Goal: Task Accomplishment & Management: Use online tool/utility

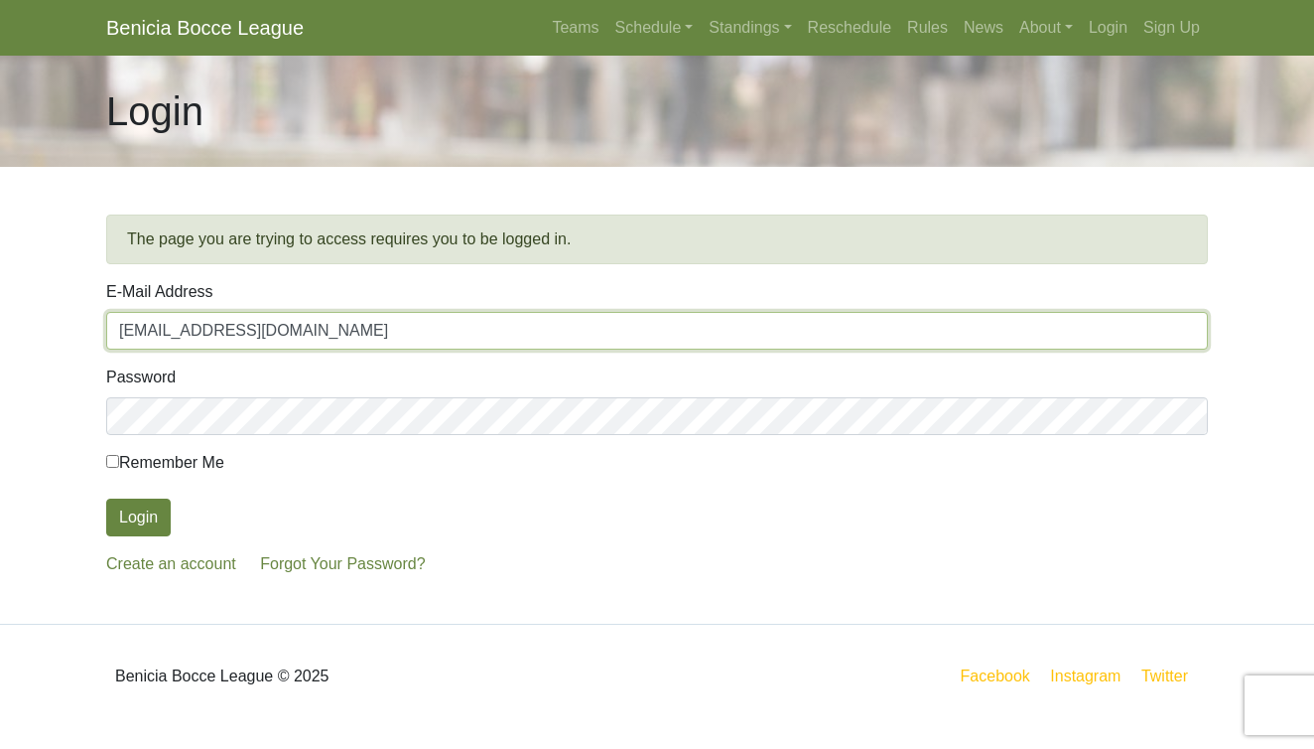
type input "pbferncanyon@gmail.com"
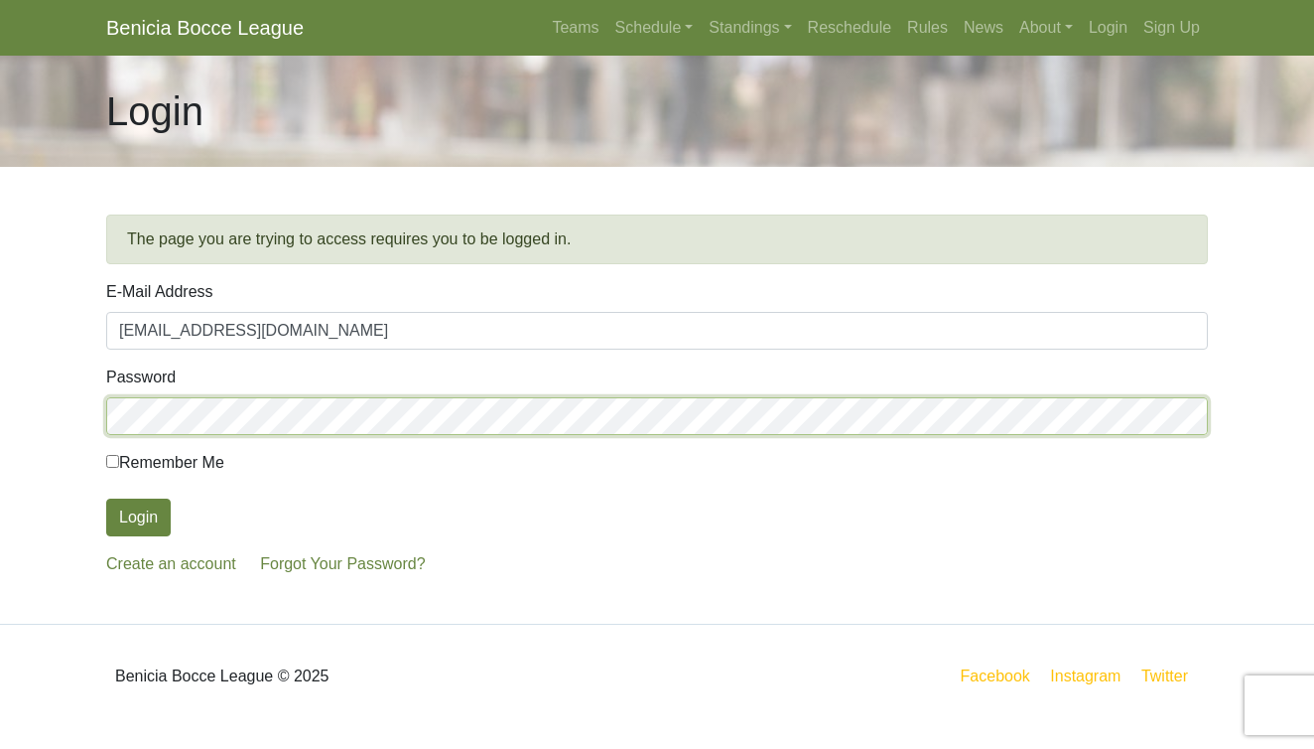
click at [138, 517] on button "Login" at bounding box center [138, 517] width 65 height 38
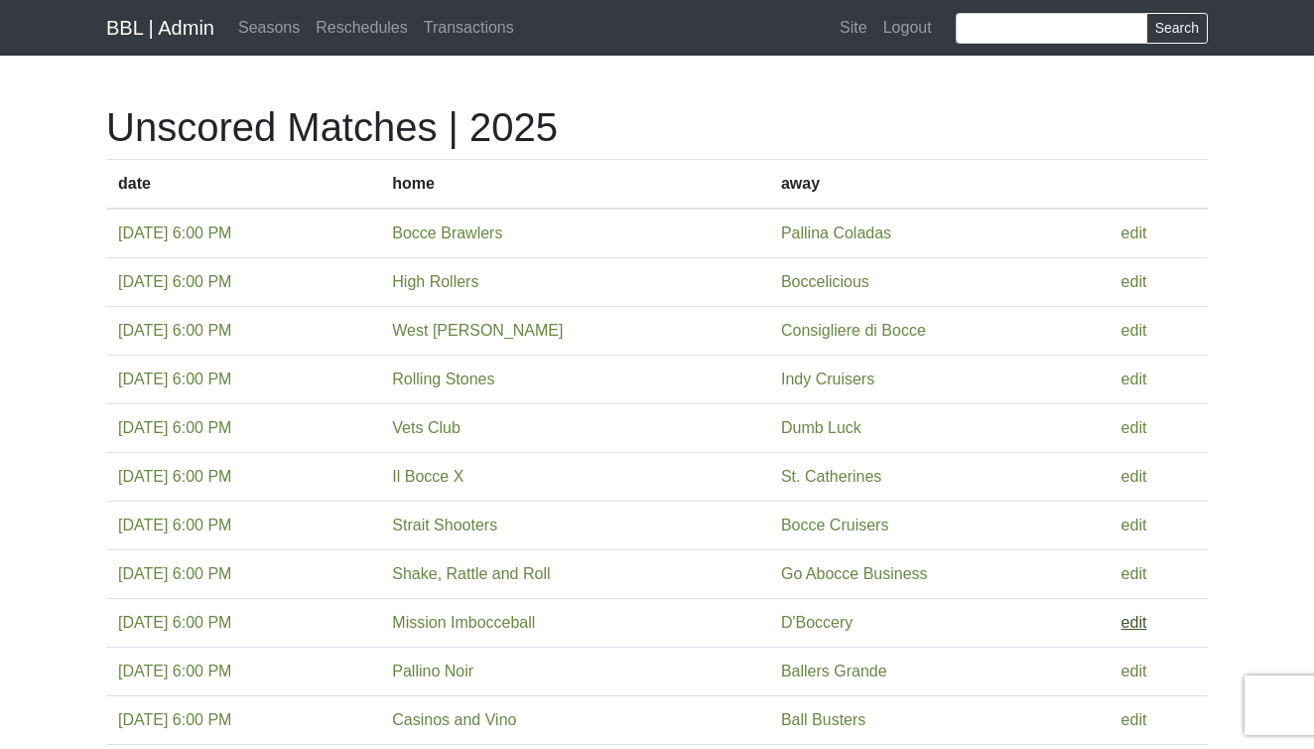
click at [1147, 618] on link "edit" at bounding box center [1135, 622] width 26 height 17
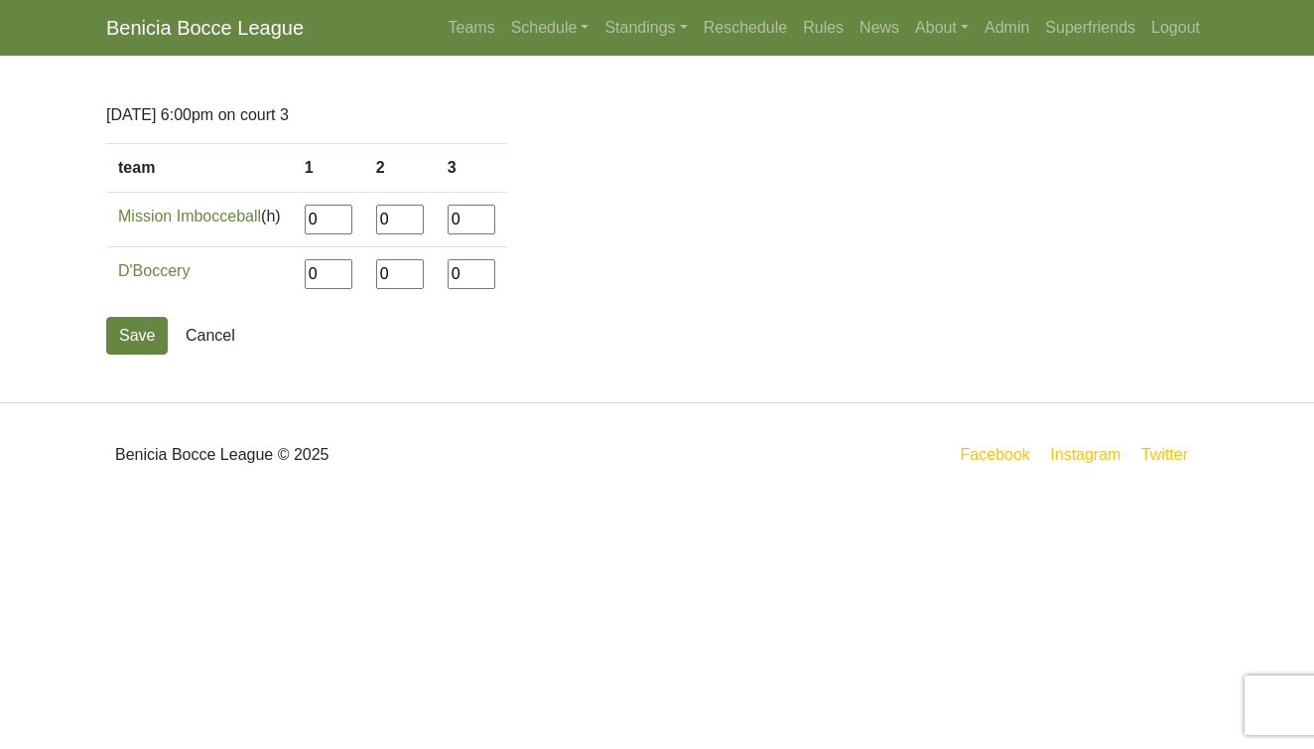
drag, startPoint x: 339, startPoint y: 220, endPoint x: 281, endPoint y: 224, distance: 57.7
click at [281, 224] on tr "Mission Imbocceball (h) 0 0 0" at bounding box center [306, 220] width 401 height 55
type input"] "5"
type input"] "12"
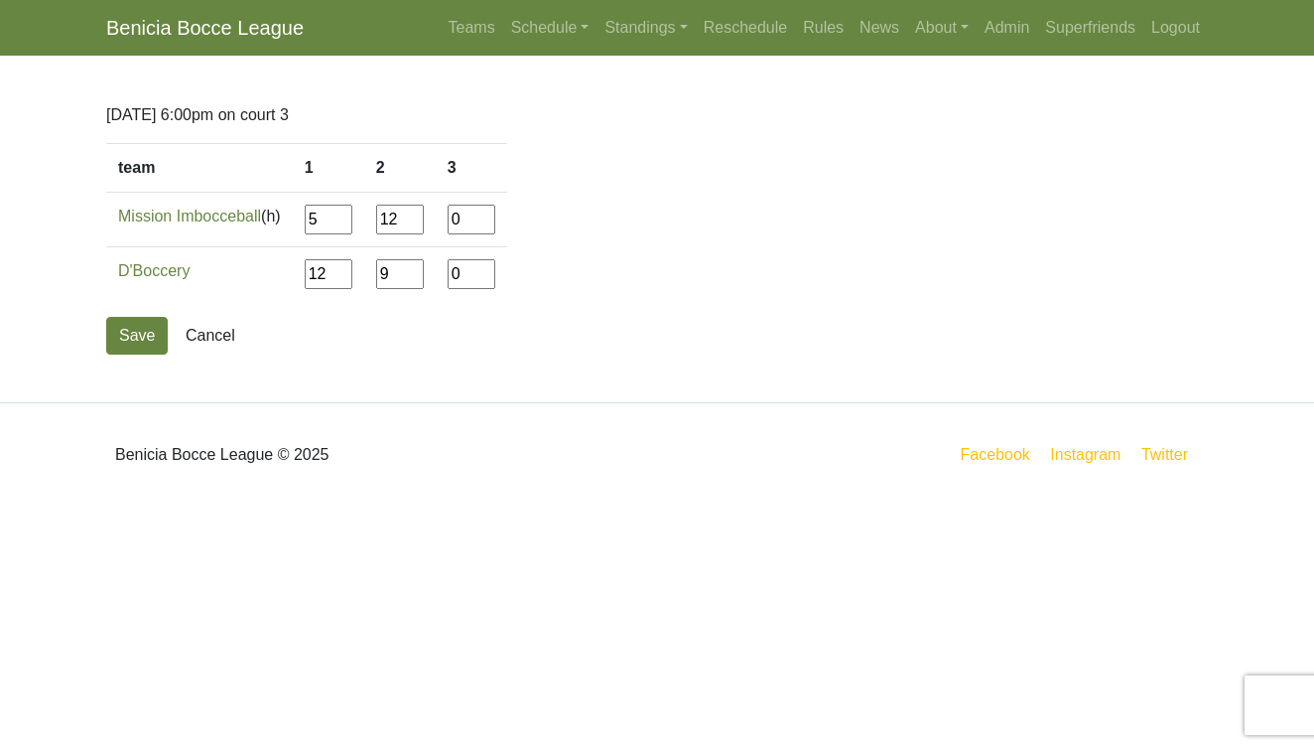
type input"] "9"
type input"] "12"
type input"] "3"
click at [141, 340] on button "Save" at bounding box center [137, 336] width 62 height 38
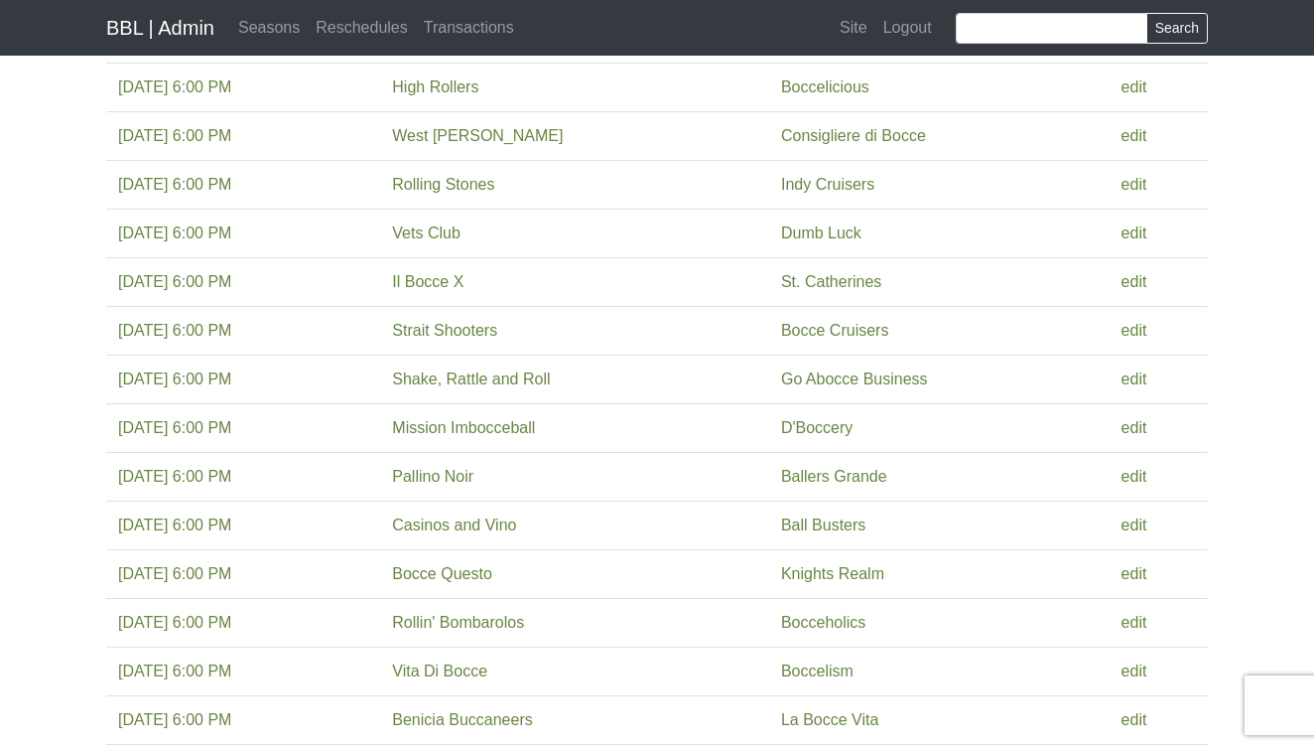
scroll to position [197, 0]
click at [1148, 525] on link "edit" at bounding box center [1135, 522] width 26 height 17
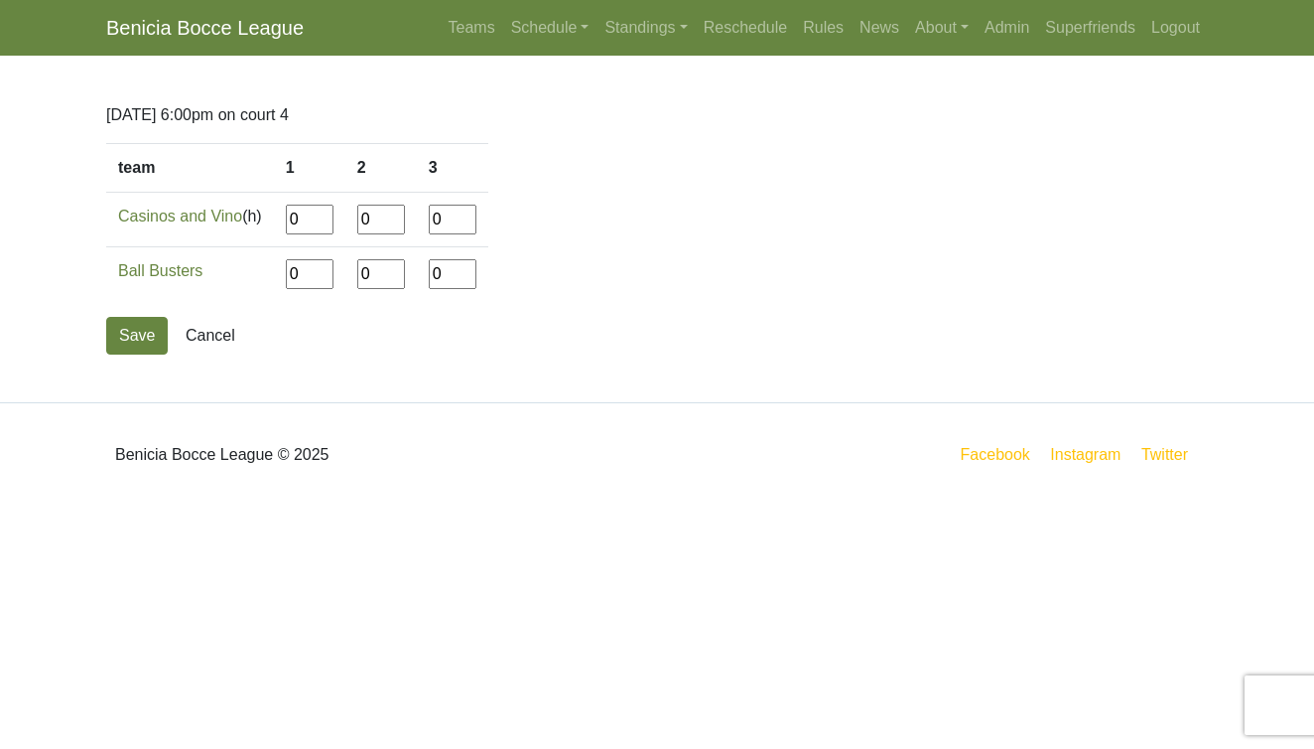
drag, startPoint x: 310, startPoint y: 223, endPoint x: 261, endPoint y: 223, distance: 48.6
click at [261, 223] on tr "Casinos and Vino (h) 0 0 0" at bounding box center [297, 220] width 382 height 55
type input"] "12"
type input"] "6"
type input"] "12"
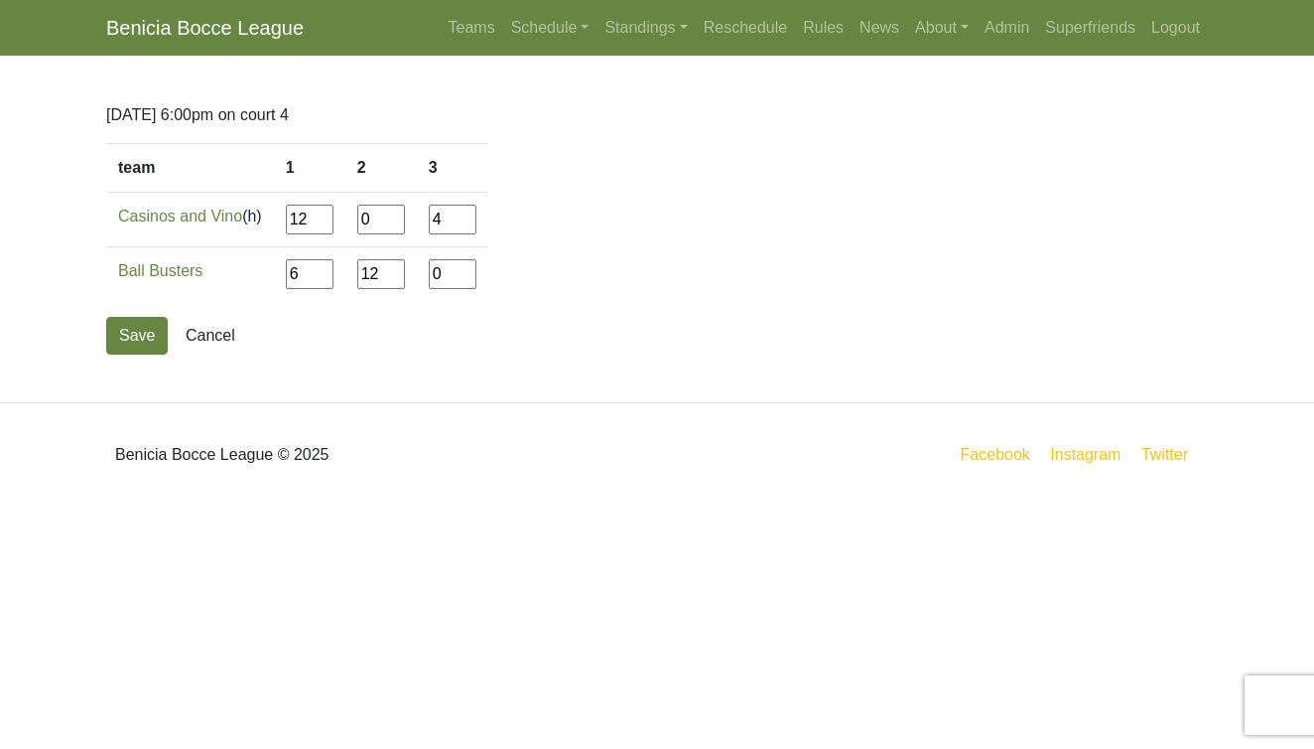
type input"] "4"
type input"] "12"
click at [130, 342] on button "Save" at bounding box center [137, 336] width 62 height 38
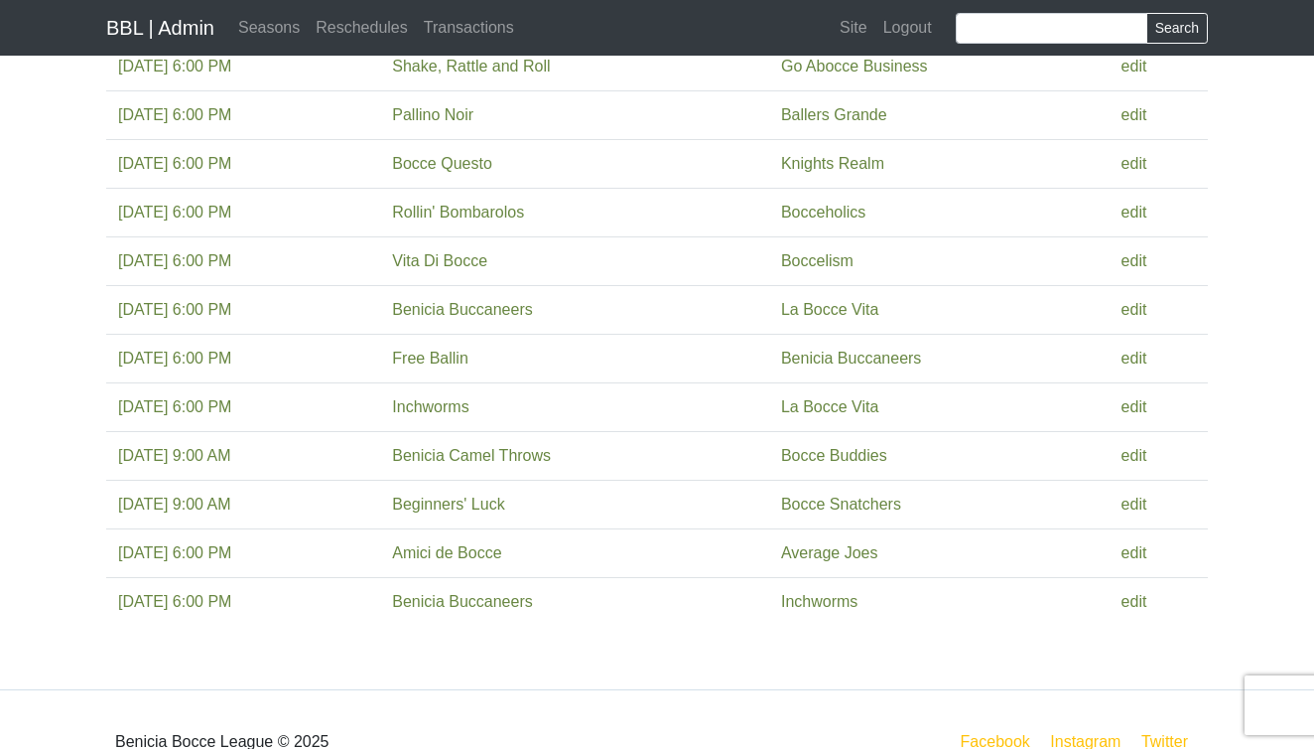
scroll to position [510, 0]
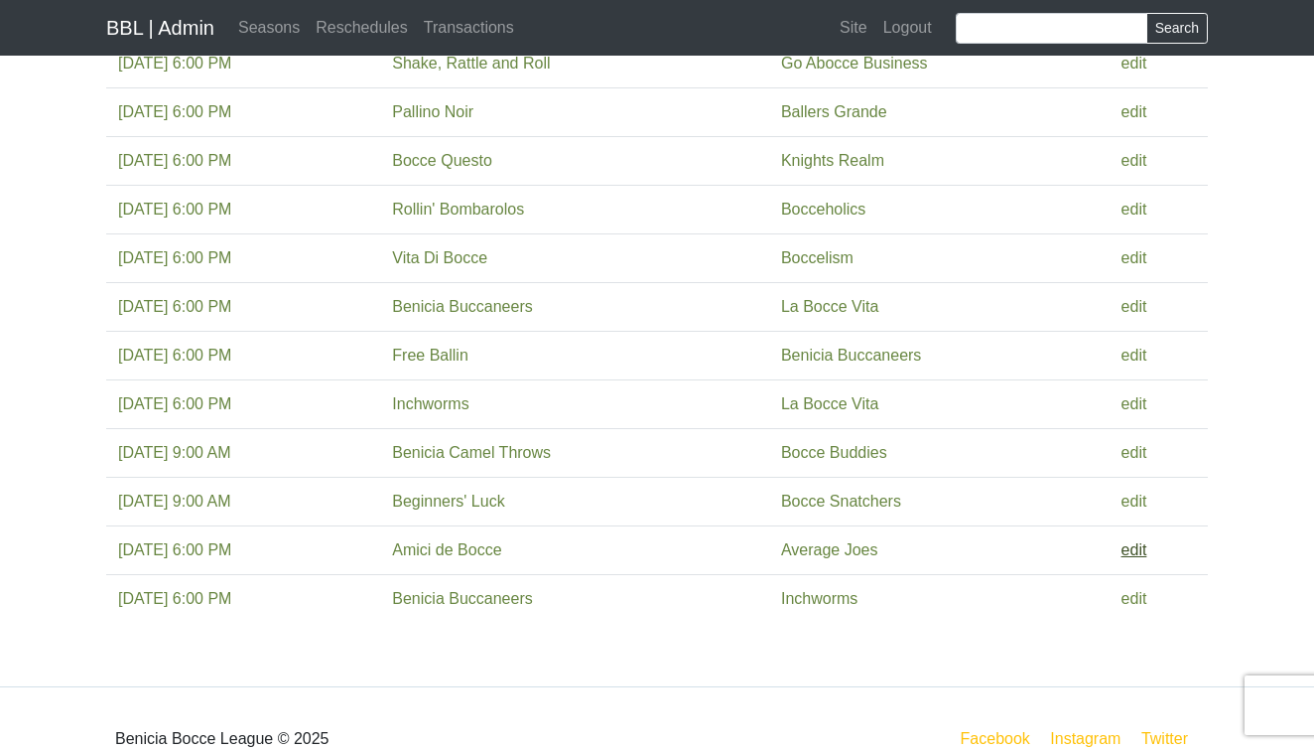
click at [1140, 552] on link "edit" at bounding box center [1135, 549] width 26 height 17
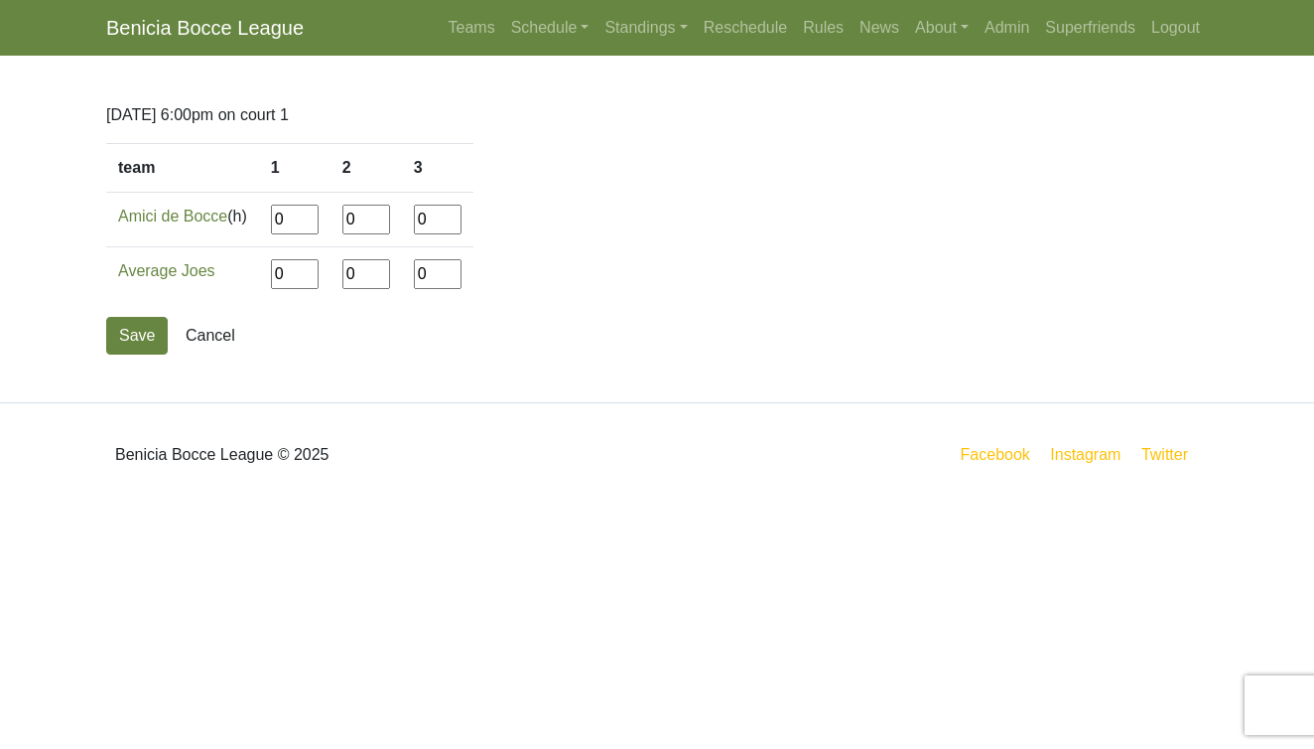
drag, startPoint x: 299, startPoint y: 228, endPoint x: 235, endPoint y: 221, distance: 63.9
click at [235, 221] on tr "Amici de Bocce (h) 0 0 0" at bounding box center [289, 220] width 367 height 55
type input"] "12"
type input"] "10"
type input"] "12"
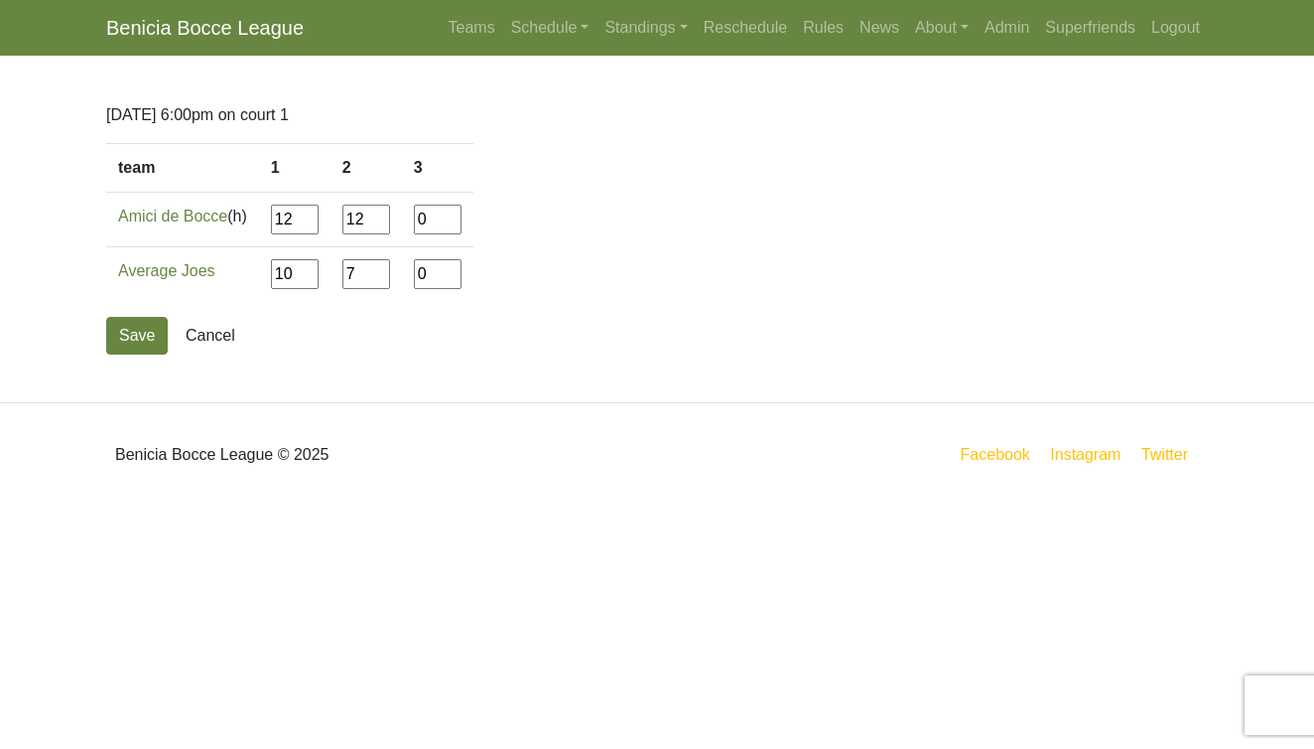
type input"] "7"
type input"] "12"
type input"] "8"
click at [139, 339] on button "Save" at bounding box center [137, 336] width 62 height 38
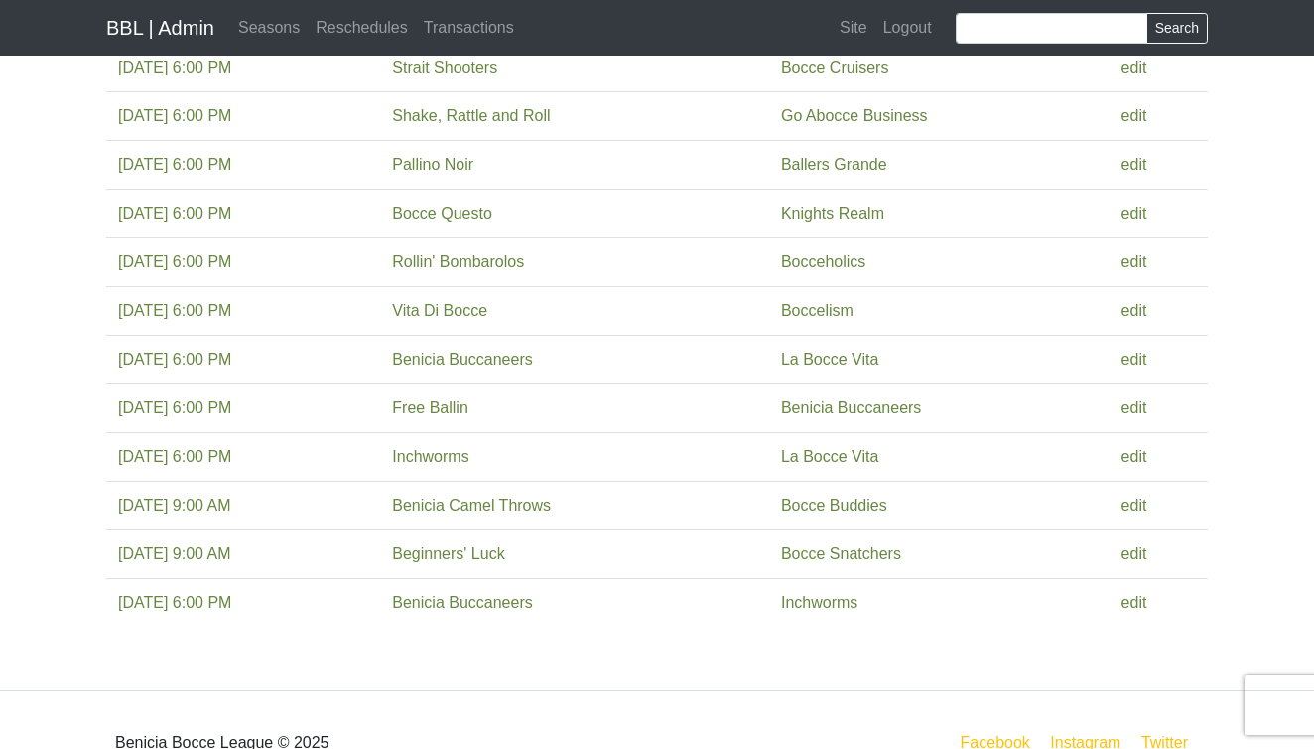
scroll to position [453, 0]
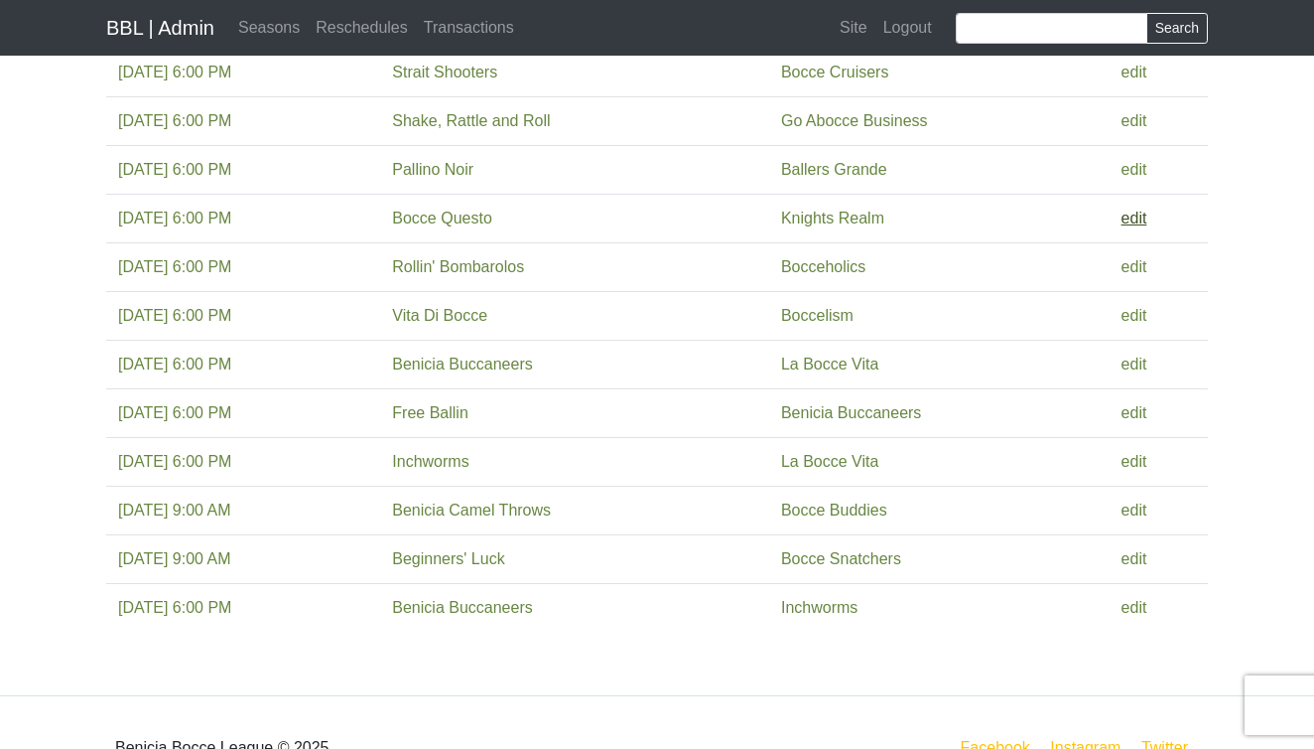
click at [1146, 222] on link "edit" at bounding box center [1135, 217] width 26 height 17
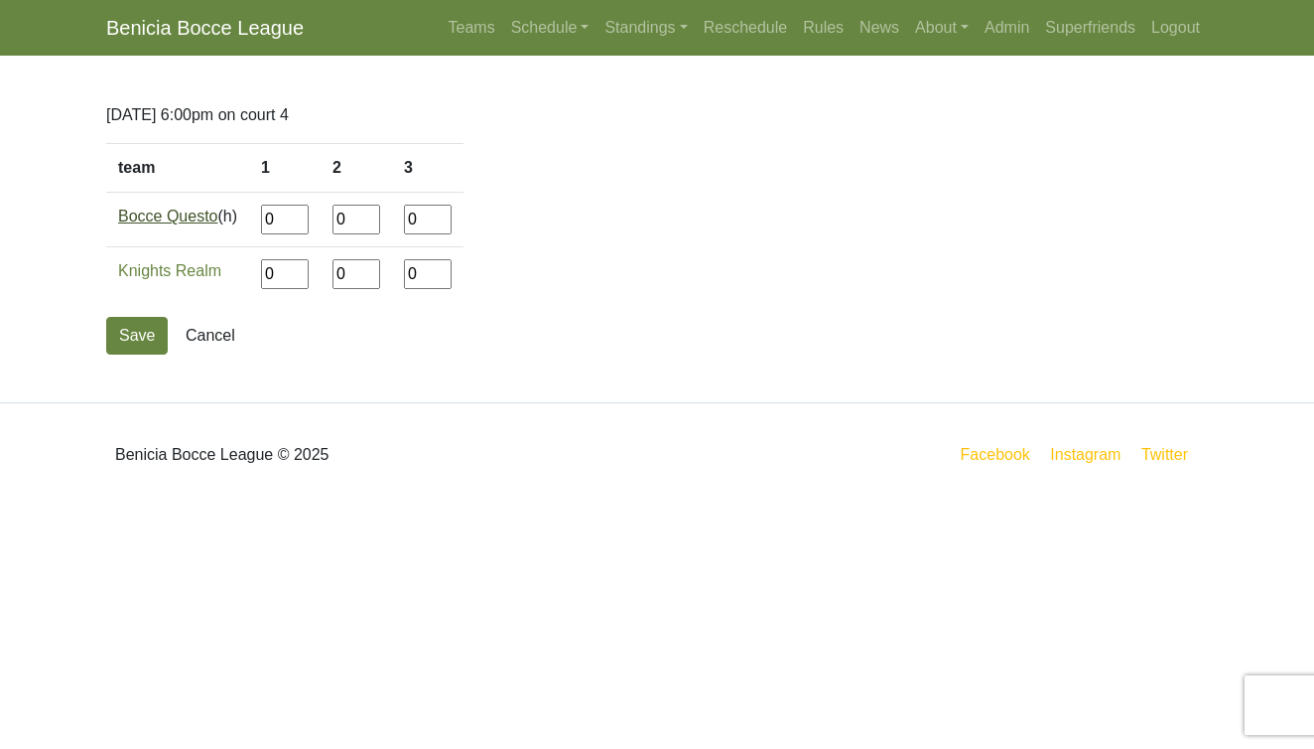
drag, startPoint x: 290, startPoint y: 220, endPoint x: 211, endPoint y: 218, distance: 78.5
click at [211, 218] on tr "Bocce Questo (h) 0 0 0" at bounding box center [284, 220] width 357 height 55
type input"] "7"
type input"] "12"
type input"] "9"
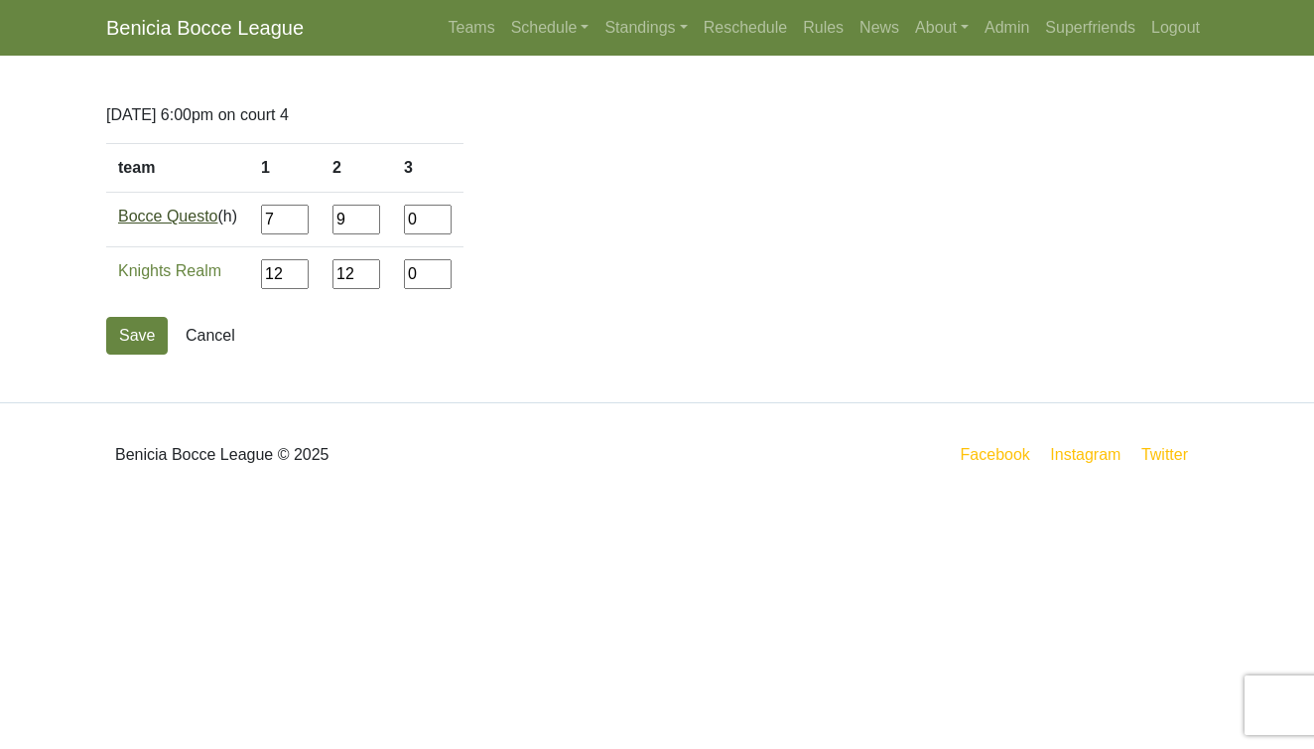
type input"] "12"
type input"] "6"
click at [132, 347] on button "Save" at bounding box center [137, 336] width 62 height 38
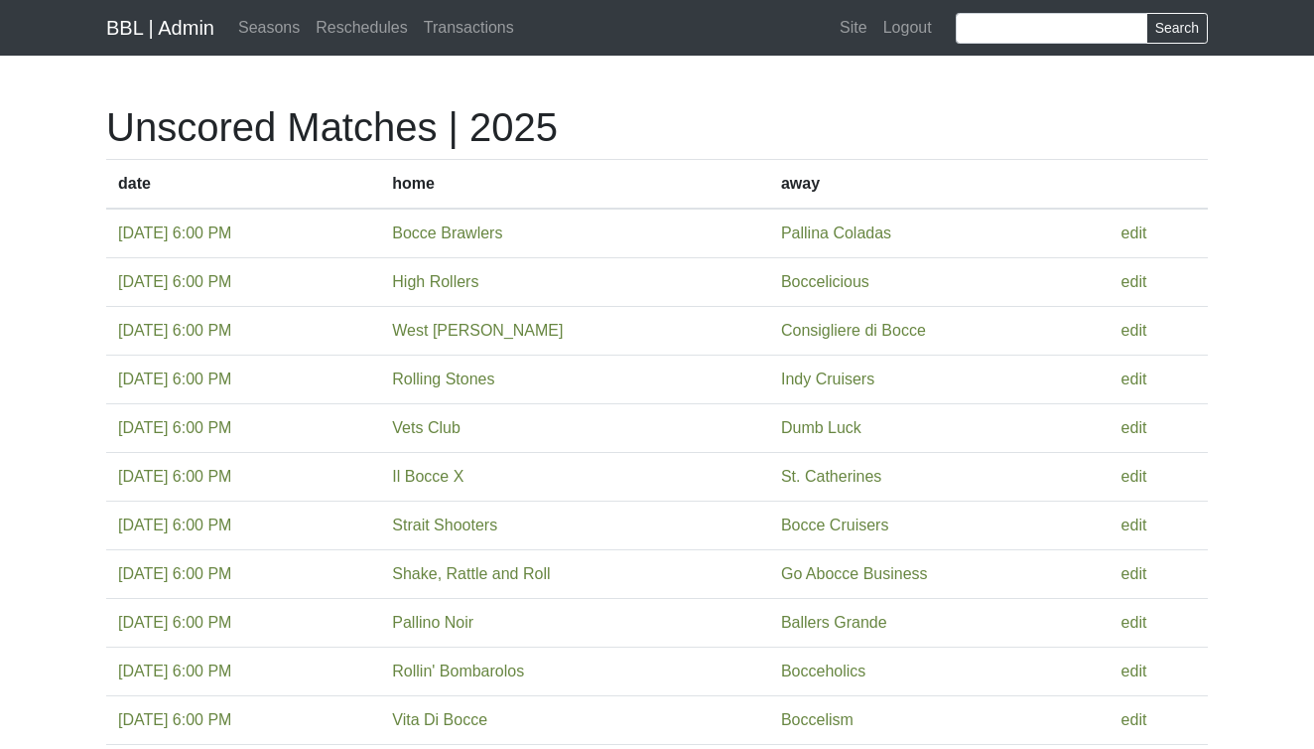
scroll to position [453, 0]
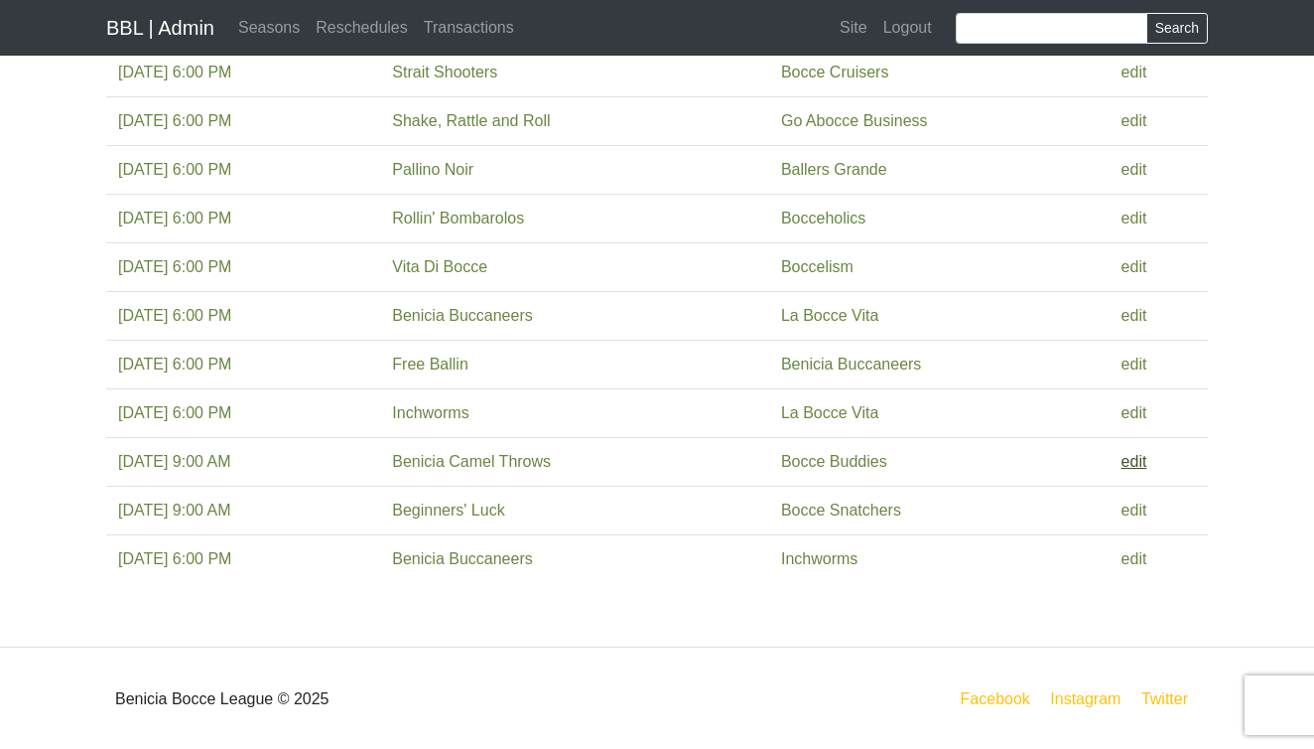
click at [1142, 463] on link "edit" at bounding box center [1135, 461] width 26 height 17
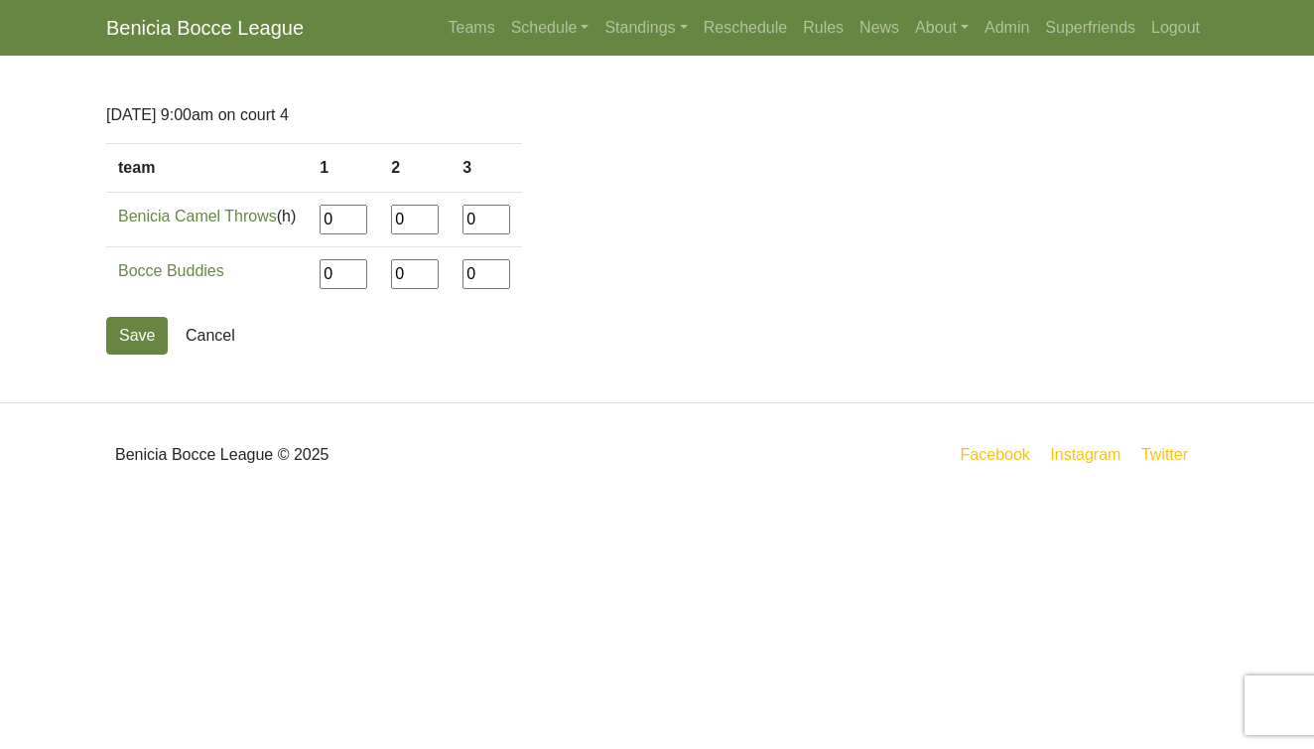
drag, startPoint x: 348, startPoint y: 228, endPoint x: 290, endPoint y: 227, distance: 58.6
click at [290, 227] on tr "Benicia Camel Throws (h) 0 0 0" at bounding box center [314, 220] width 416 height 55
type input"] "6"
type input"] "12"
type input"] "4"
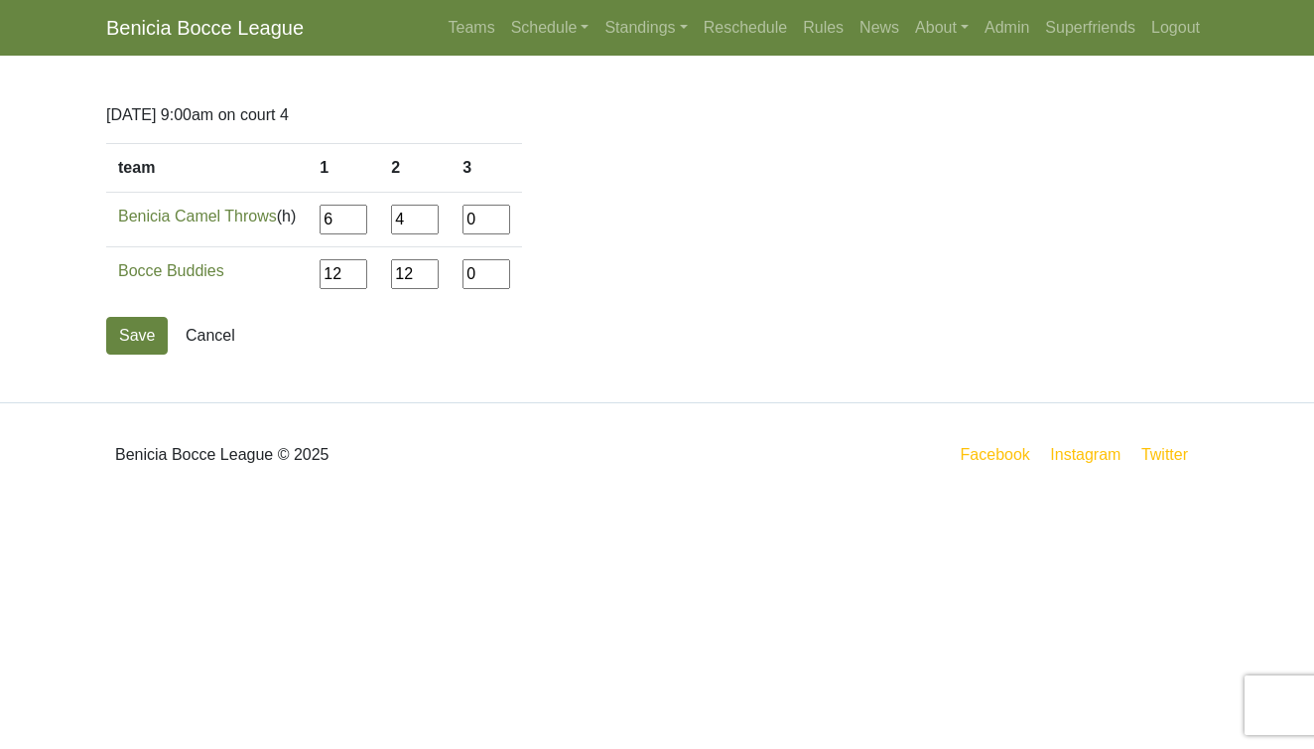
type input"] "12"
type input"] "5"
type input"] "12"
click at [153, 326] on button "Save" at bounding box center [137, 336] width 62 height 38
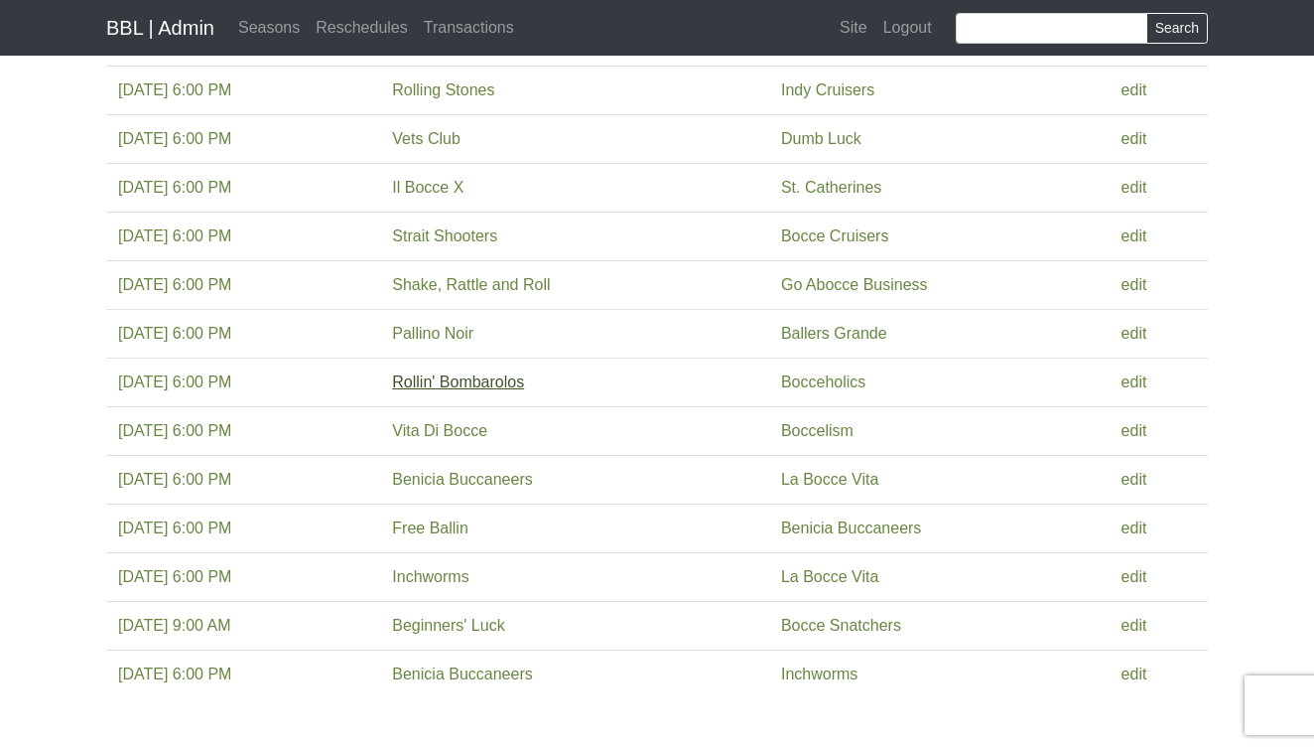
scroll to position [286, 0]
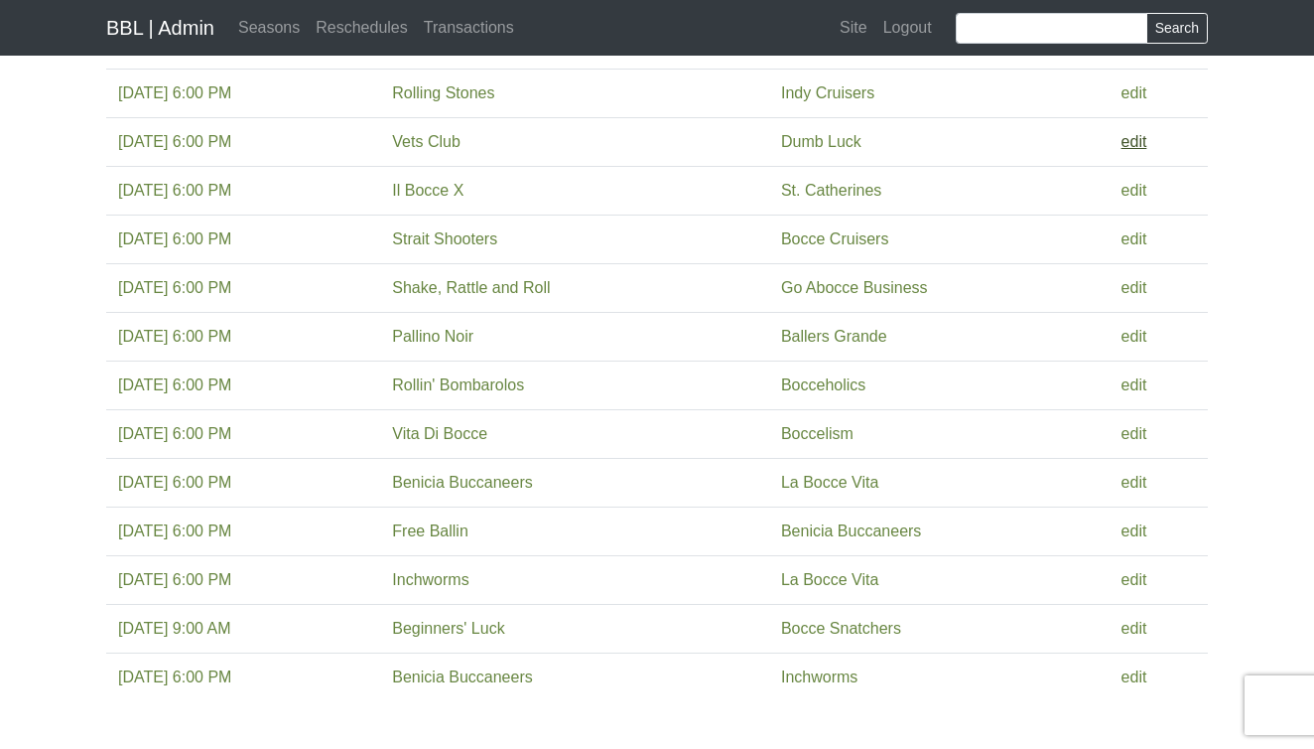
click at [1143, 141] on link "edit" at bounding box center [1135, 141] width 26 height 17
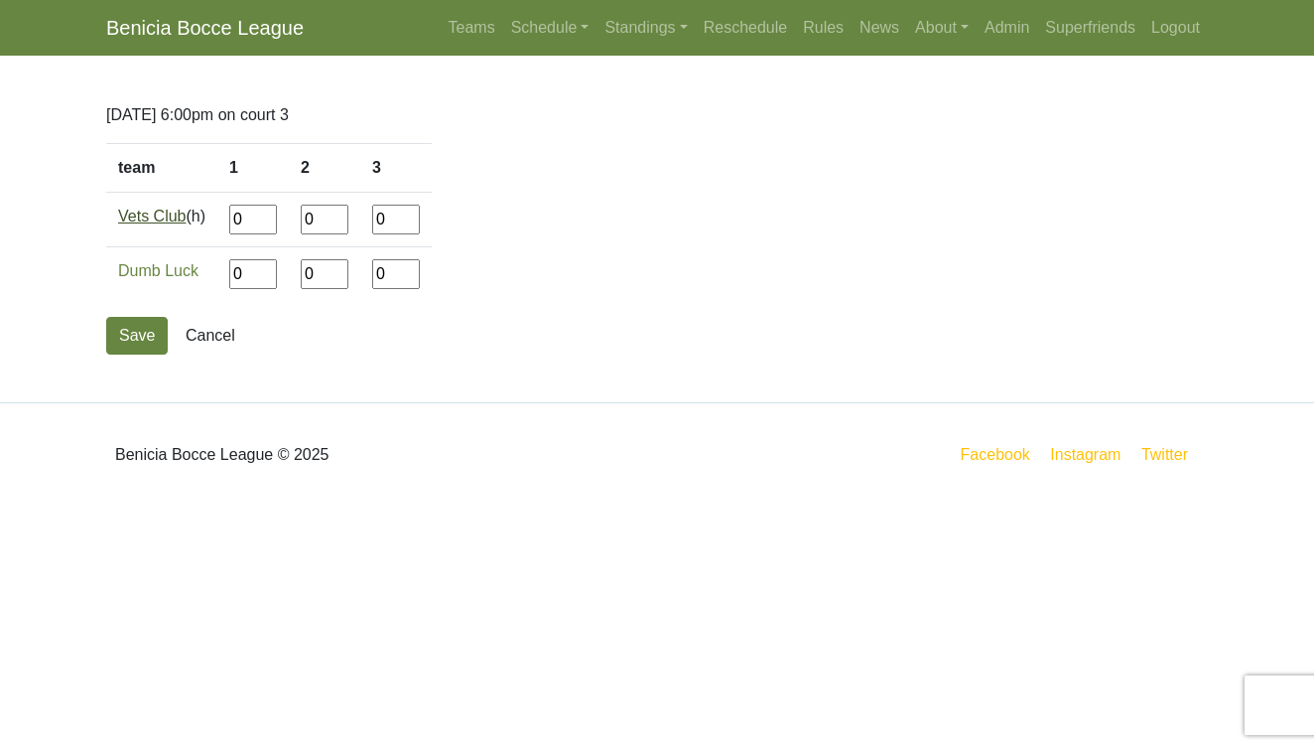
drag, startPoint x: 257, startPoint y: 220, endPoint x: 185, endPoint y: 220, distance: 72.5
click at [185, 220] on tr "Vets Club (h) 0 0 0" at bounding box center [269, 220] width 326 height 55
type input"] "13"
type input"] "11"
type input"] "13"
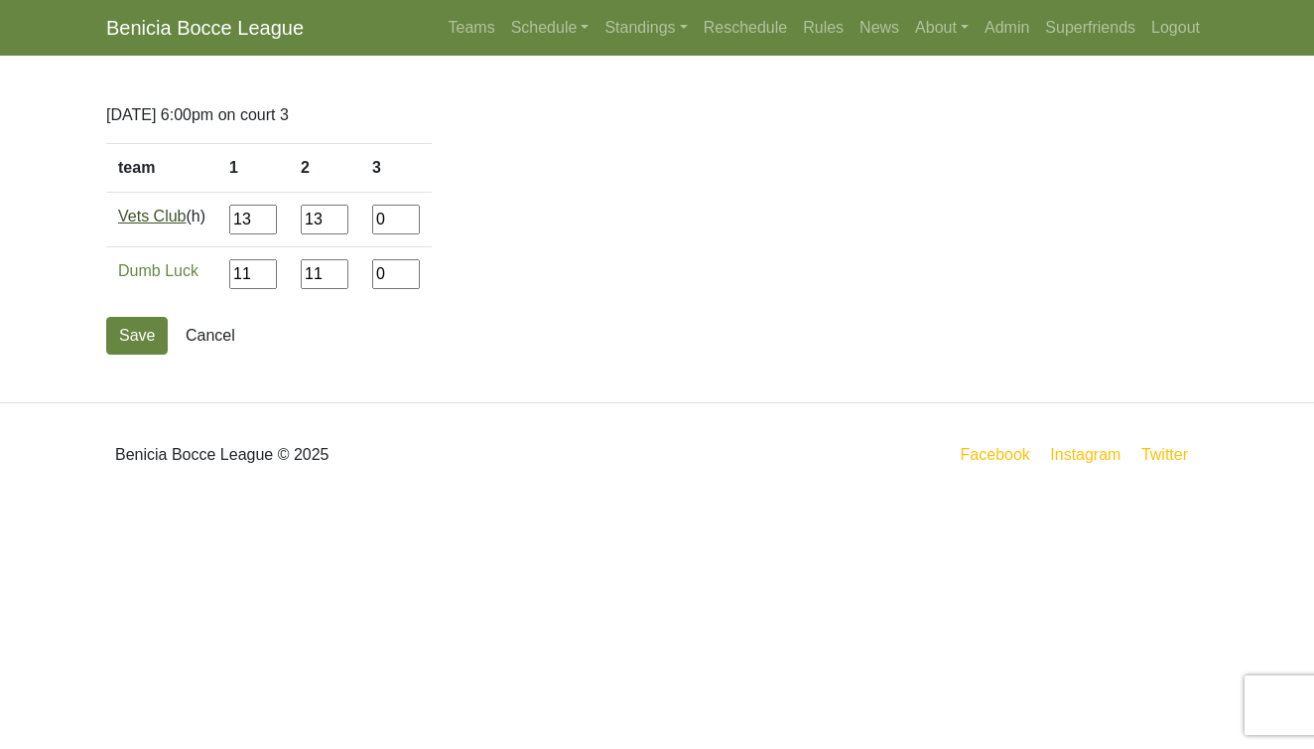
type input"] "11"
type input"] "12"
type input"] "6"
click at [123, 338] on button "Save" at bounding box center [137, 336] width 62 height 38
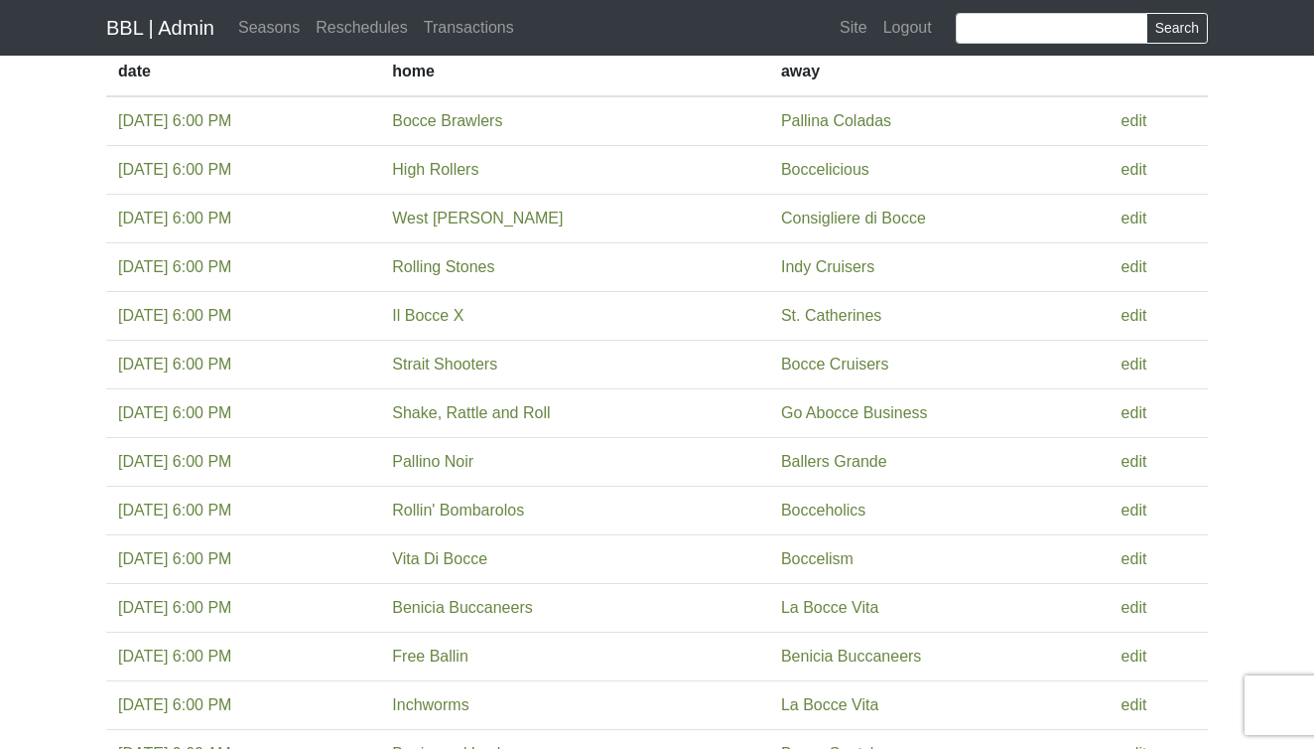
scroll to position [116, 0]
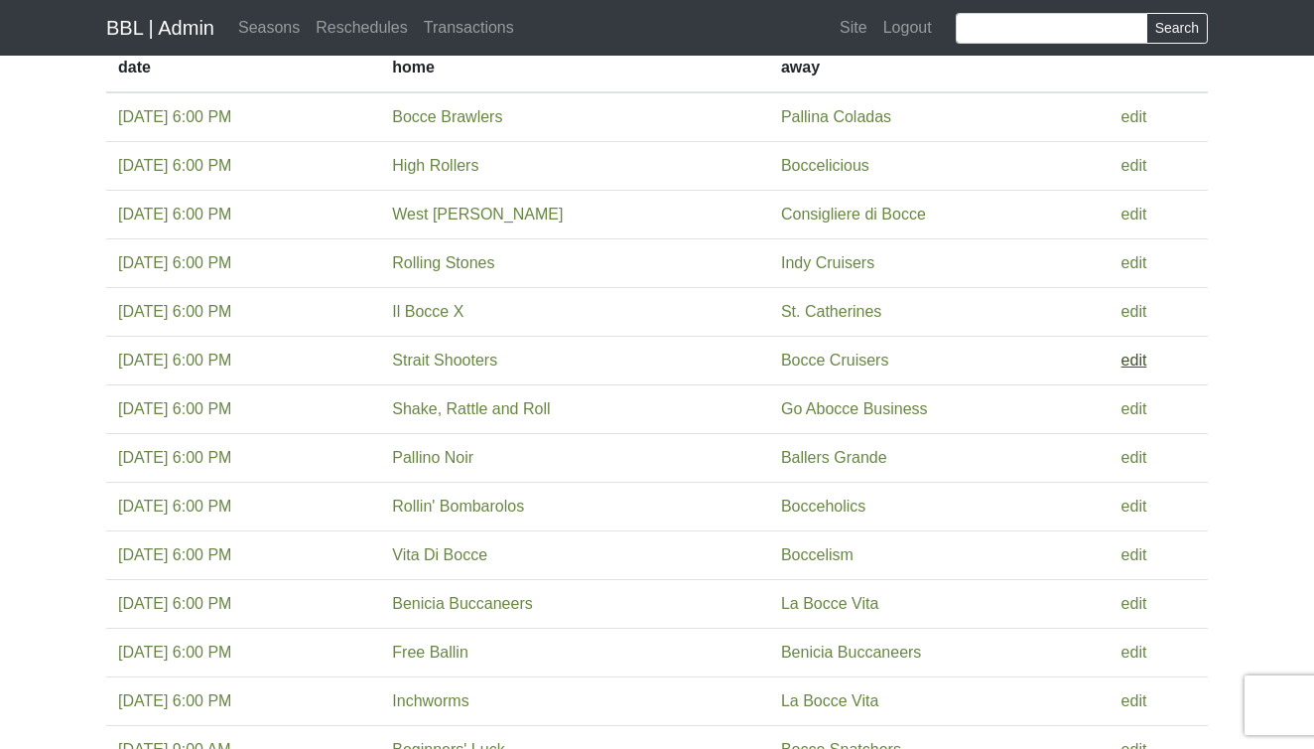
click at [1144, 359] on link "edit" at bounding box center [1135, 359] width 26 height 17
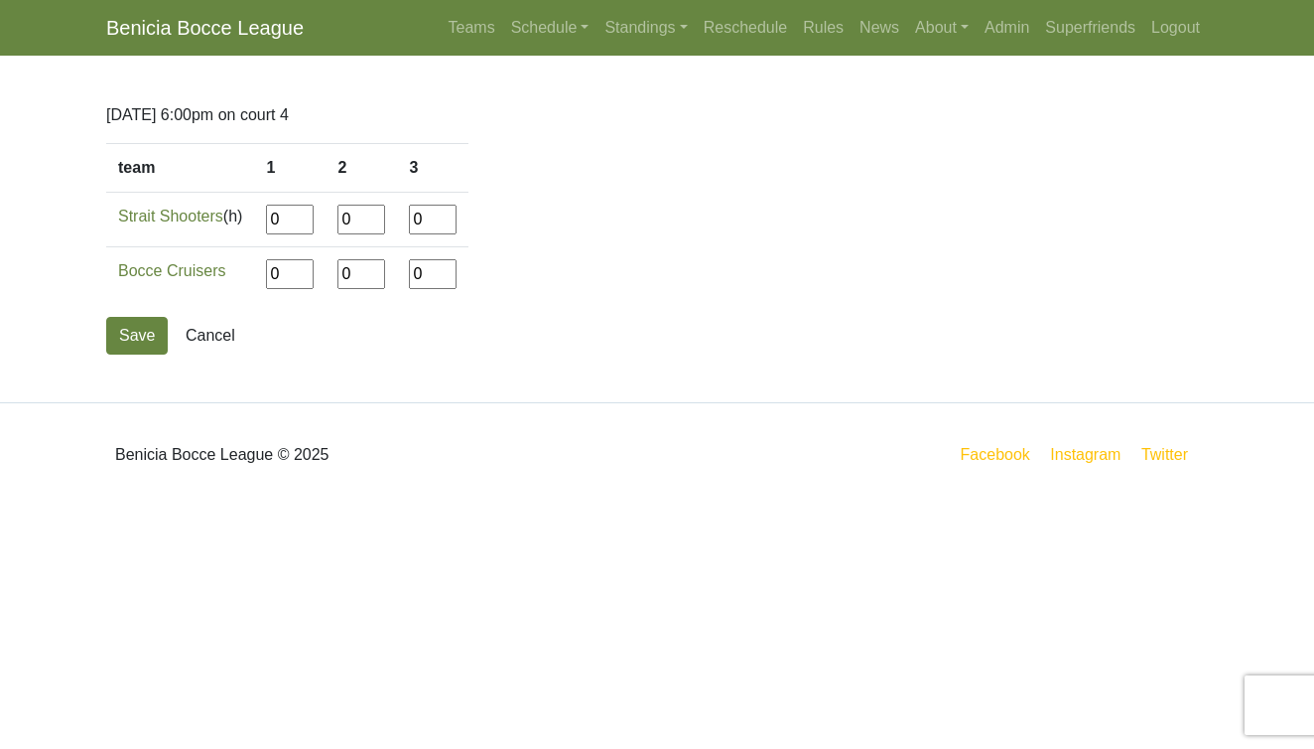
drag, startPoint x: 297, startPoint y: 224, endPoint x: 255, endPoint y: 224, distance: 41.7
click at [255, 224] on tr "Strait Shooters (h) 0 0 0" at bounding box center [287, 220] width 362 height 55
type input"] "1"
type input"] "12"
type input"] "1"
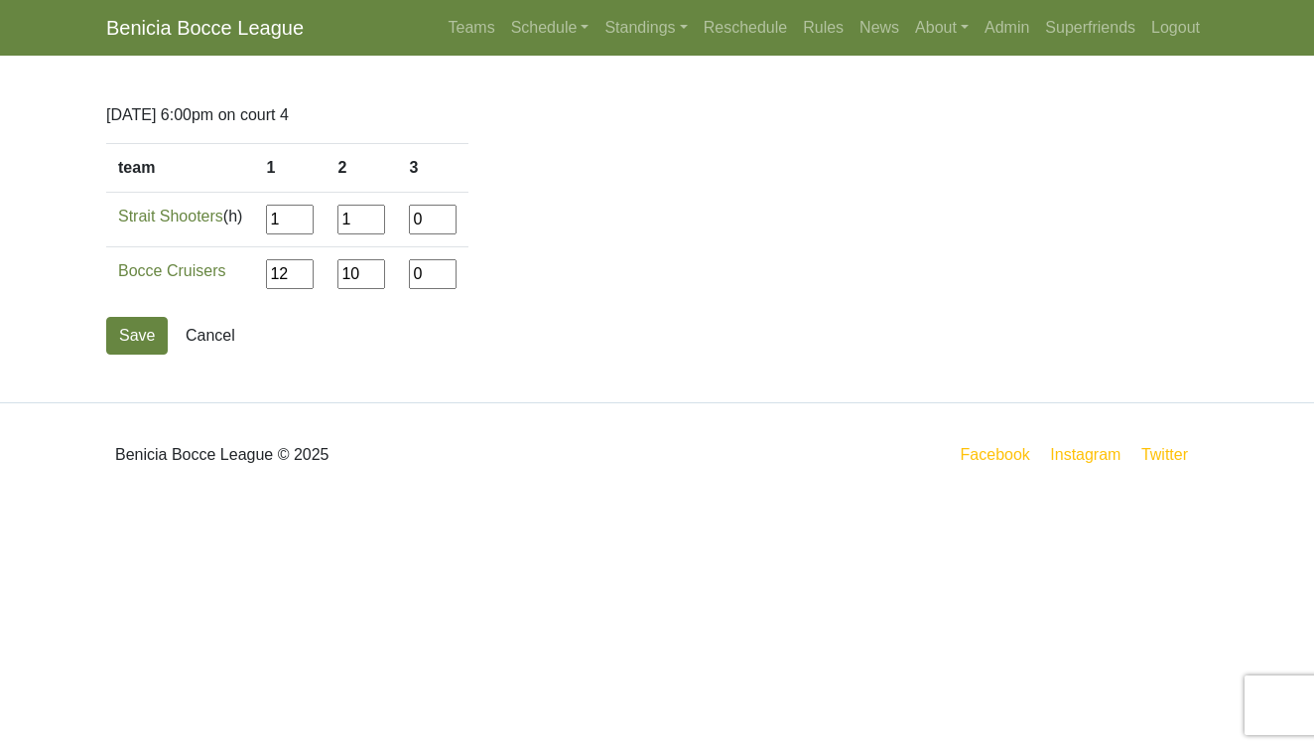
type input"] "10"
type input"] "12"
click at [138, 332] on button "Save" at bounding box center [137, 336] width 62 height 38
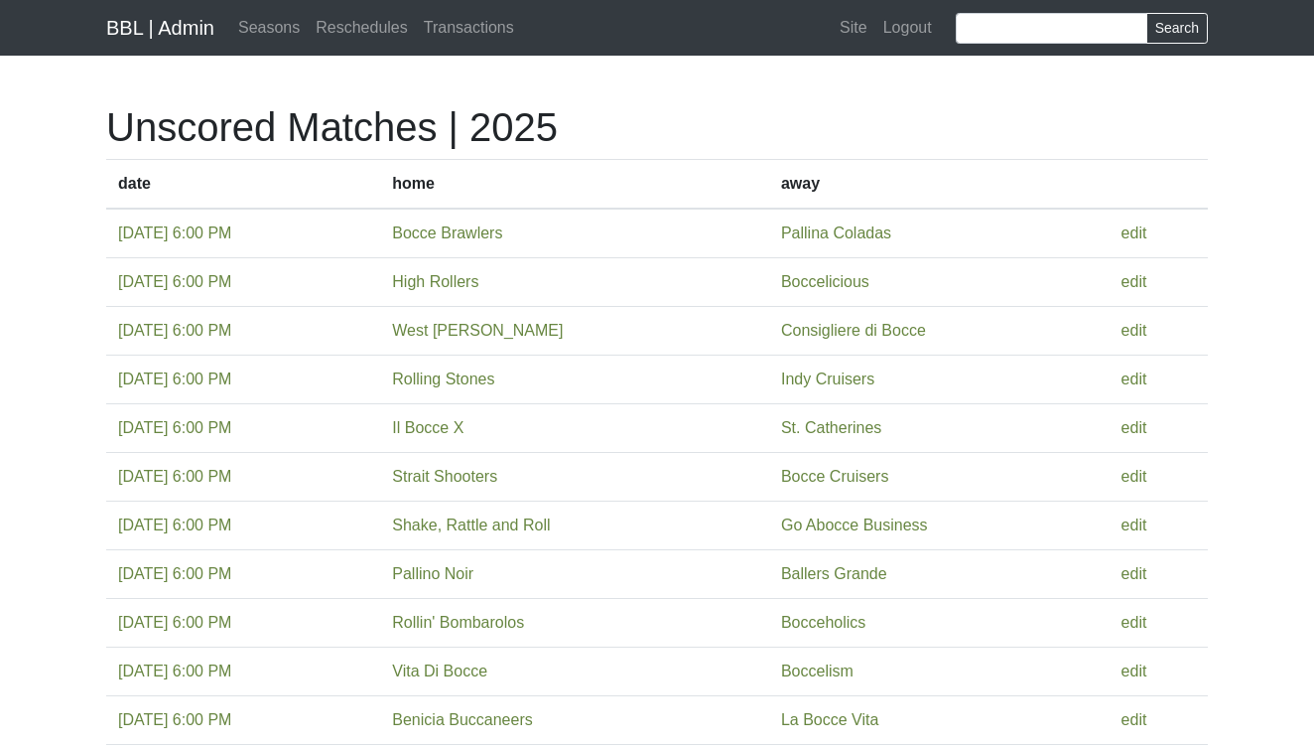
scroll to position [116, 0]
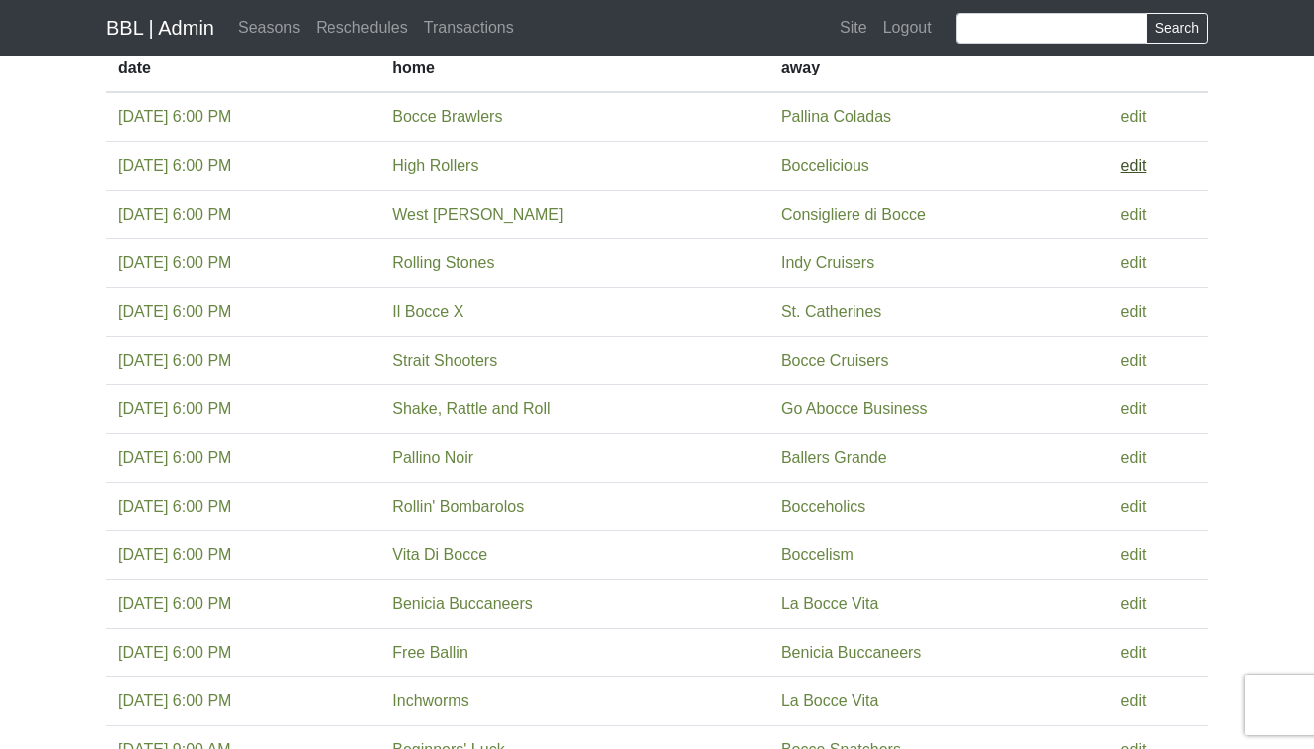
click at [1141, 165] on link "edit" at bounding box center [1135, 165] width 26 height 17
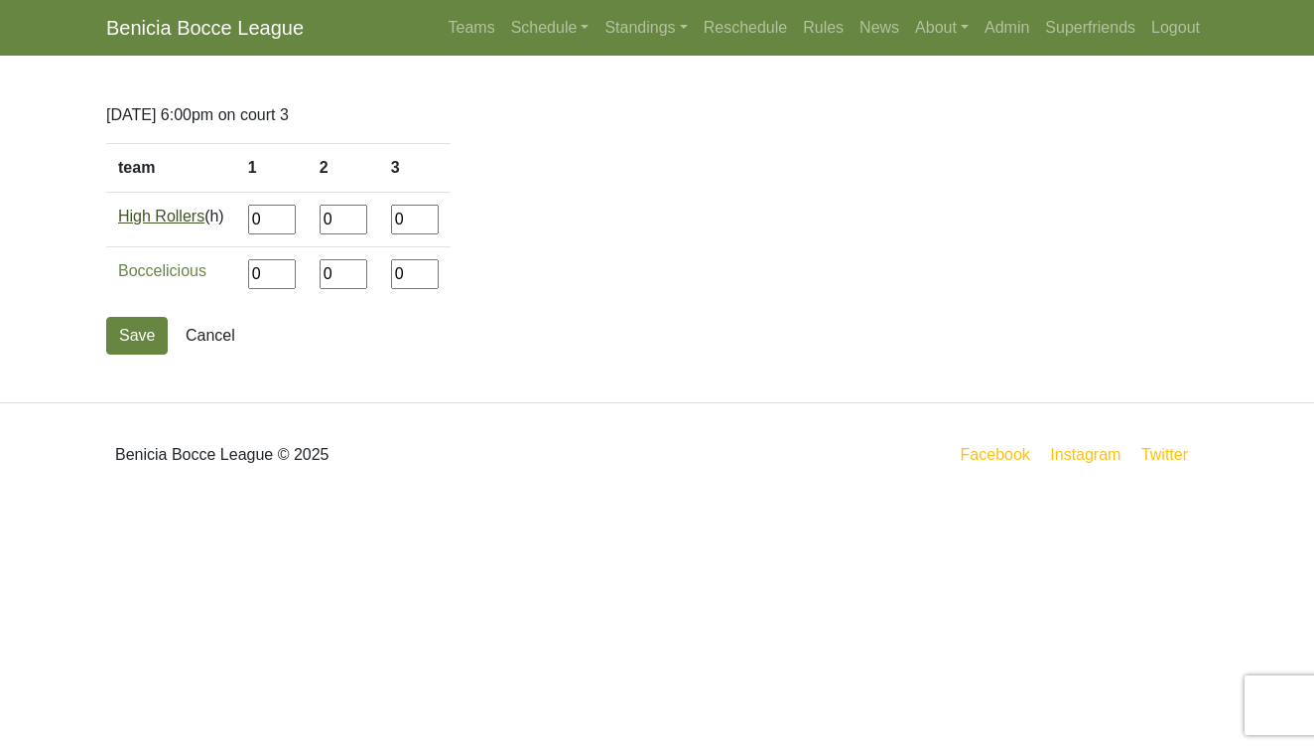
drag, startPoint x: 276, startPoint y: 219, endPoint x: 190, endPoint y: 214, distance: 86.5
click at [190, 214] on tr "High Rollers (h) 0 0 0" at bounding box center [278, 220] width 345 height 55
type input"] "8"
type input"] "12"
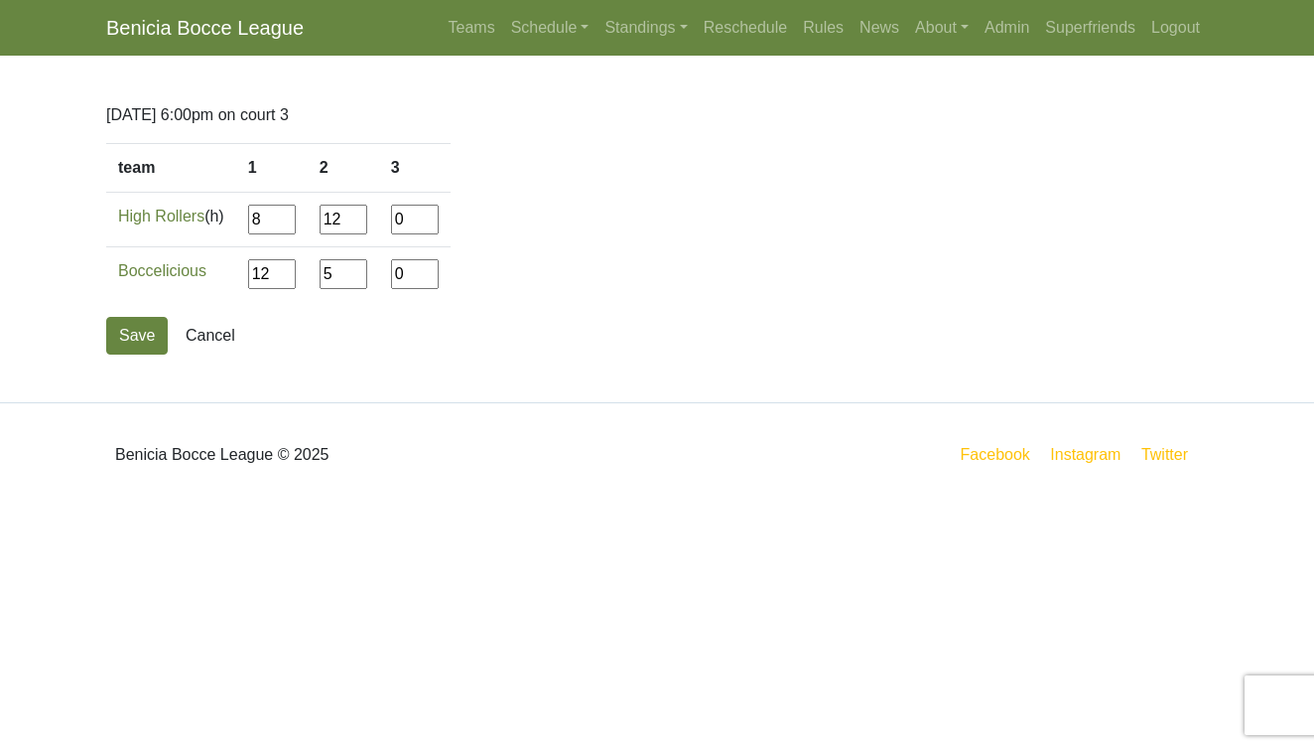
type input"] "5"
type input"] "12"
type input"] "8"
click at [135, 327] on button "Save" at bounding box center [137, 336] width 62 height 38
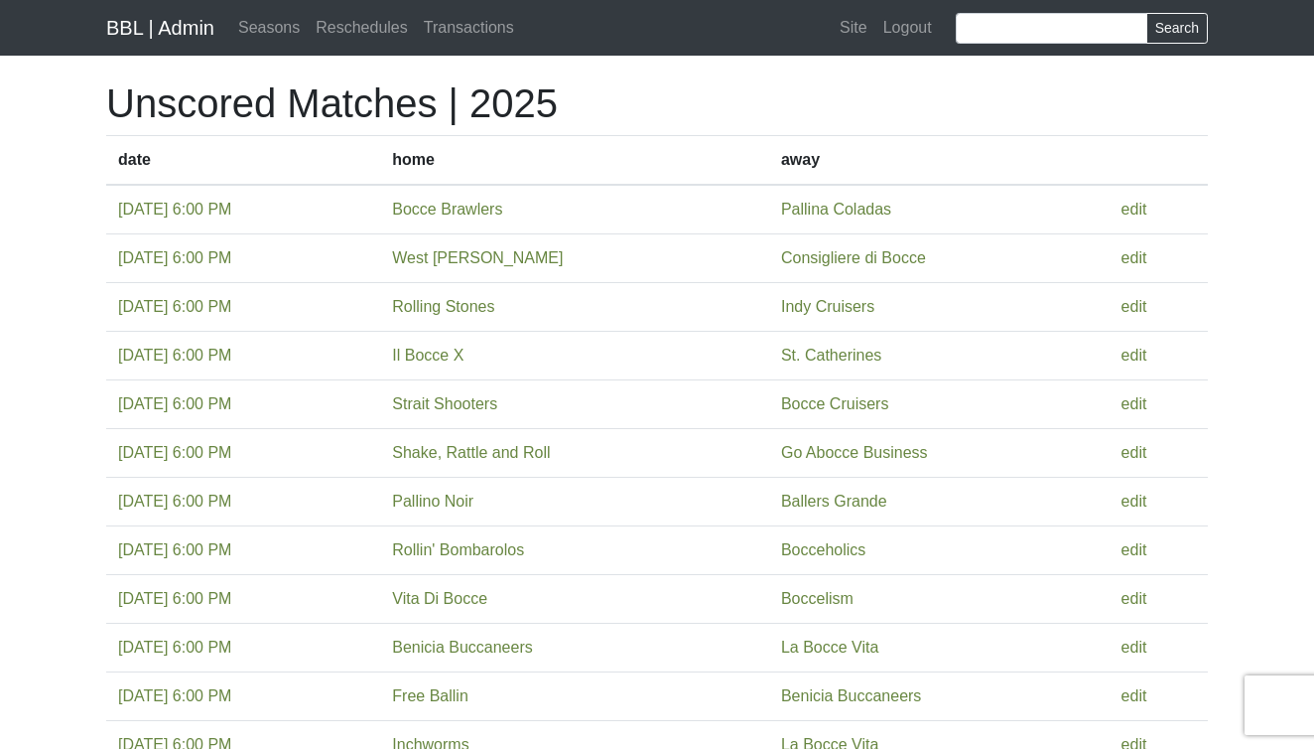
scroll to position [27, 0]
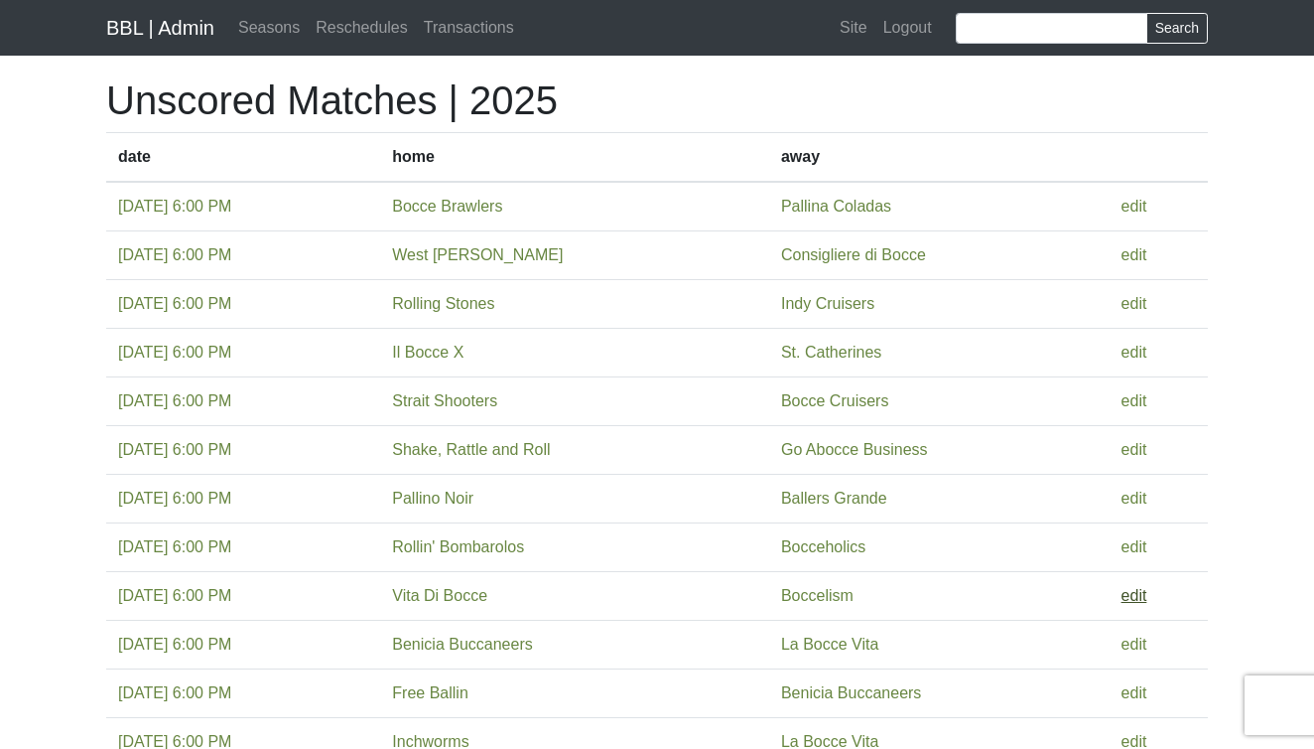
click at [1148, 596] on link "edit" at bounding box center [1135, 595] width 26 height 17
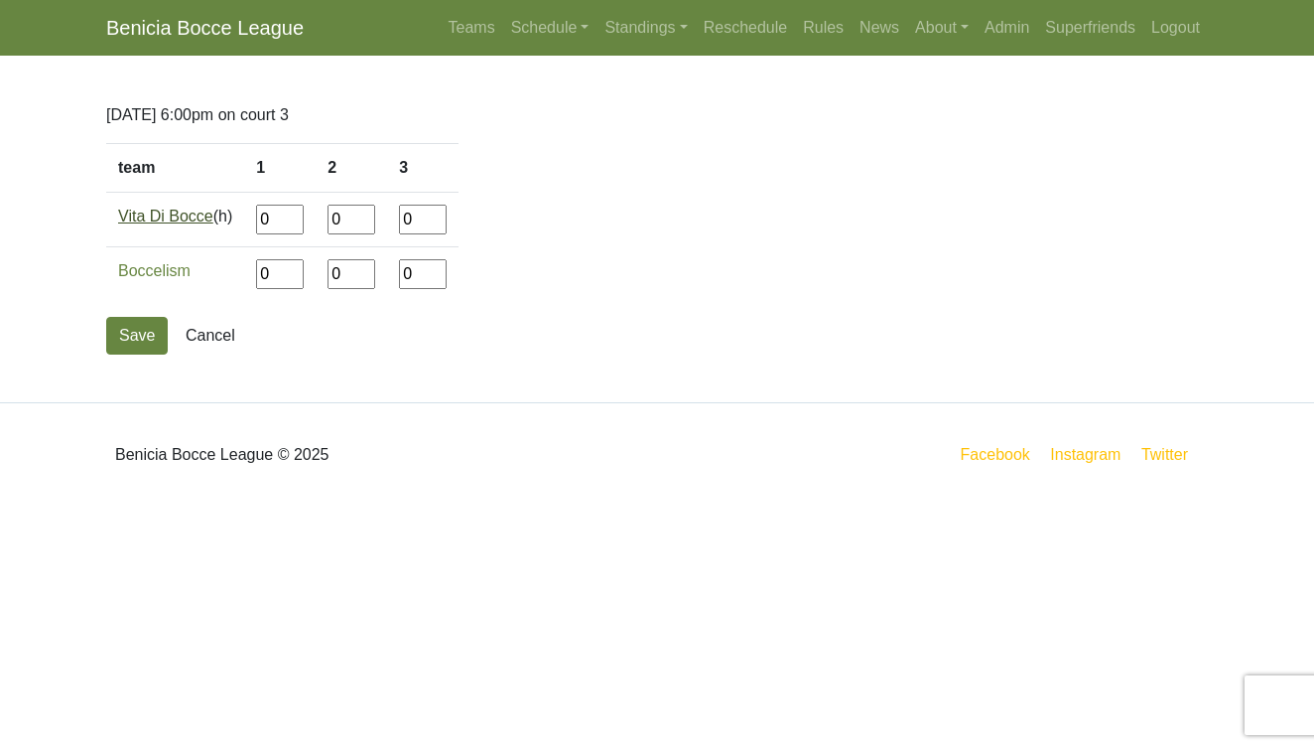
drag, startPoint x: 285, startPoint y: 225, endPoint x: 203, endPoint y: 224, distance: 82.4
click at [203, 224] on tr "Vita Di Bocce (h) 0 0 0" at bounding box center [282, 220] width 352 height 55
type input"] "3"
type input"] "12"
type input"] "2"
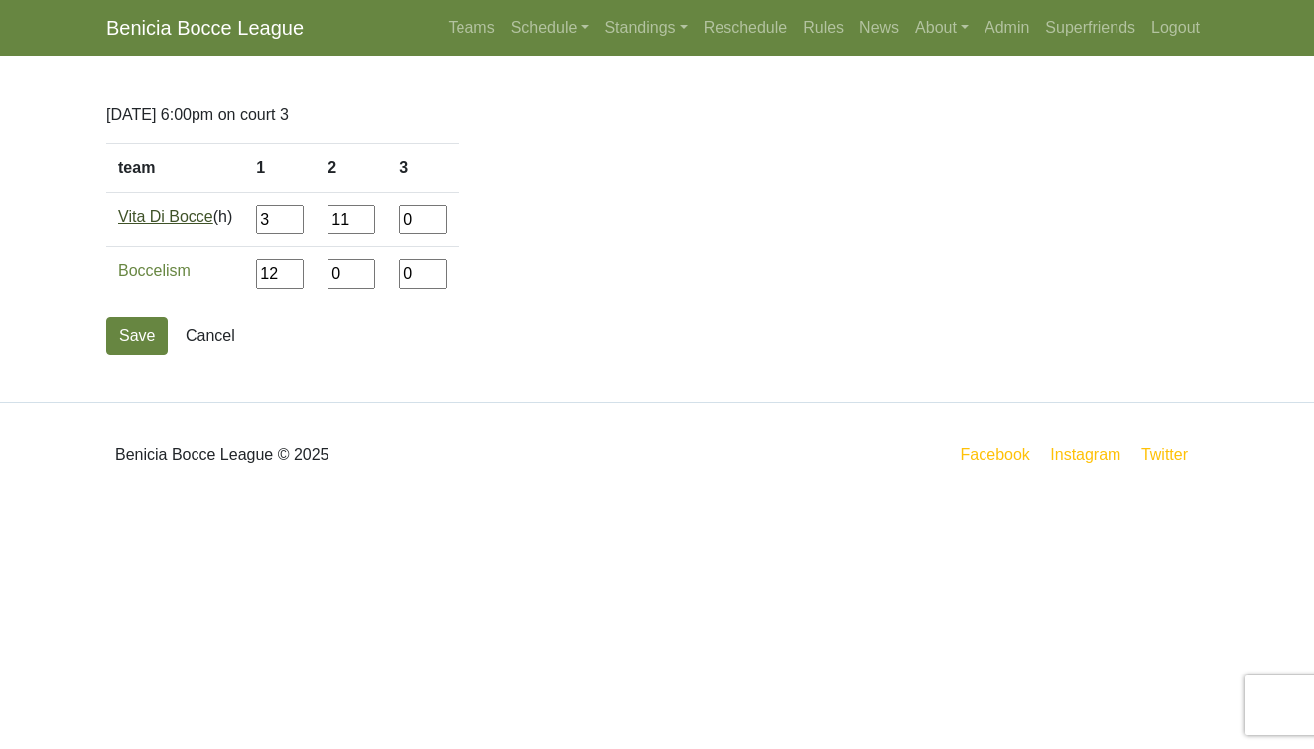
type input"] "11"
type input"] "13"
type input"] "5"
type input"] "12"
click at [135, 337] on button "Save" at bounding box center [137, 336] width 62 height 38
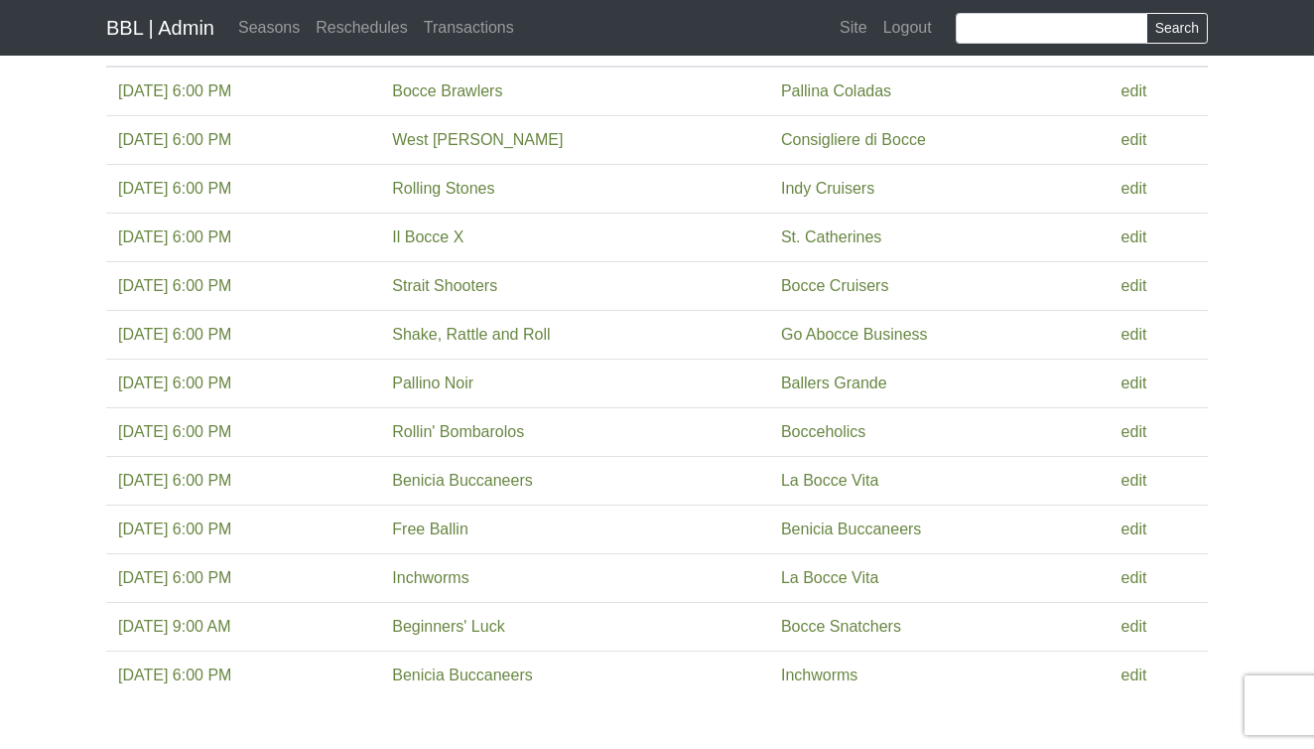
scroll to position [143, 0]
click at [1148, 622] on link "edit" at bounding box center [1135, 625] width 26 height 17
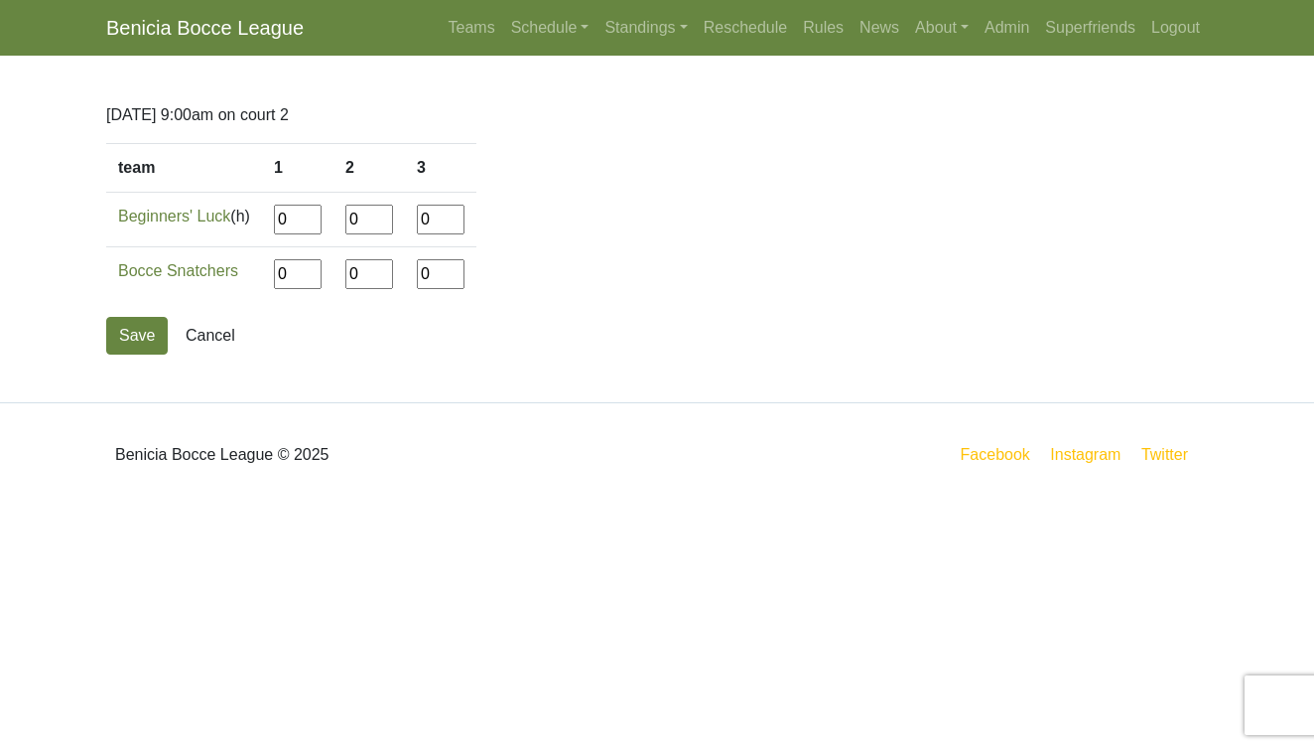
drag, startPoint x: 300, startPoint y: 227, endPoint x: 262, endPoint y: 226, distance: 37.7
click at [262, 226] on tr "Beginners' Luck (h) 0 0 0" at bounding box center [291, 220] width 370 height 55
type input"] "12"
type input"] "5"
type input"] "12"
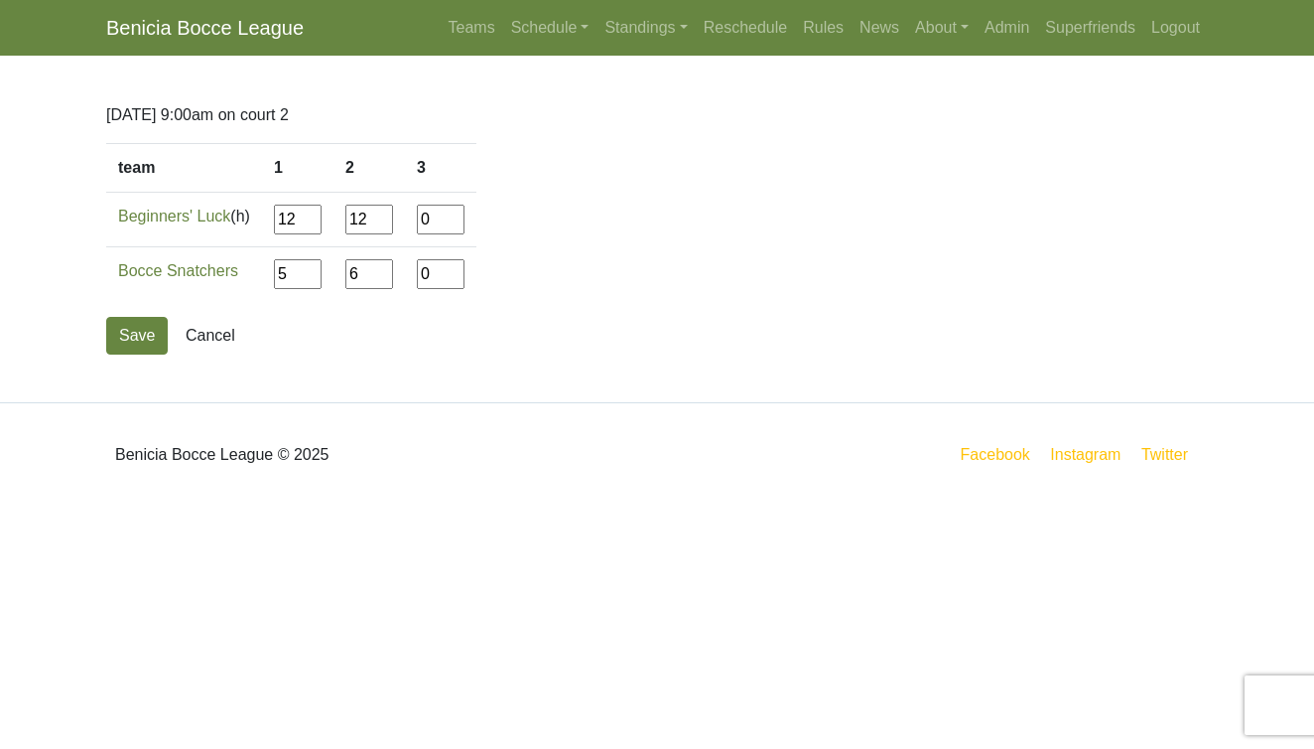
type input"] "6"
type input"] "12"
type input"] "6"
click at [139, 332] on button "Save" at bounding box center [137, 336] width 62 height 38
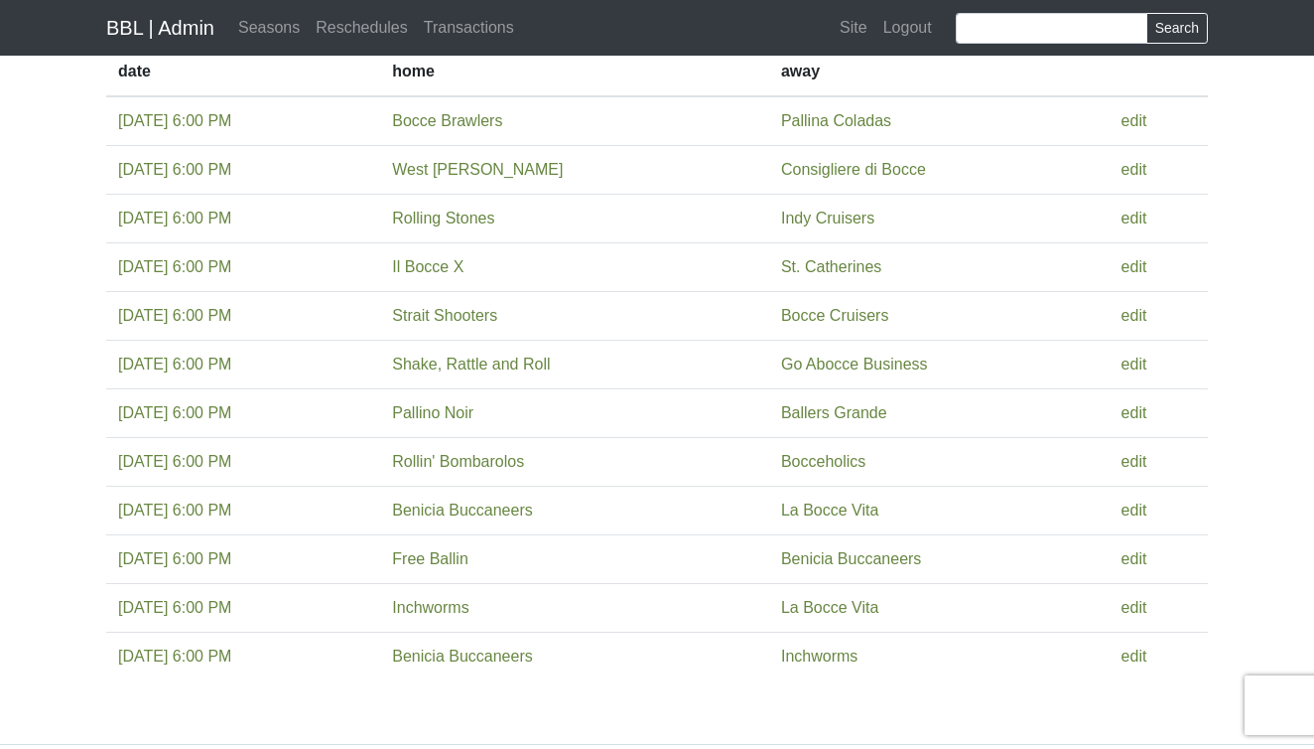
scroll to position [114, 0]
click at [1148, 415] on link "edit" at bounding box center [1135, 410] width 26 height 17
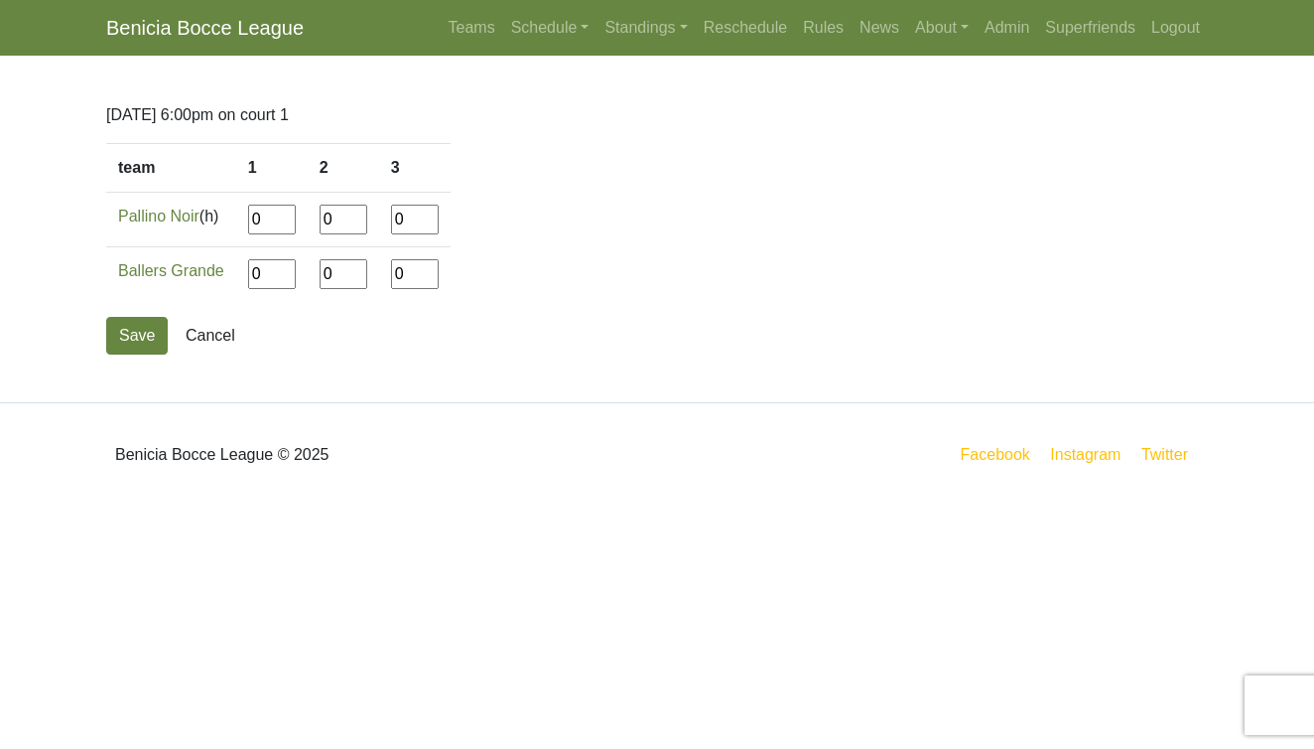
drag, startPoint x: 270, startPoint y: 222, endPoint x: 224, endPoint y: 220, distance: 45.7
click at [224, 220] on tr "Pallino Noir (h) 0 0 0" at bounding box center [278, 220] width 345 height 55
type input"] "4"
type input"] "12"
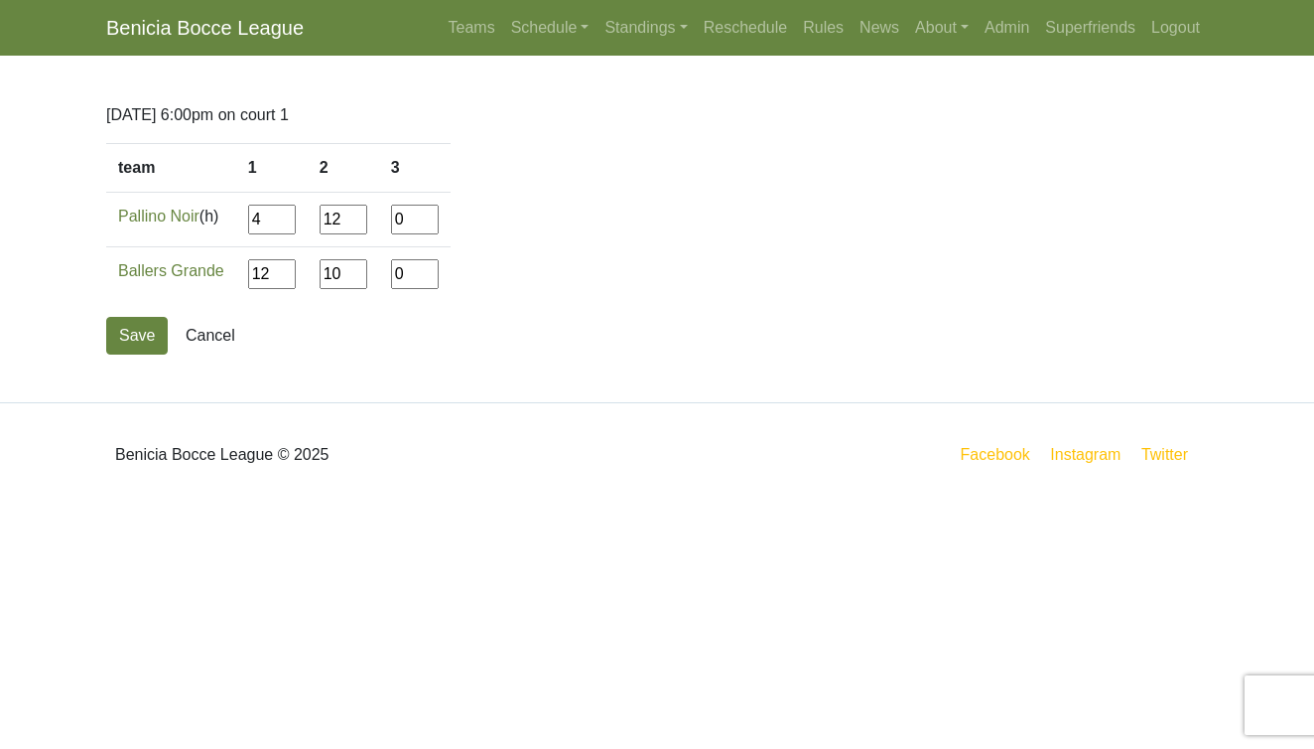
type input"] "10"
type input"] "12"
type input"] "10"
click at [146, 338] on button "Save" at bounding box center [137, 336] width 62 height 38
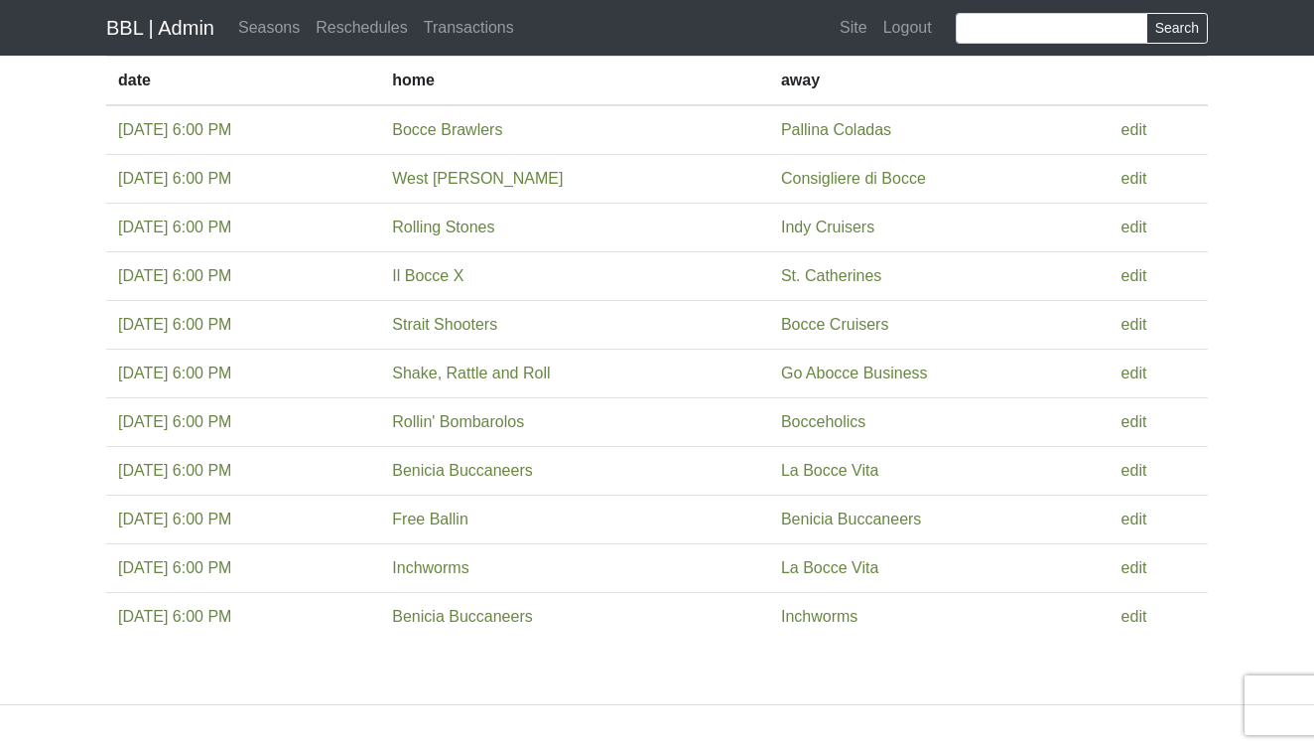
scroll to position [104, 0]
click at [1147, 421] on link "edit" at bounding box center [1135, 420] width 26 height 17
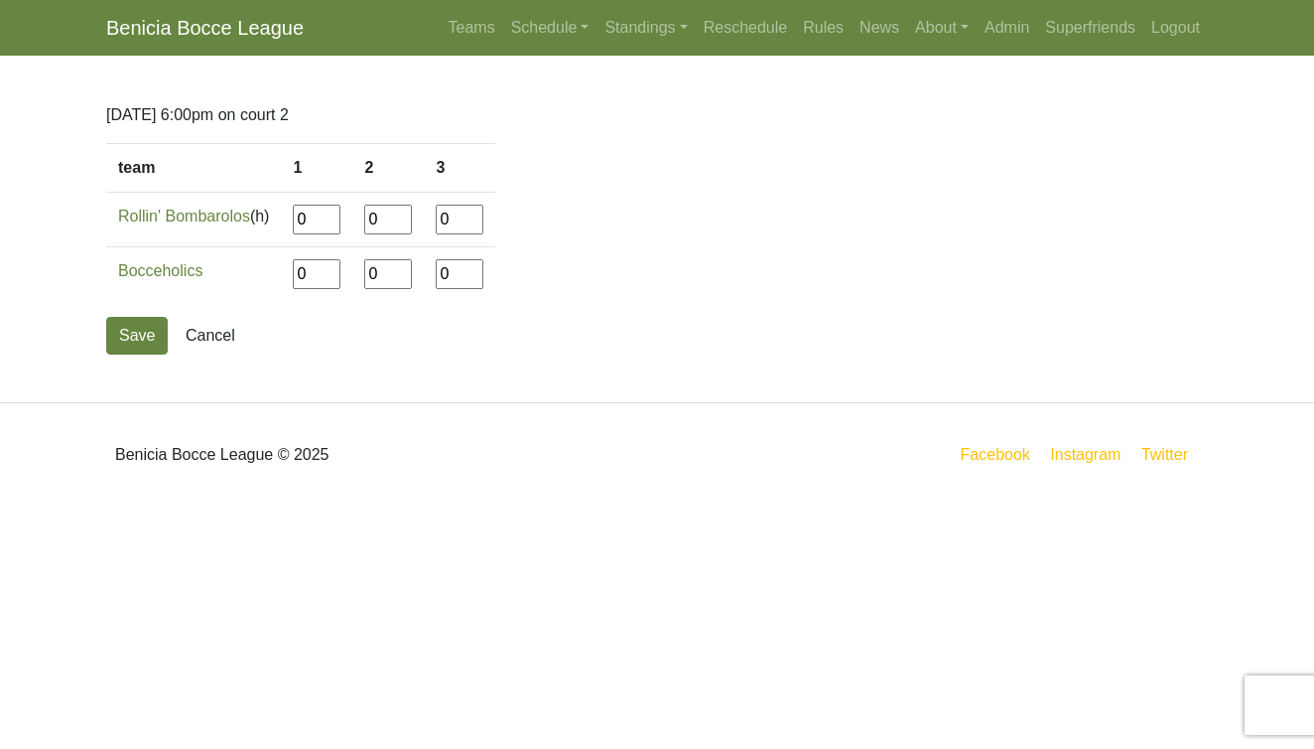
drag, startPoint x: 327, startPoint y: 221, endPoint x: 258, endPoint y: 218, distance: 68.6
click at [258, 218] on tr "Rollin' Bombarolos (h) 0 0 0" at bounding box center [300, 220] width 389 height 55
type input"] "5"
type input"] "12"
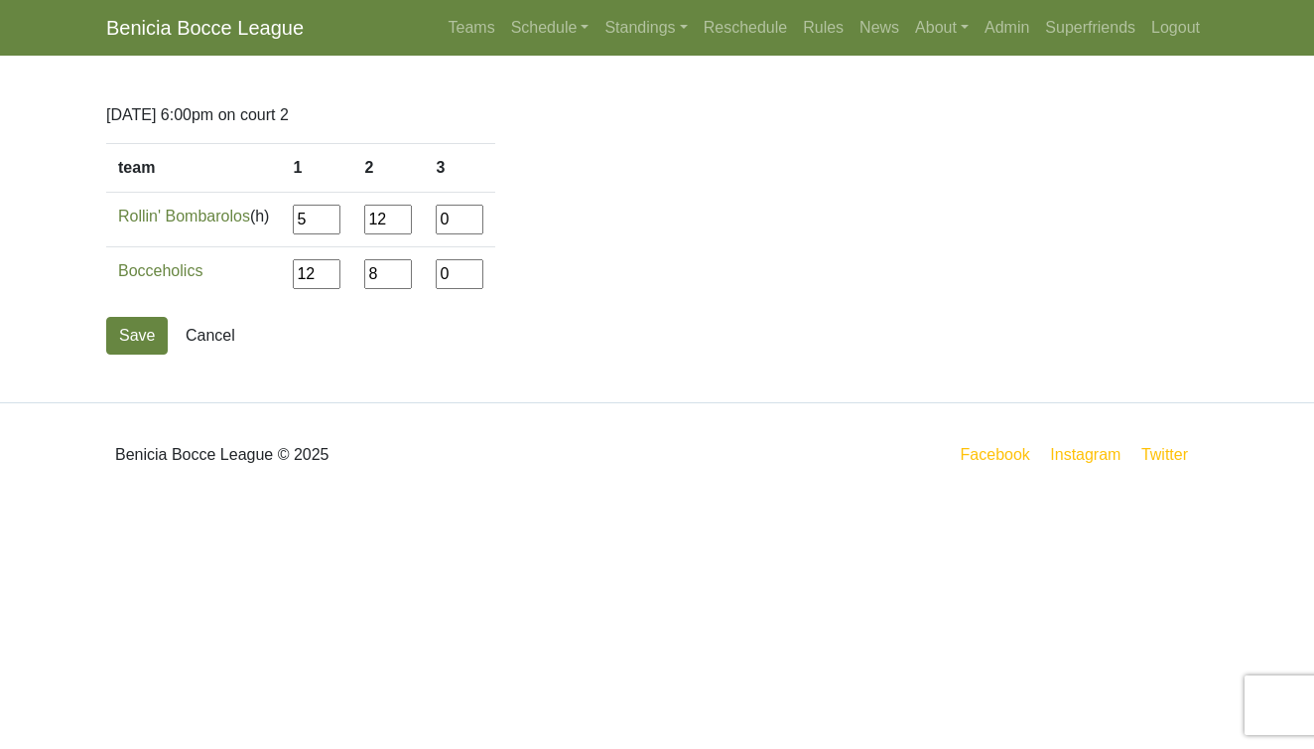
type input"] "8"
type input"] "12"
click at [142, 340] on button "Save" at bounding box center [137, 336] width 62 height 38
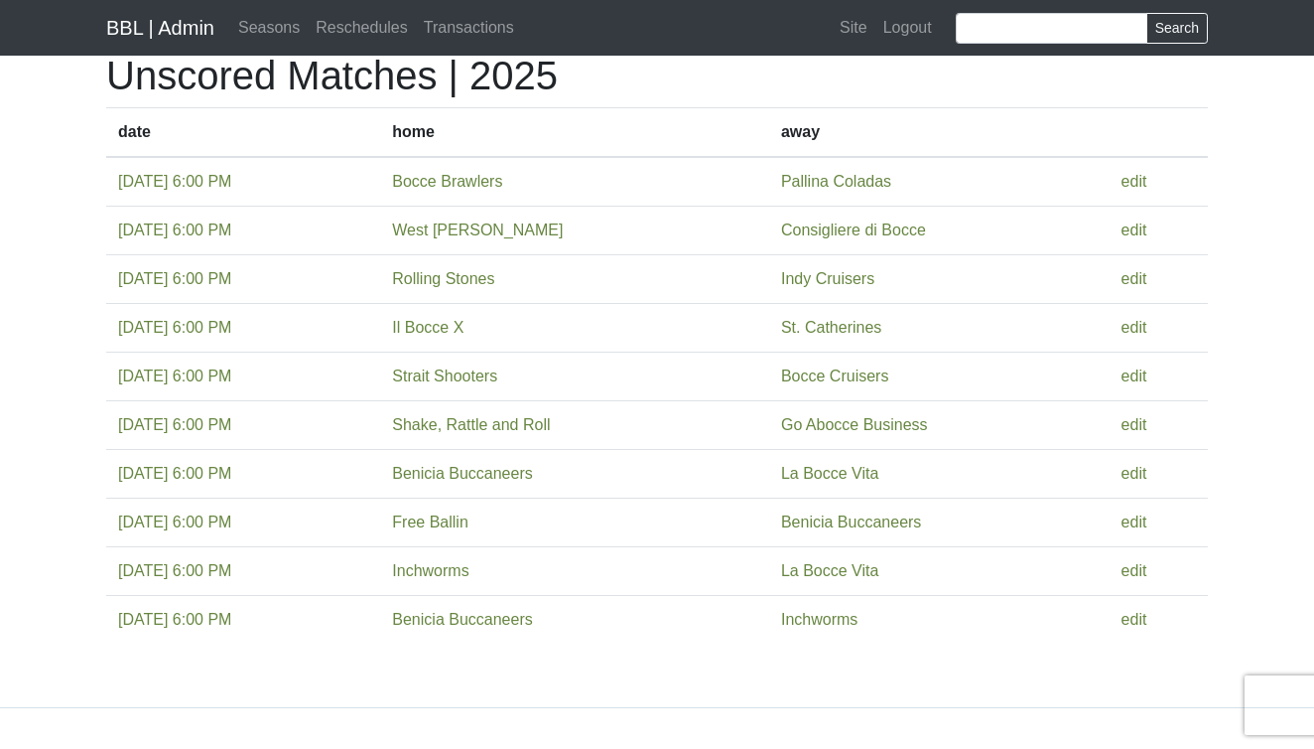
scroll to position [53, 0]
click at [1146, 472] on link "edit" at bounding box center [1135, 472] width 26 height 17
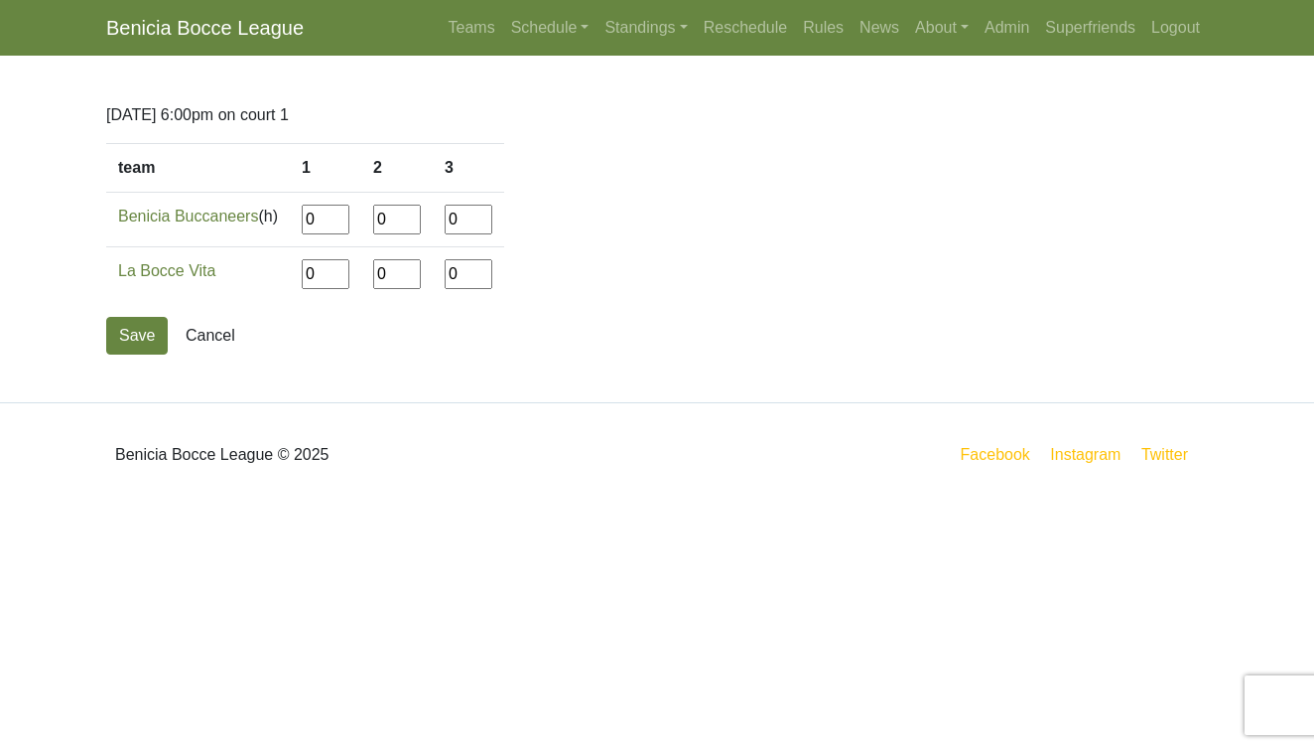
drag, startPoint x: 327, startPoint y: 220, endPoint x: 269, endPoint y: 218, distance: 57.6
click at [269, 218] on tr "Benicia Buccaneers (h) 0 0 0" at bounding box center [305, 220] width 398 height 55
type input"] "6"
type input"] "12"
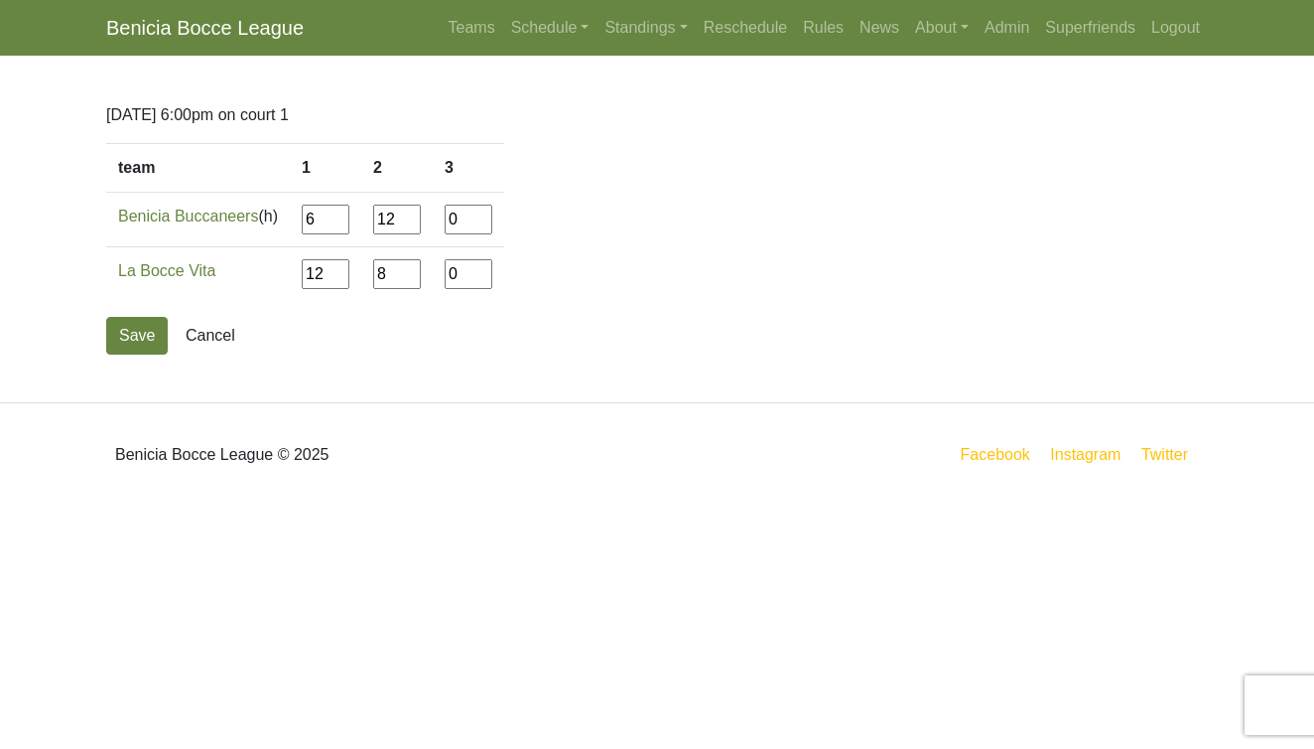
type input"] "8"
type input"] "12"
type input"] "8"
click at [137, 338] on button "Save" at bounding box center [137, 336] width 62 height 38
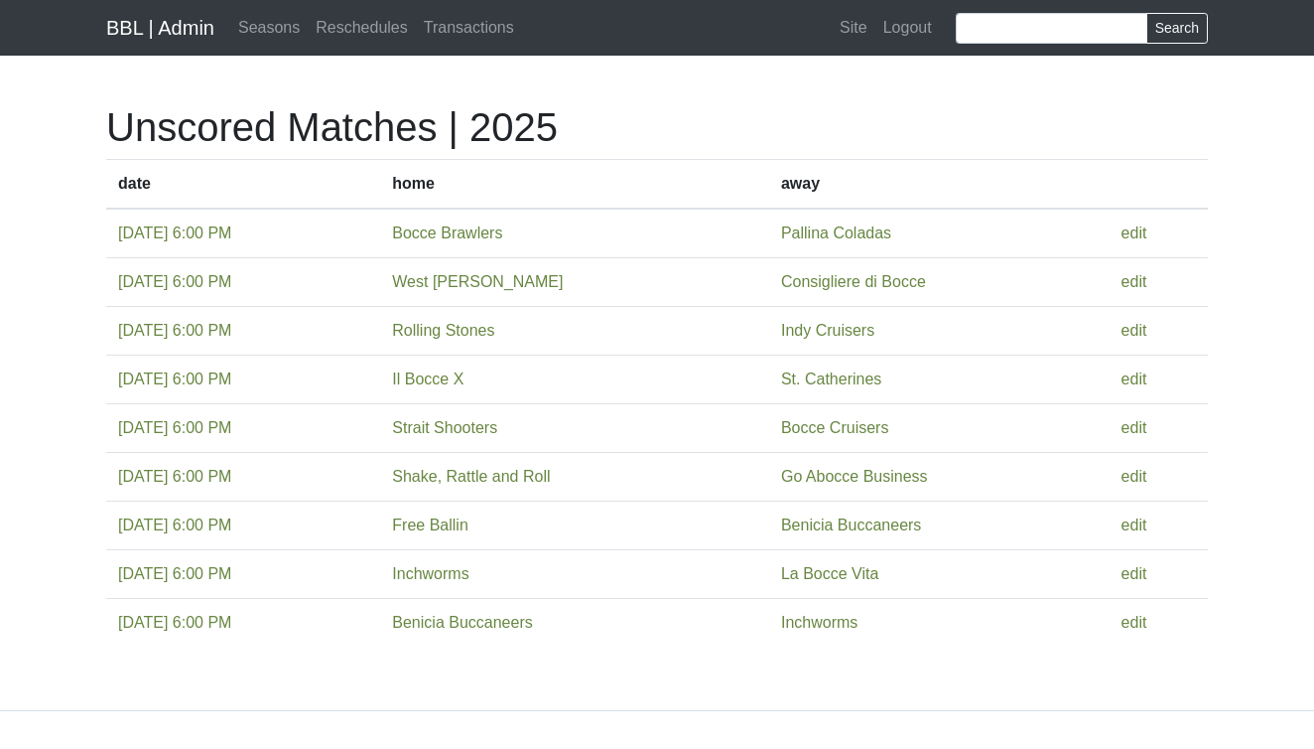
scroll to position [53, 0]
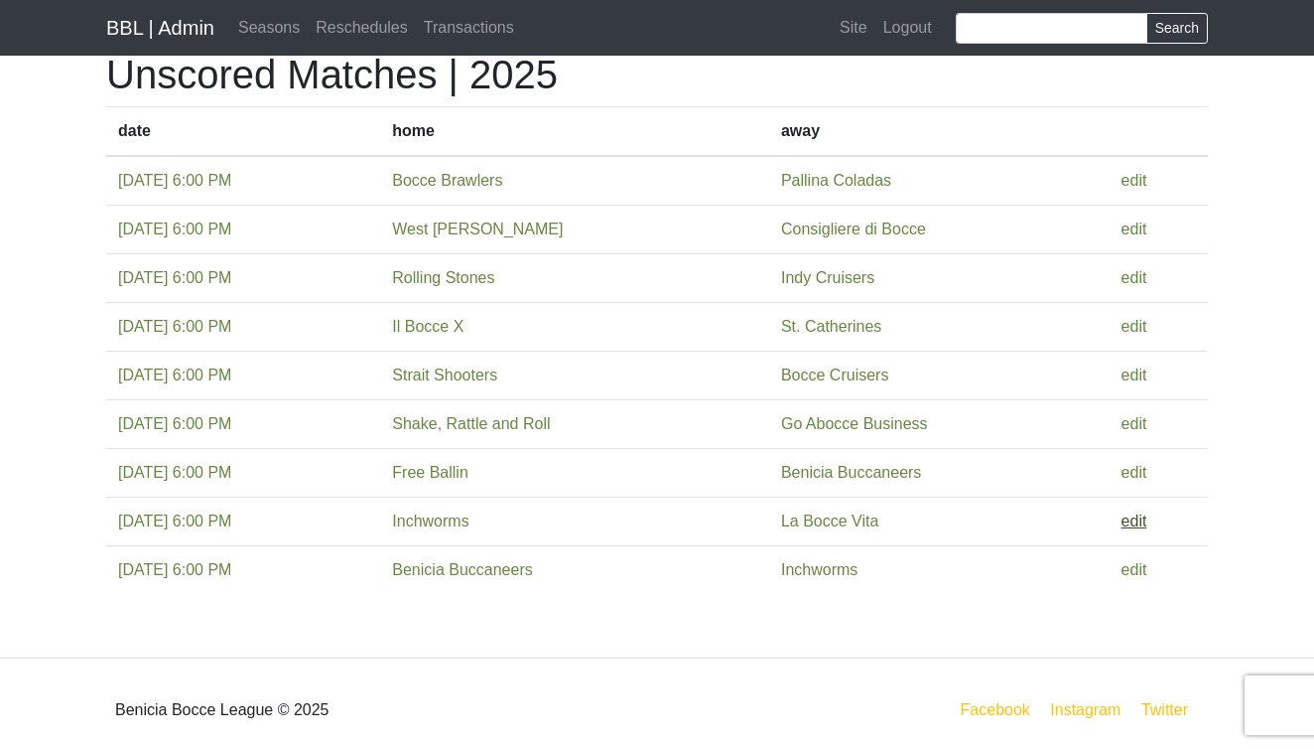
click at [1148, 523] on link "edit" at bounding box center [1135, 520] width 26 height 17
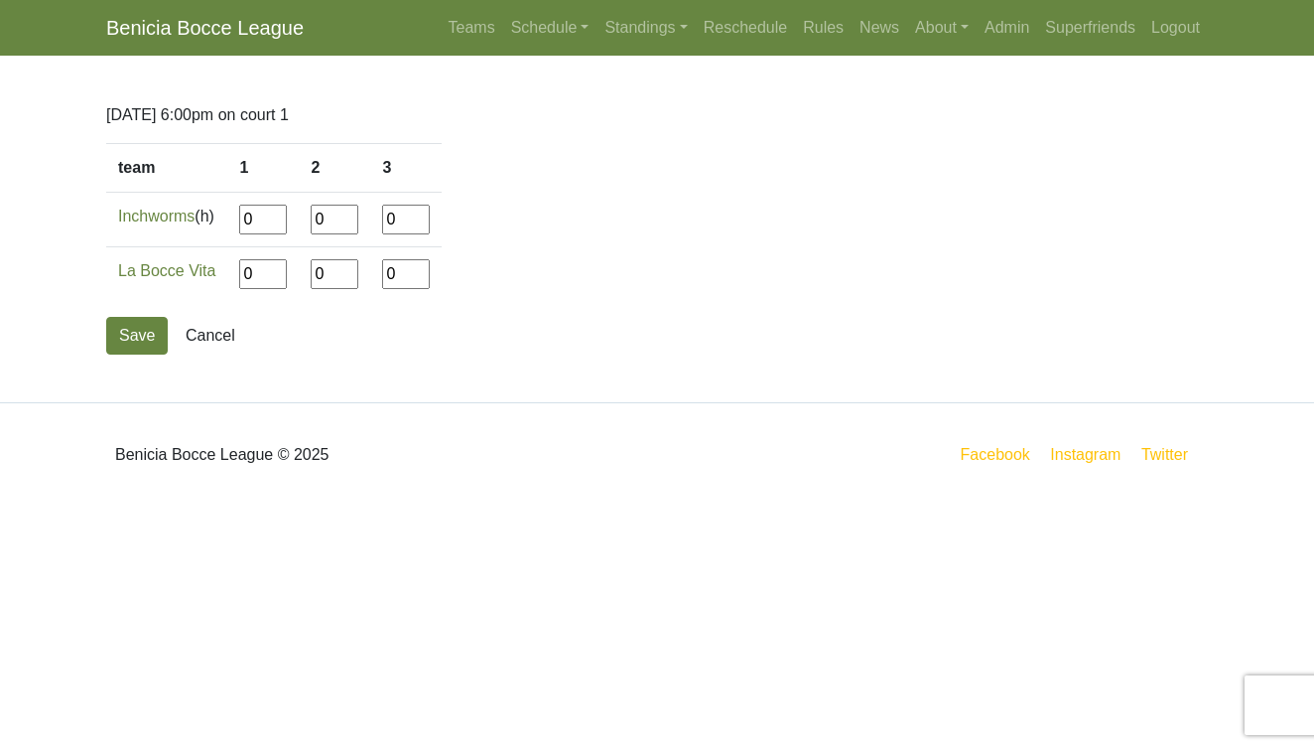
drag, startPoint x: 267, startPoint y: 223, endPoint x: 206, endPoint y: 223, distance: 61.6
click at [206, 223] on tr "Inchworms (h) 0 0 0" at bounding box center [274, 220] width 336 height 55
type input"] "12"
type input"] "9"
type input"] "12"
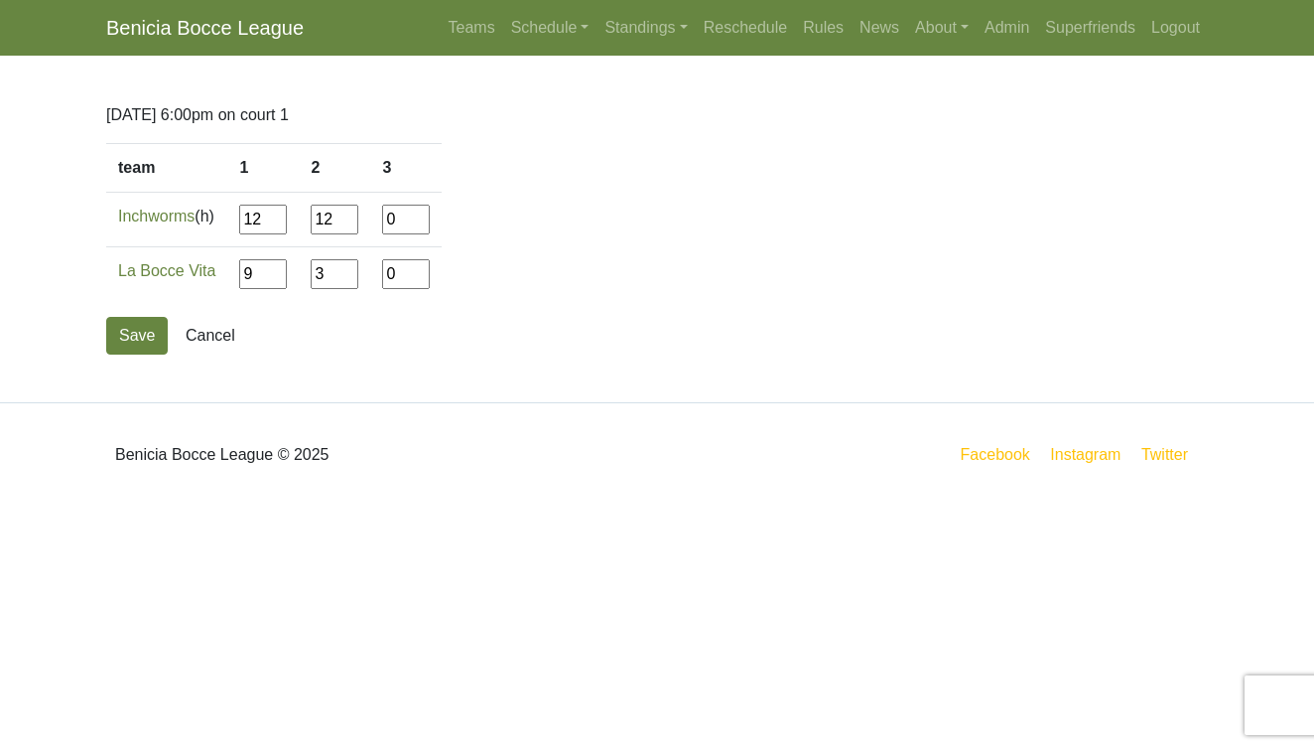
type input"] "3"
type input"] "12"
type input"] "9"
click at [125, 333] on button "Save" at bounding box center [137, 336] width 62 height 38
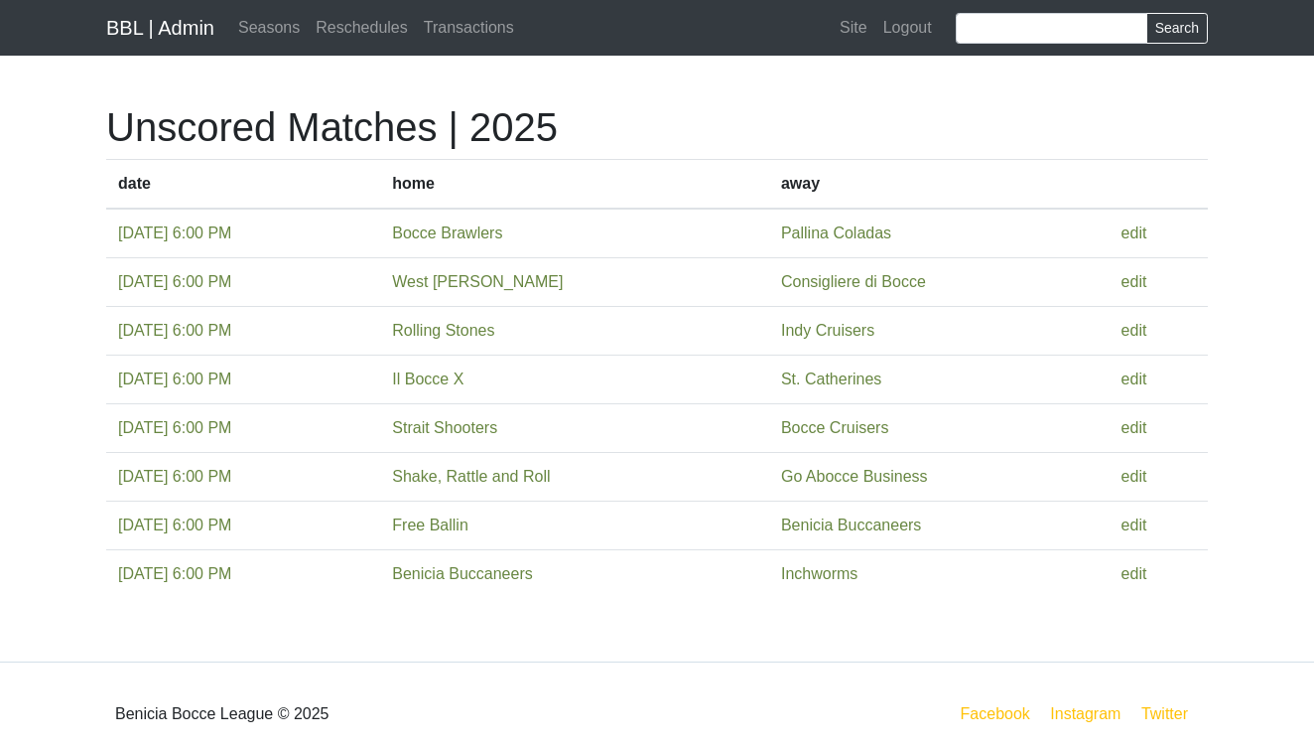
scroll to position [17, 0]
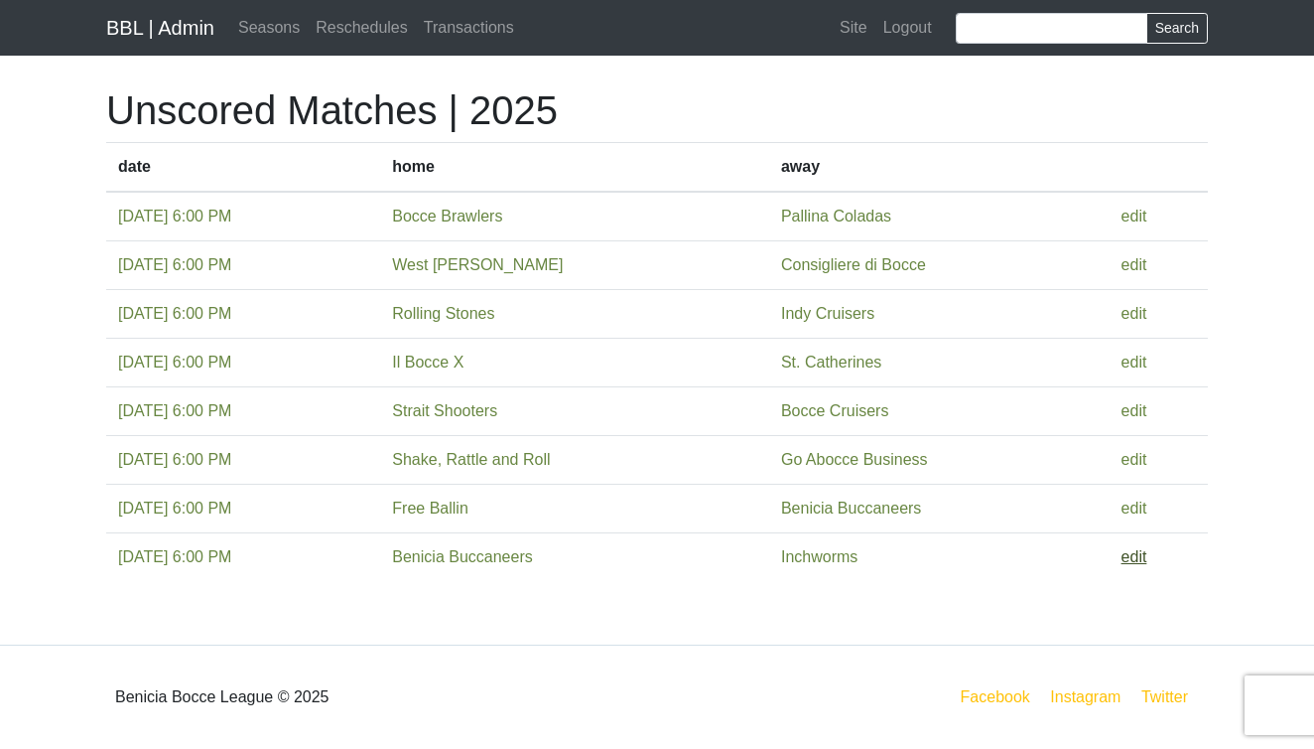
click at [1148, 558] on link "edit" at bounding box center [1135, 556] width 26 height 17
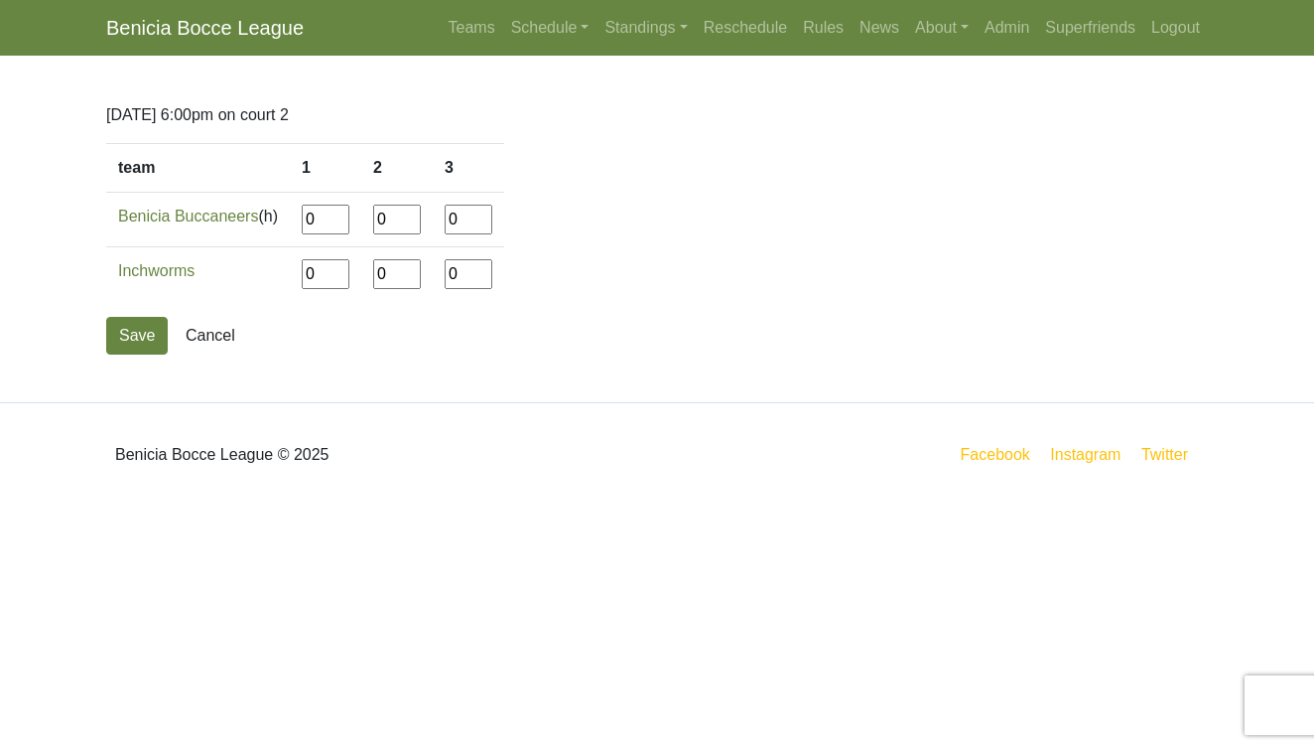
drag, startPoint x: 333, startPoint y: 219, endPoint x: 246, endPoint y: 205, distance: 87.6
click at [246, 206] on tr "Benicia Buccaneers (h) 0 0 0" at bounding box center [305, 220] width 398 height 55
type input"] "12"
type input"] "2"
type input"] "12"
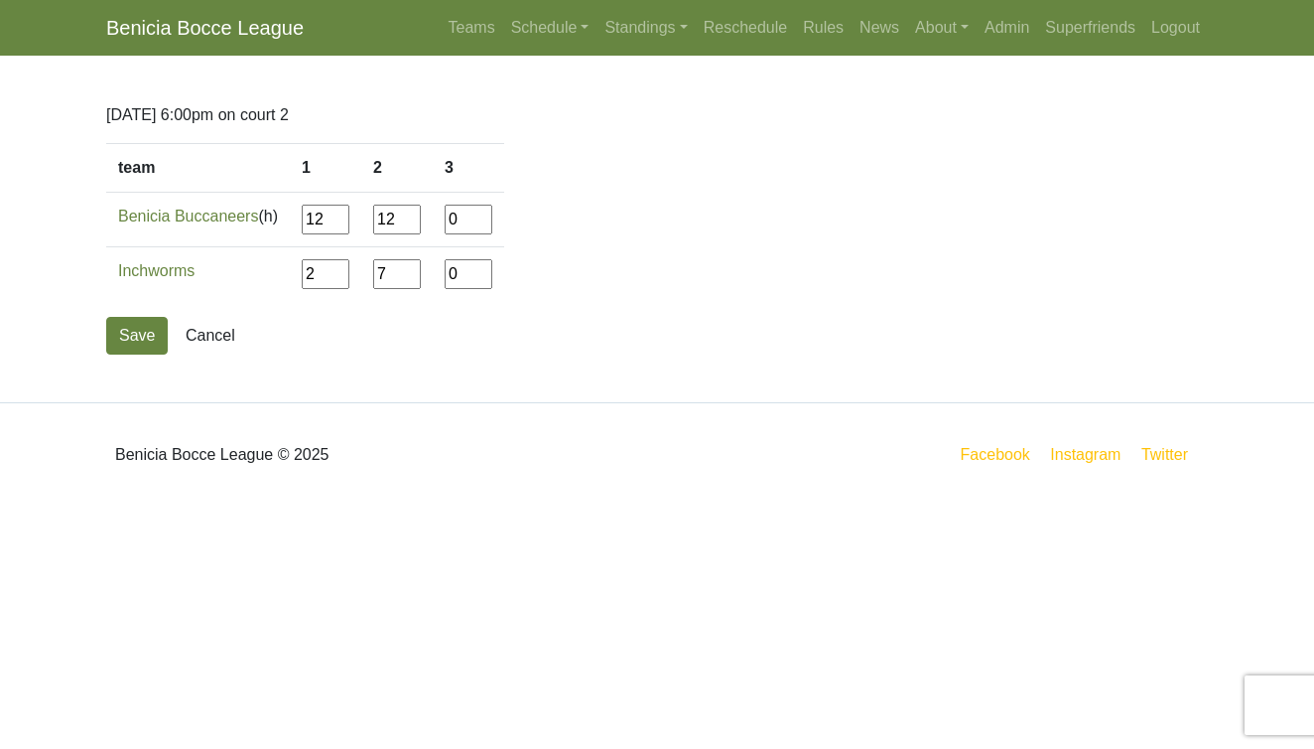
type input"] "7"
type input"] "4"
type input"] "12"
click at [320, 349] on form "team 1 2 3 Benicia Buccaneers (h) 12 12 4 Inchworms 2 7" at bounding box center [657, 248] width 1102 height 211
click at [138, 338] on button "Save" at bounding box center [137, 336] width 62 height 38
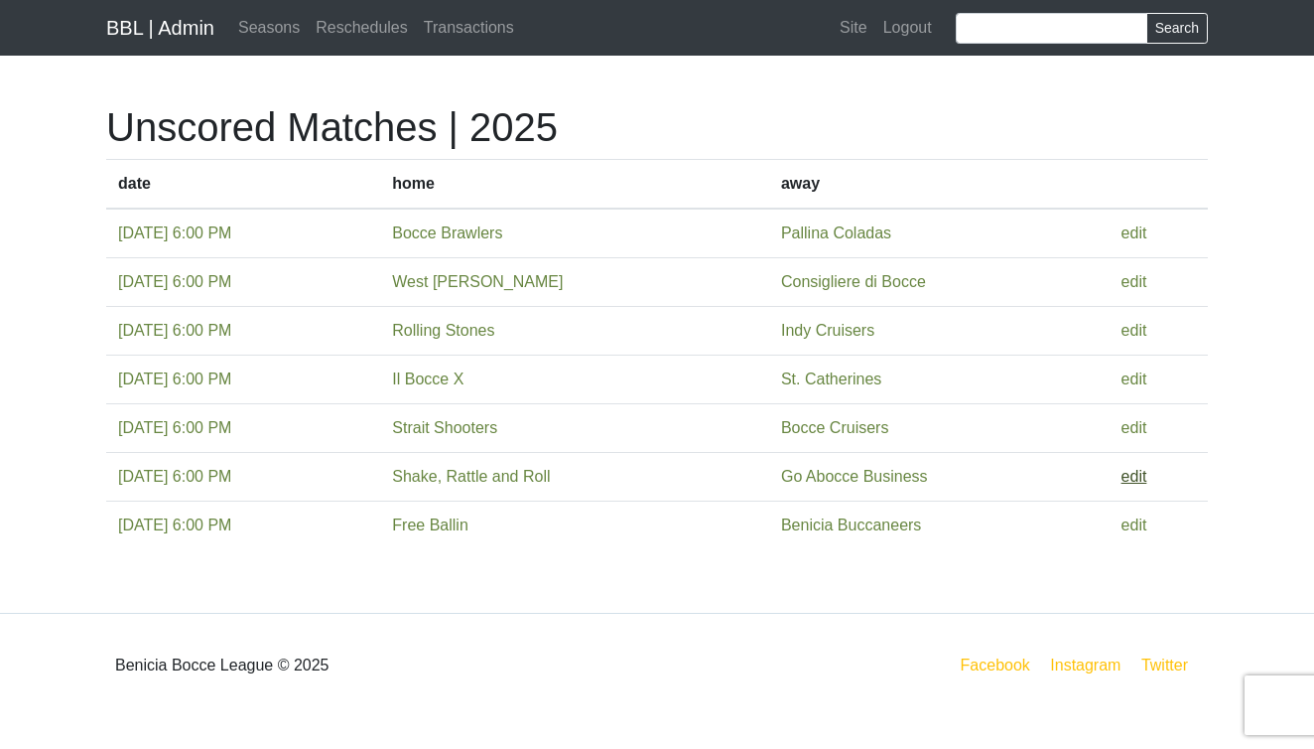
click at [1148, 479] on link "edit" at bounding box center [1135, 476] width 26 height 17
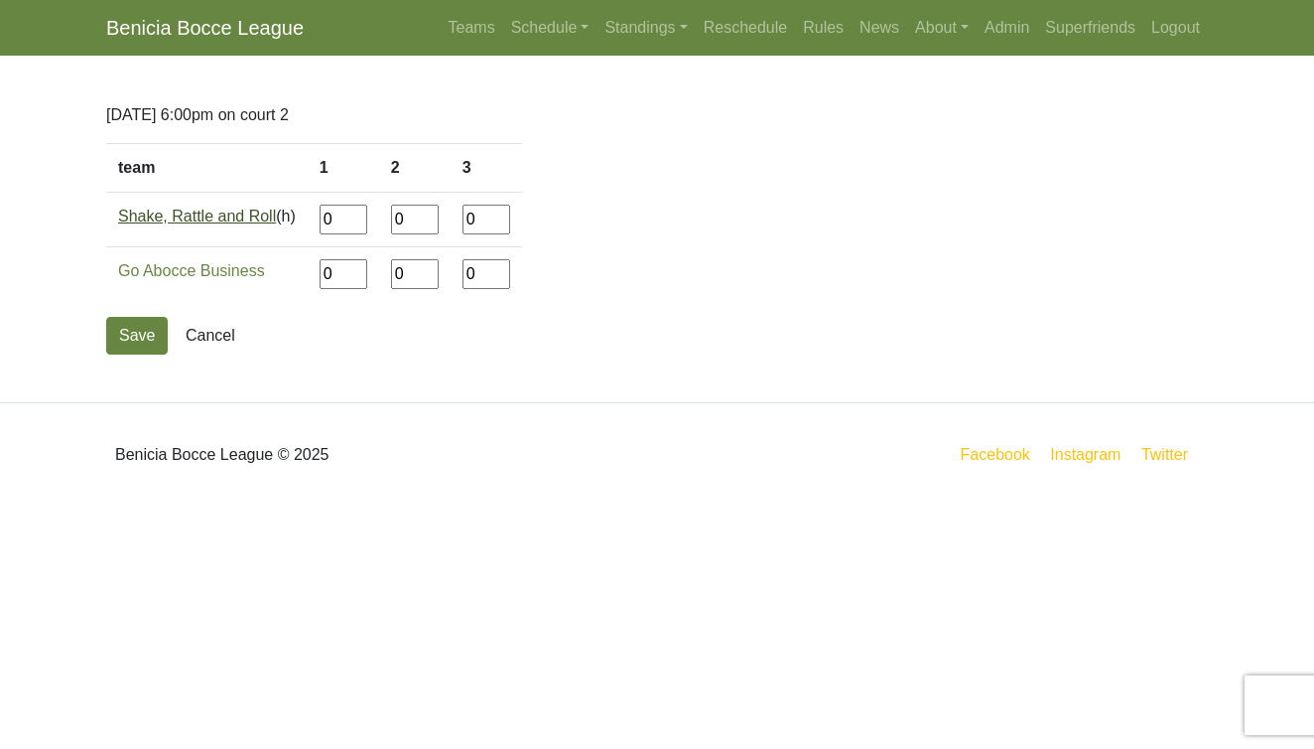
drag, startPoint x: 342, startPoint y: 218, endPoint x: 270, endPoint y: 218, distance: 71.5
click at [270, 218] on tr "Shake, Rattle and Roll (h) 0 0 0" at bounding box center [314, 220] width 416 height 55
type input"] "6"
type input"] "12"
type input"] "5"
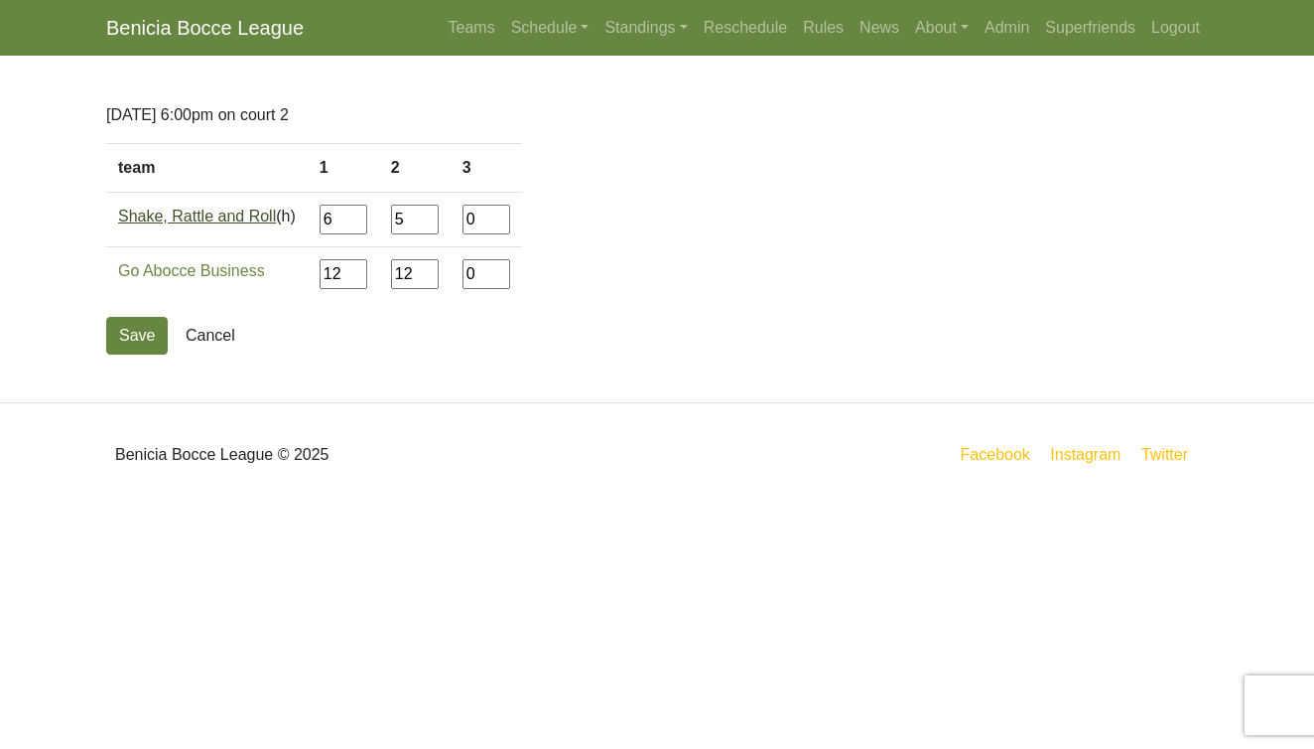
type input"] "12"
type input"] "7"
type input"] "12"
click at [139, 324] on button "Save" at bounding box center [137, 336] width 62 height 38
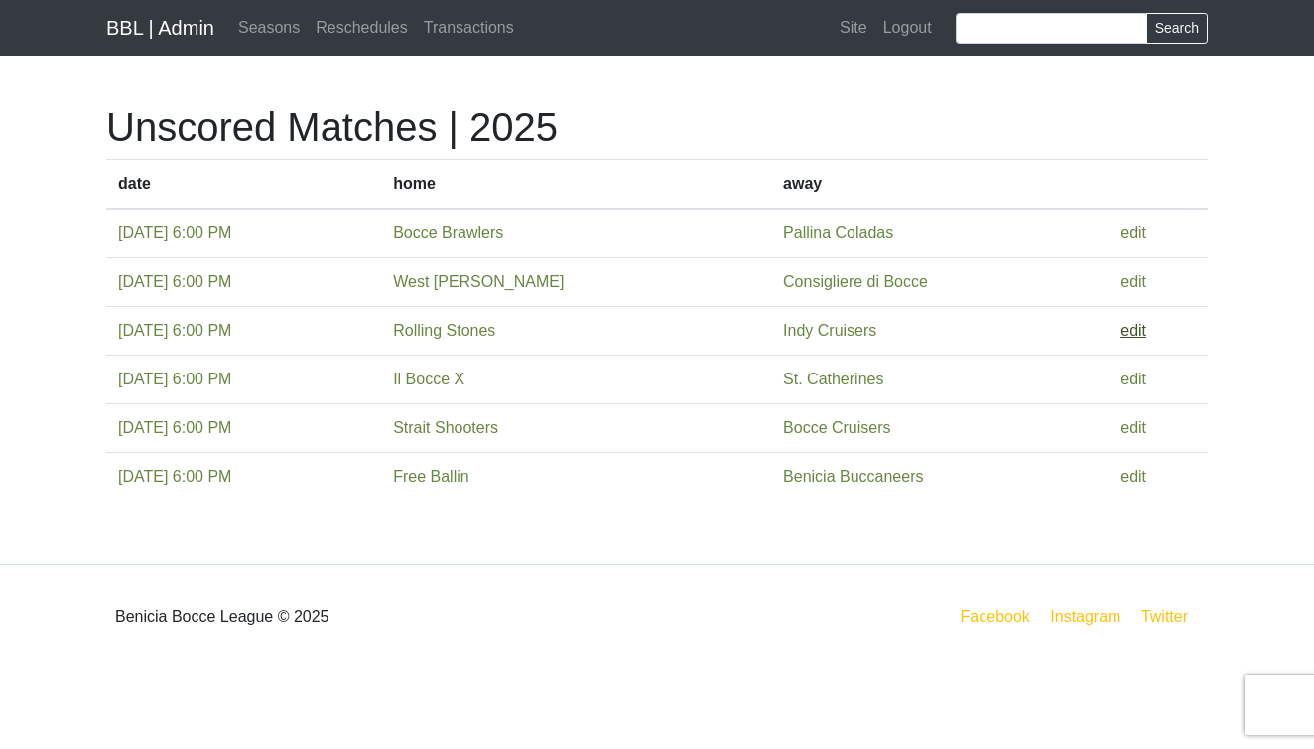
click at [1139, 327] on link "edit" at bounding box center [1134, 330] width 26 height 17
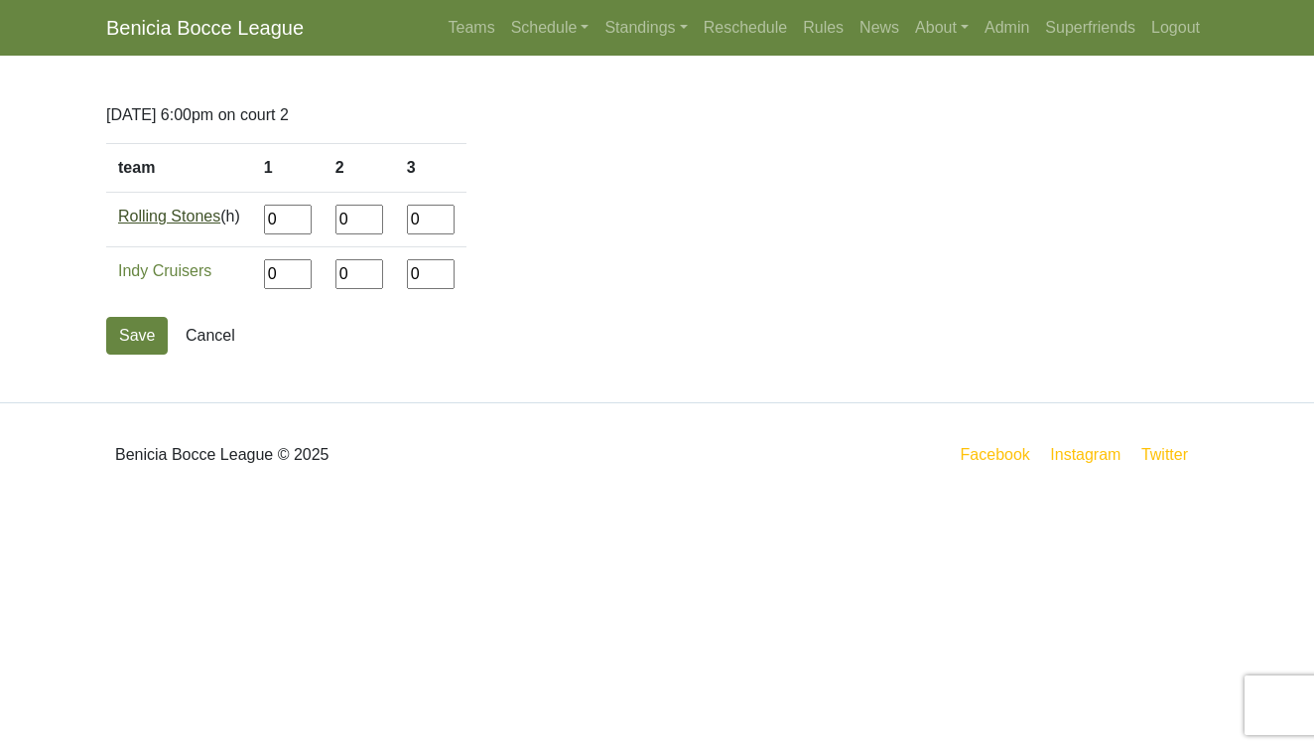
drag, startPoint x: 291, startPoint y: 222, endPoint x: 181, endPoint y: 220, distance: 110.2
click at [181, 220] on tr "Rolling Stones (h) 0 0 0" at bounding box center [286, 220] width 360 height 55
type input"] "6"
type input"] "12"
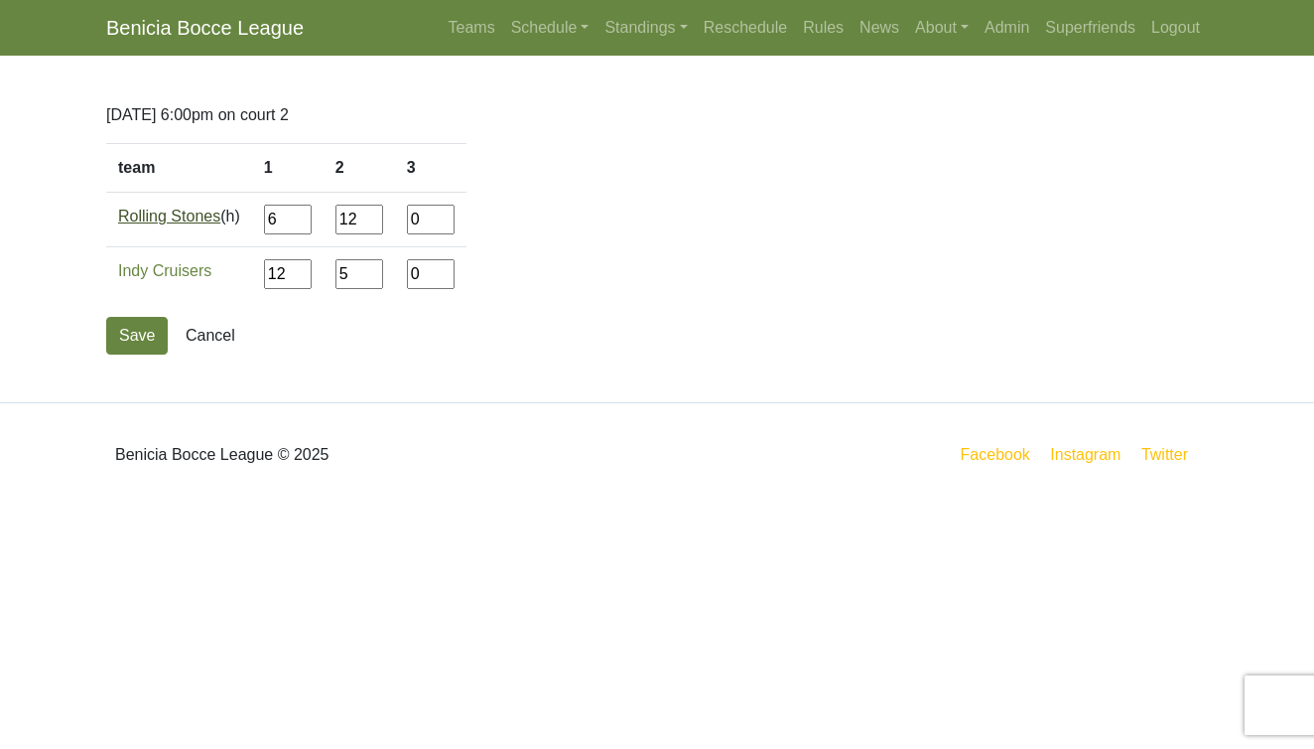
type input"] "5"
type input"] "1"
type input"] "12"
click at [140, 332] on button "Save" at bounding box center [137, 336] width 62 height 38
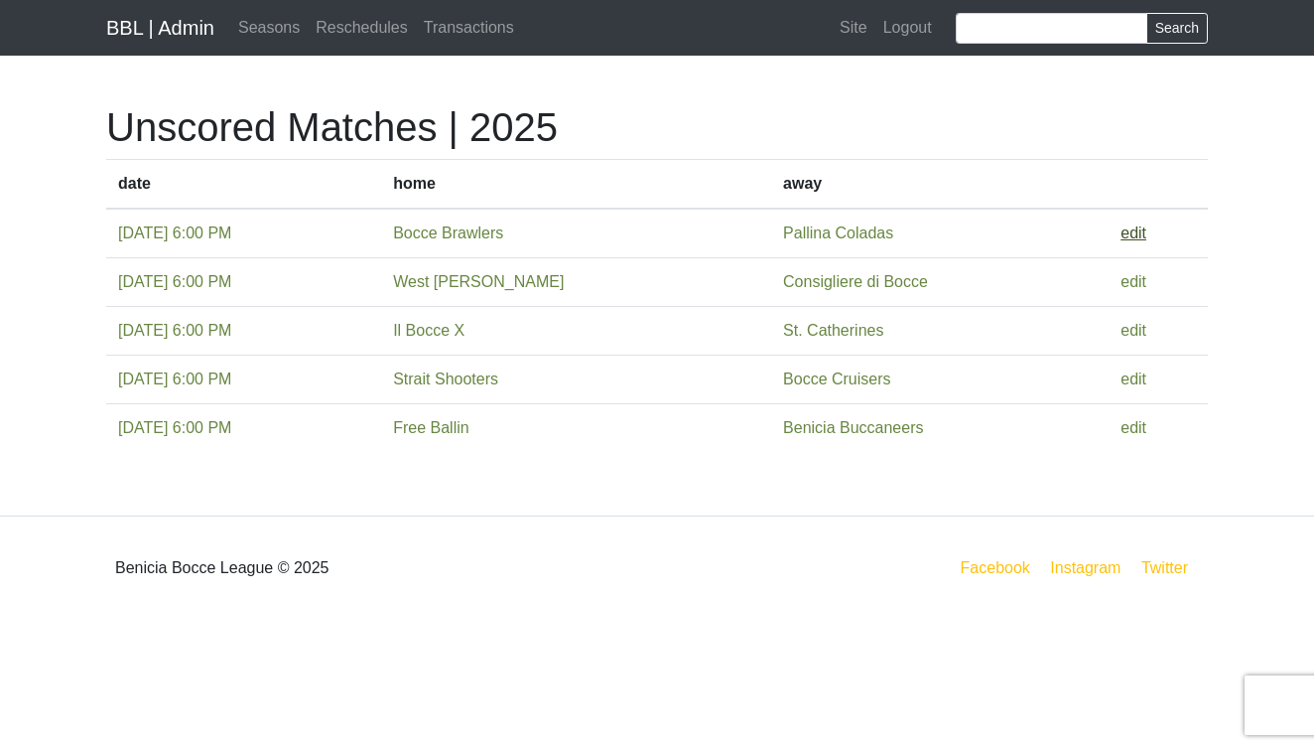
click at [1143, 230] on link "edit" at bounding box center [1134, 232] width 26 height 17
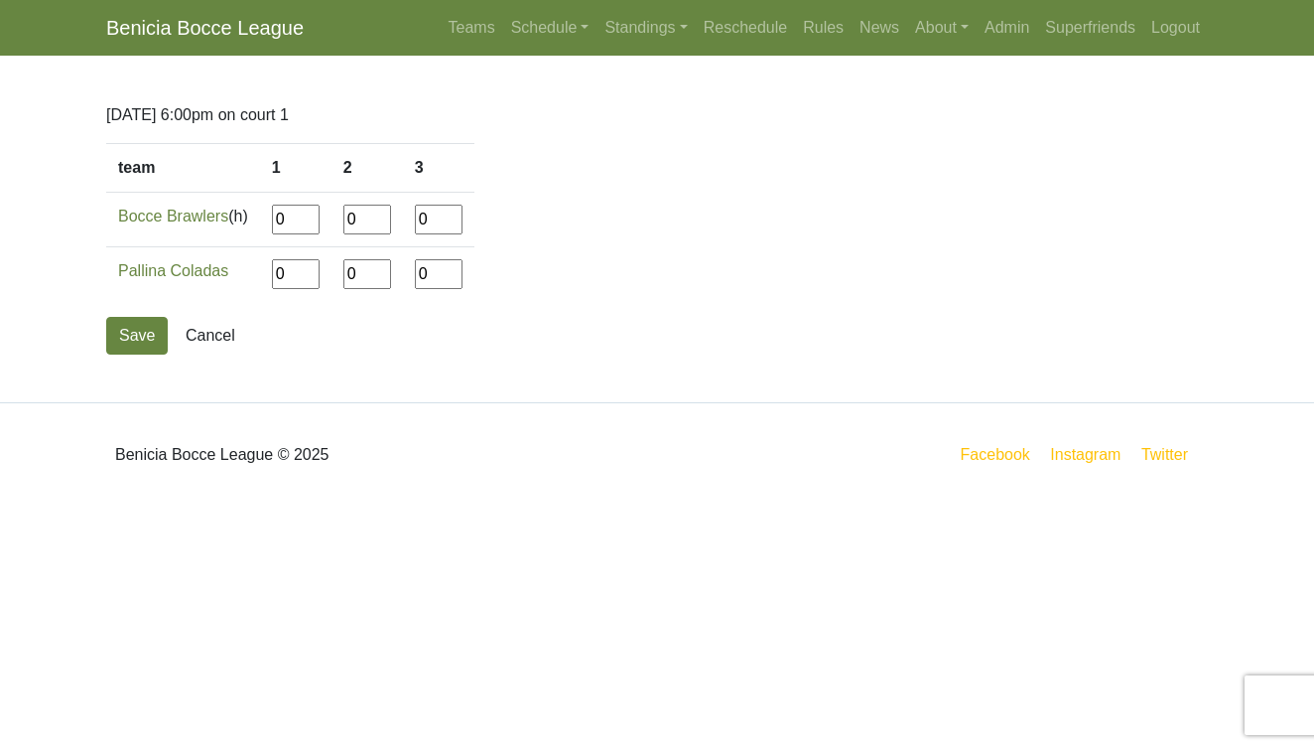
drag, startPoint x: 299, startPoint y: 225, endPoint x: 246, endPoint y: 224, distance: 52.6
click at [246, 224] on tr "Bocce Brawlers (h) 0 0 0" at bounding box center [290, 220] width 368 height 55
type input"] "12"
type input"] "10"
type input"] "14"
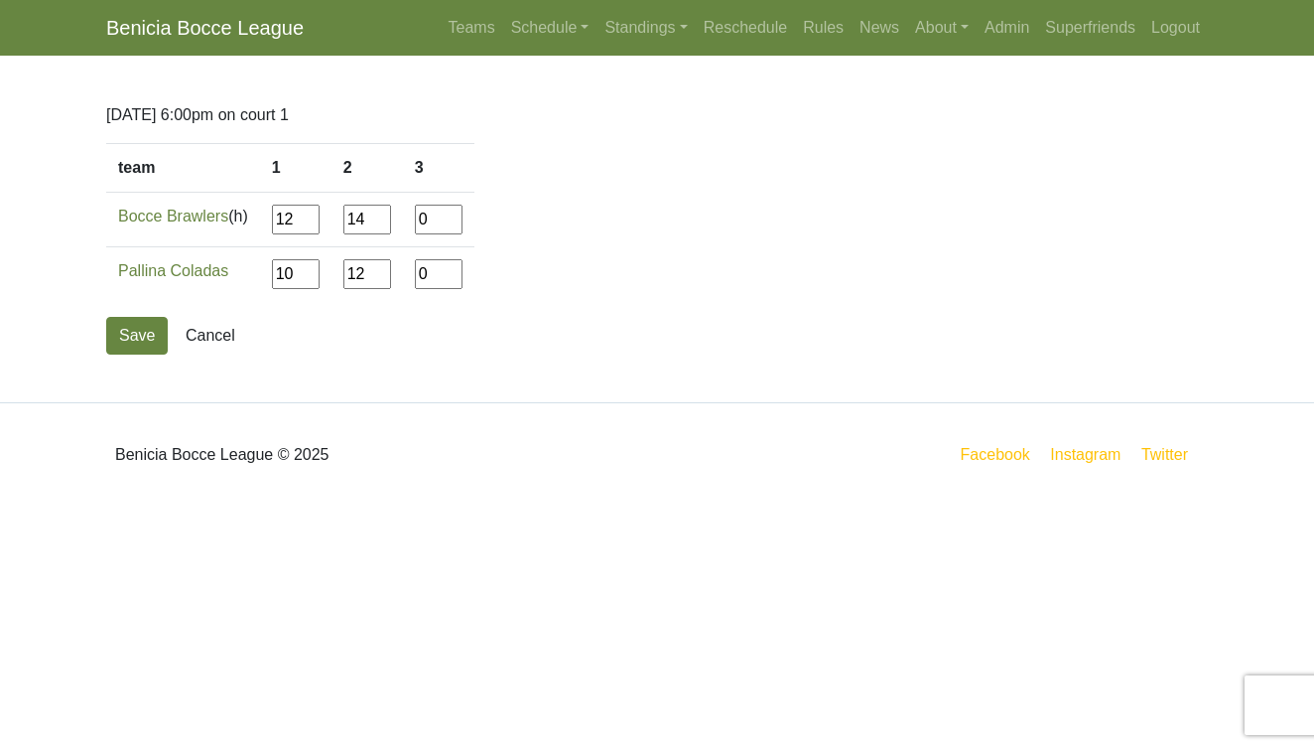
type input"] "12"
type input"] "2"
click at [140, 336] on button "Save" at bounding box center [137, 336] width 62 height 38
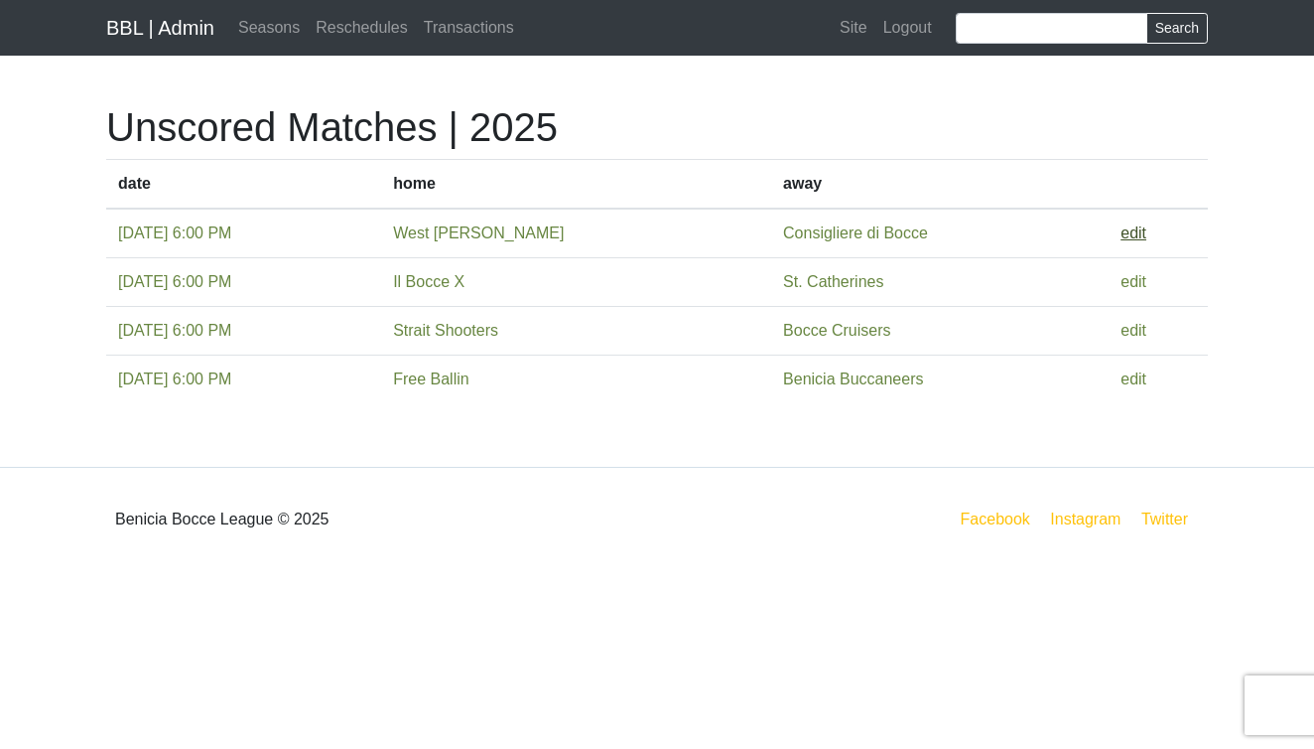
click at [1131, 230] on link "edit" at bounding box center [1134, 232] width 26 height 17
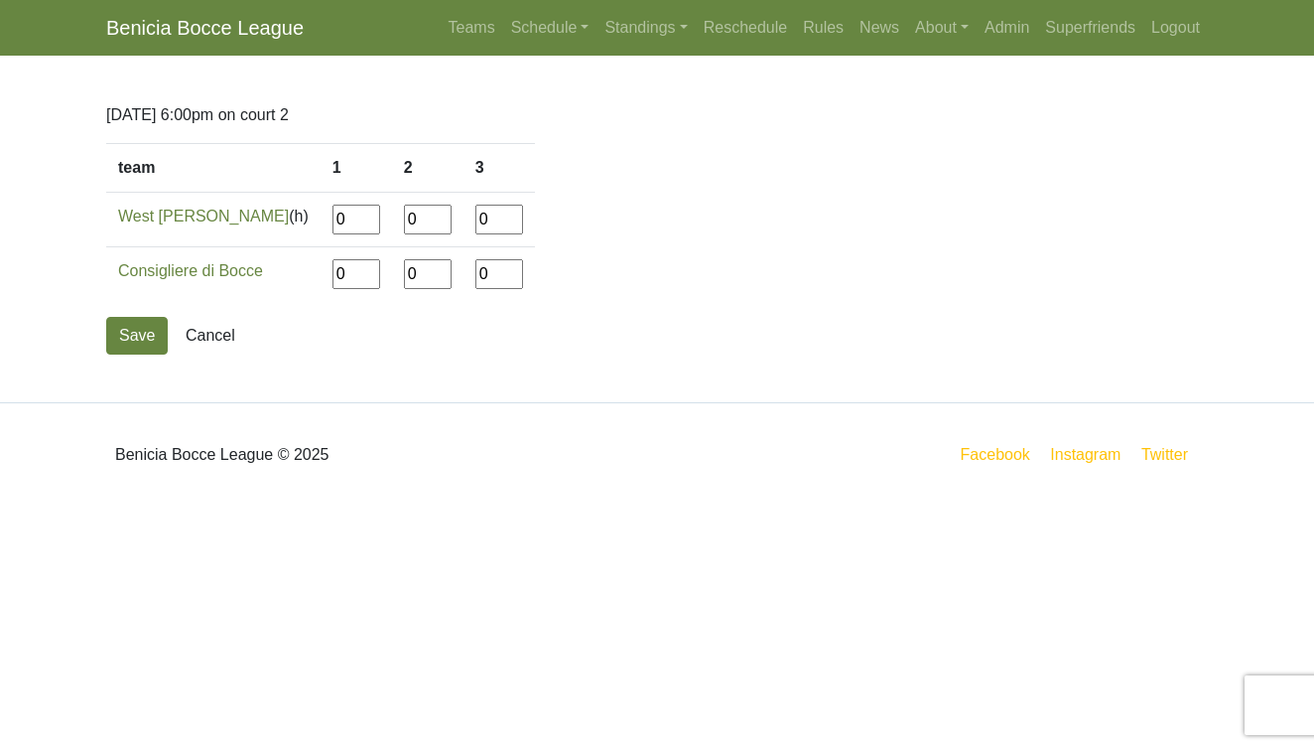
drag, startPoint x: 309, startPoint y: 228, endPoint x: 265, endPoint y: 223, distance: 44.0
click at [265, 223] on tr "West Enders (h) 0 0 0" at bounding box center [320, 220] width 429 height 55
type input"] "7"
type input"] "12"
drag, startPoint x: 450, startPoint y: 283, endPoint x: 422, endPoint y: 279, distance: 28.1
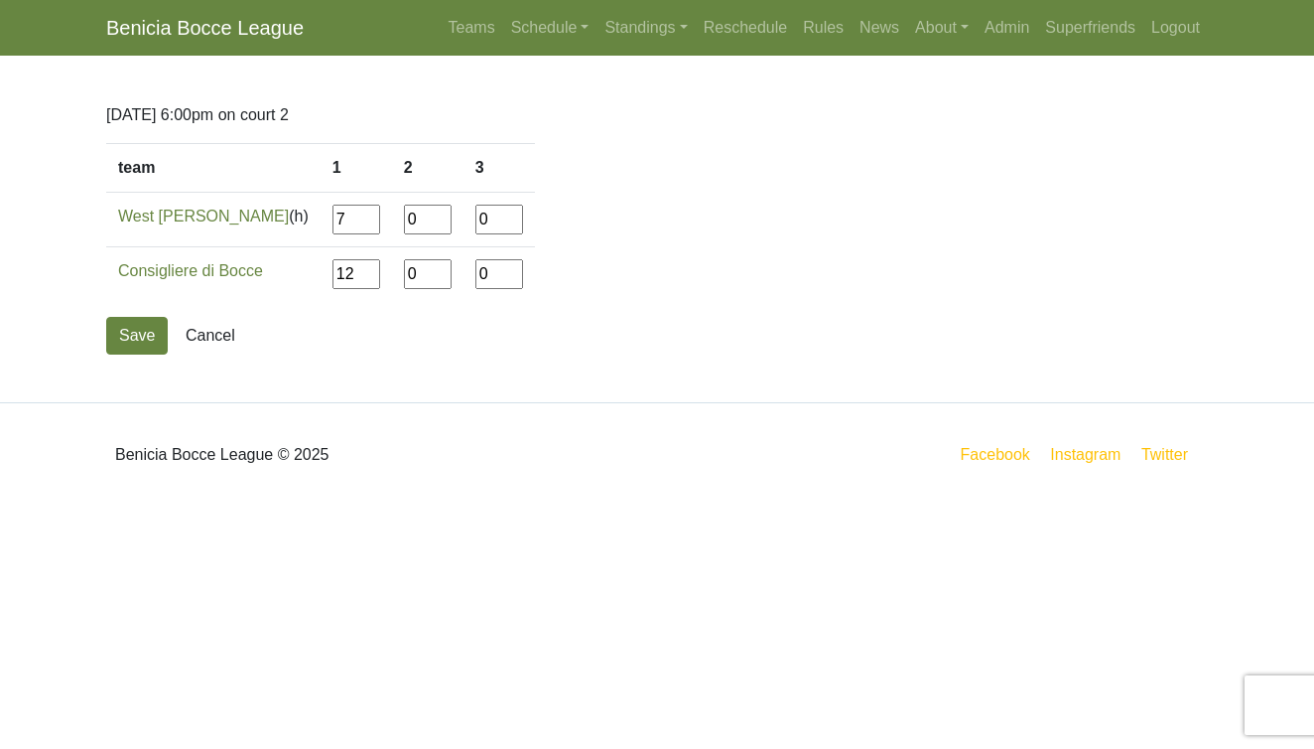
click at [464, 279] on td "0" at bounding box center [499, 274] width 71 height 55
type input"] "12"
drag, startPoint x: 447, startPoint y: 220, endPoint x: 431, endPoint y: 220, distance: 15.9
click at [464, 220] on td "0" at bounding box center [499, 220] width 71 height 55
type input"] "2"
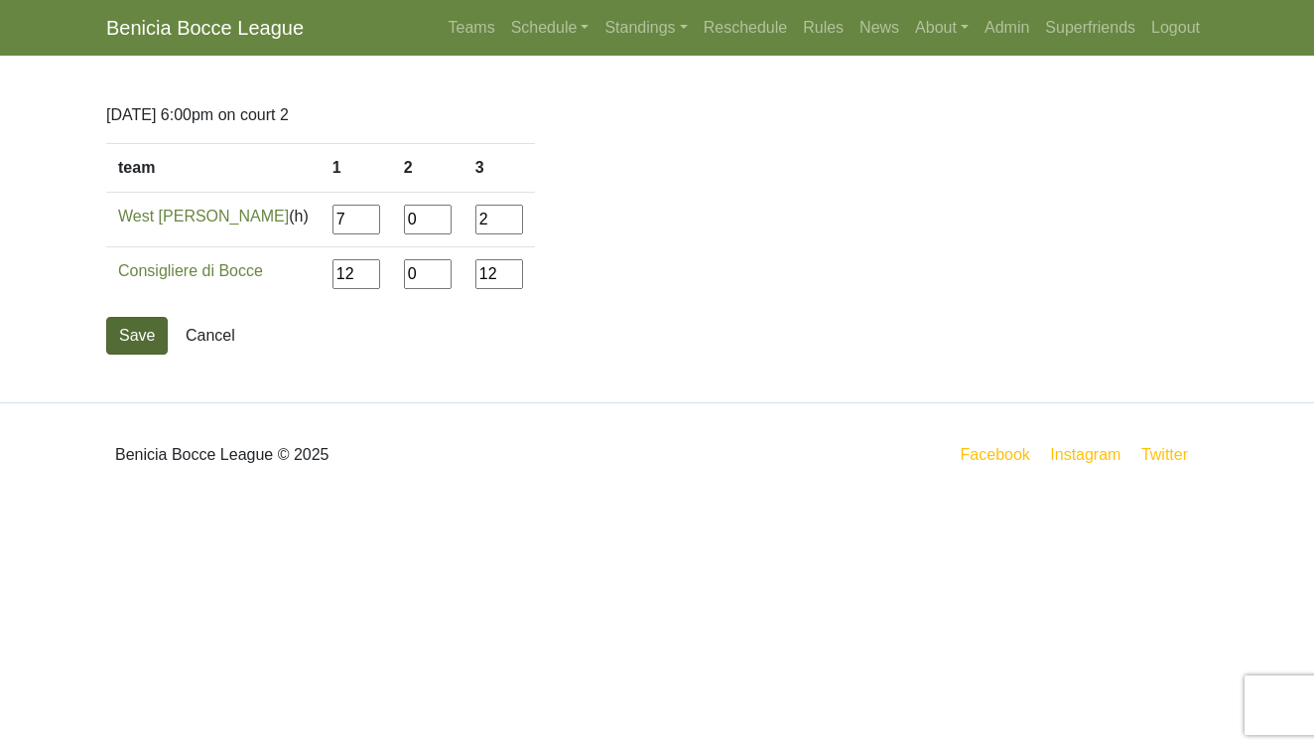
click at [134, 330] on button "Save" at bounding box center [137, 336] width 62 height 38
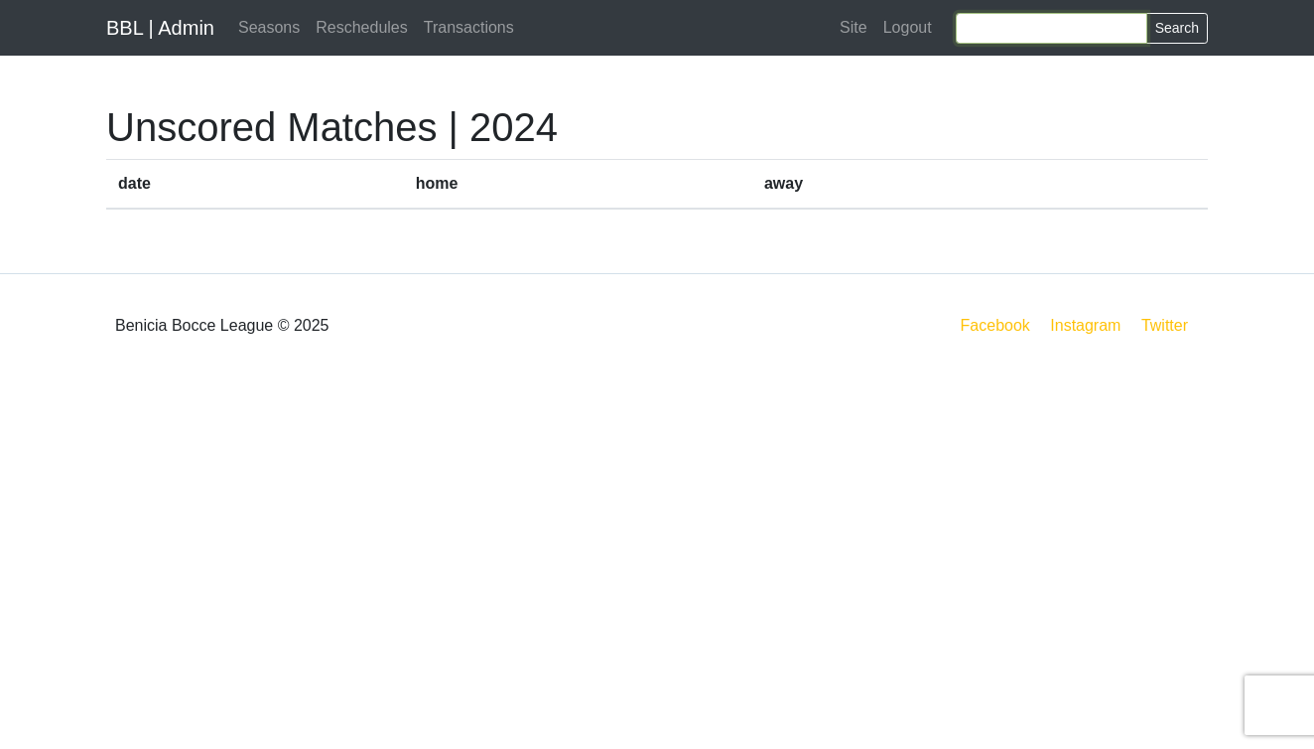
click at [1006, 30] on input "Search" at bounding box center [1052, 28] width 192 height 31
type input "consig"
click at [1176, 28] on button "Search" at bounding box center [1178, 28] width 62 height 31
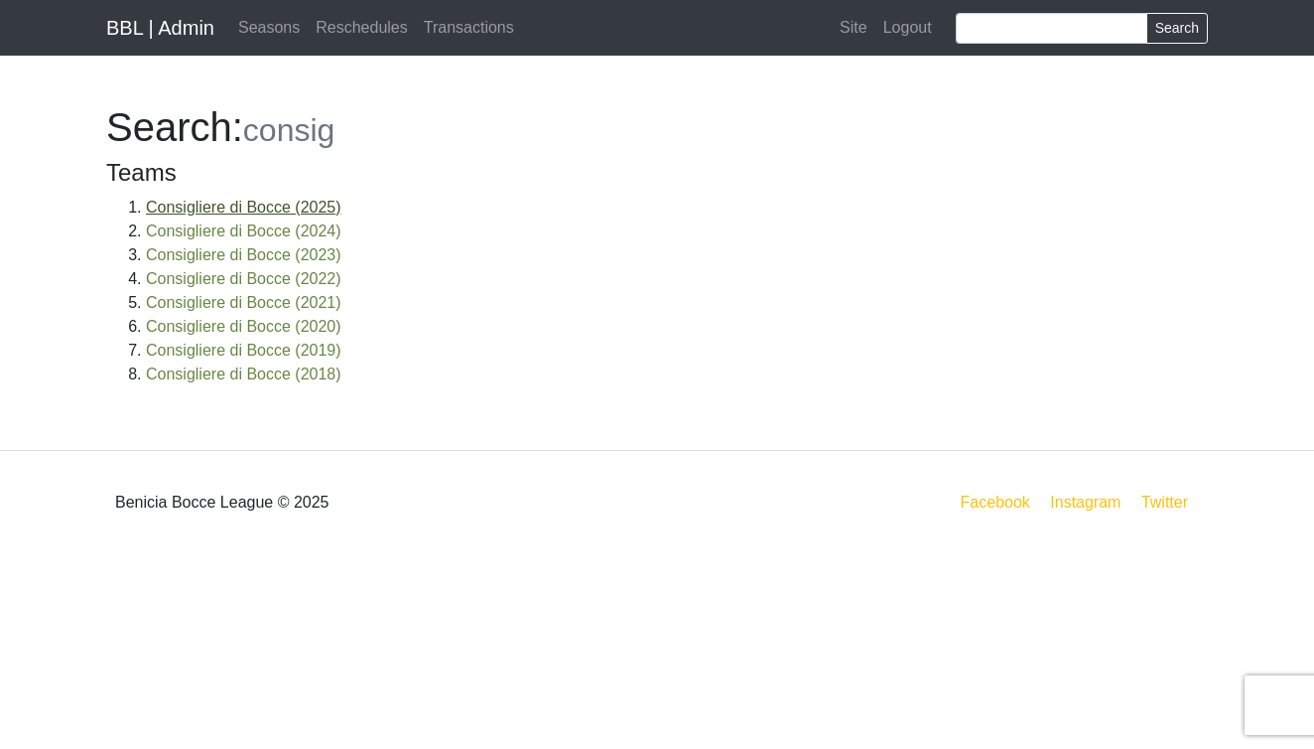
click at [169, 207] on link "Consigliere di Bocce (2025)" at bounding box center [244, 207] width 196 height 17
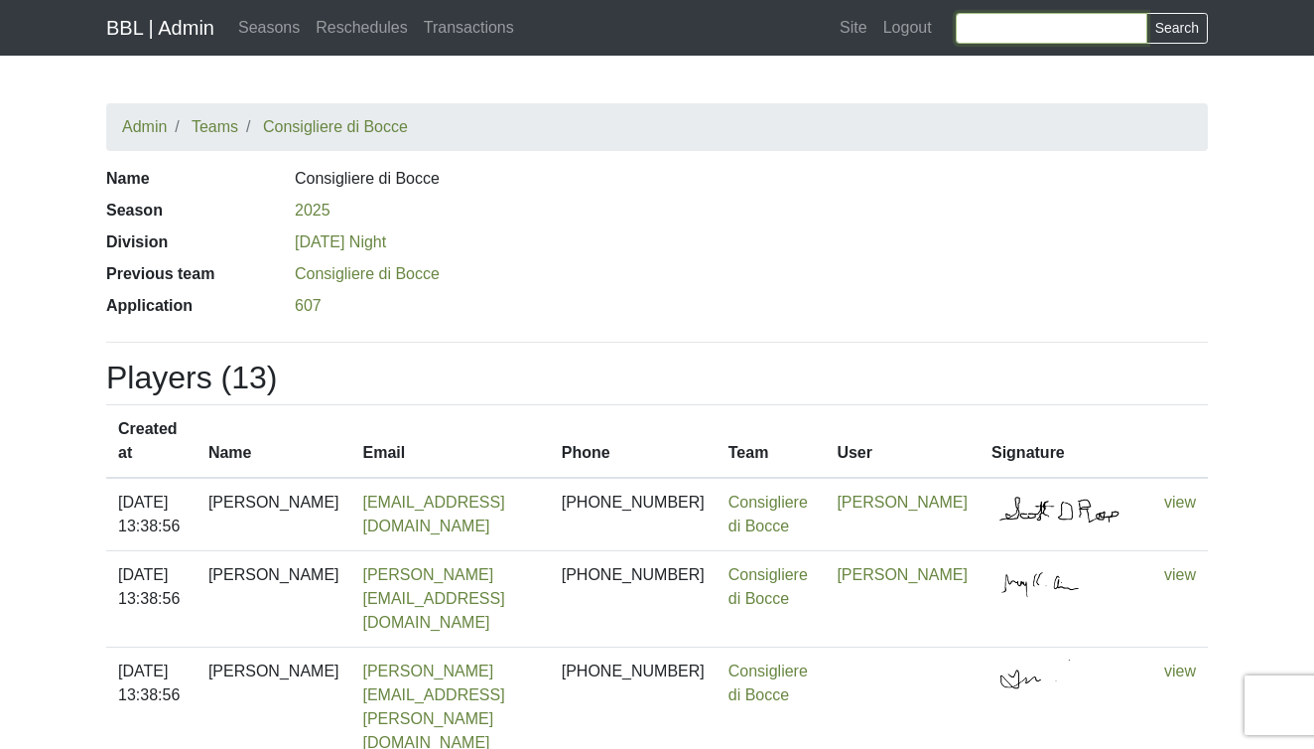
click at [972, 31] on input "Search" at bounding box center [1052, 28] width 192 height 31
type input "e"
type input "west"
click at [1176, 28] on button "Search" at bounding box center [1178, 28] width 62 height 31
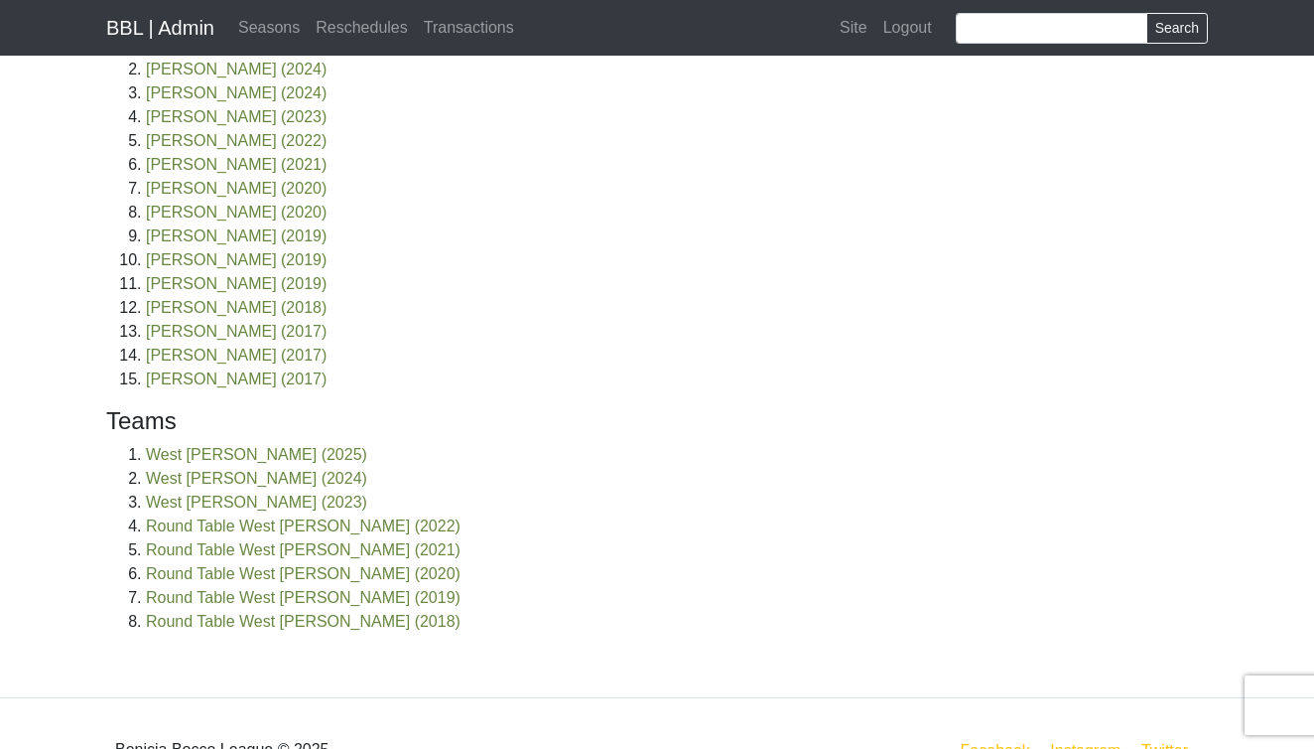
scroll to position [317, 0]
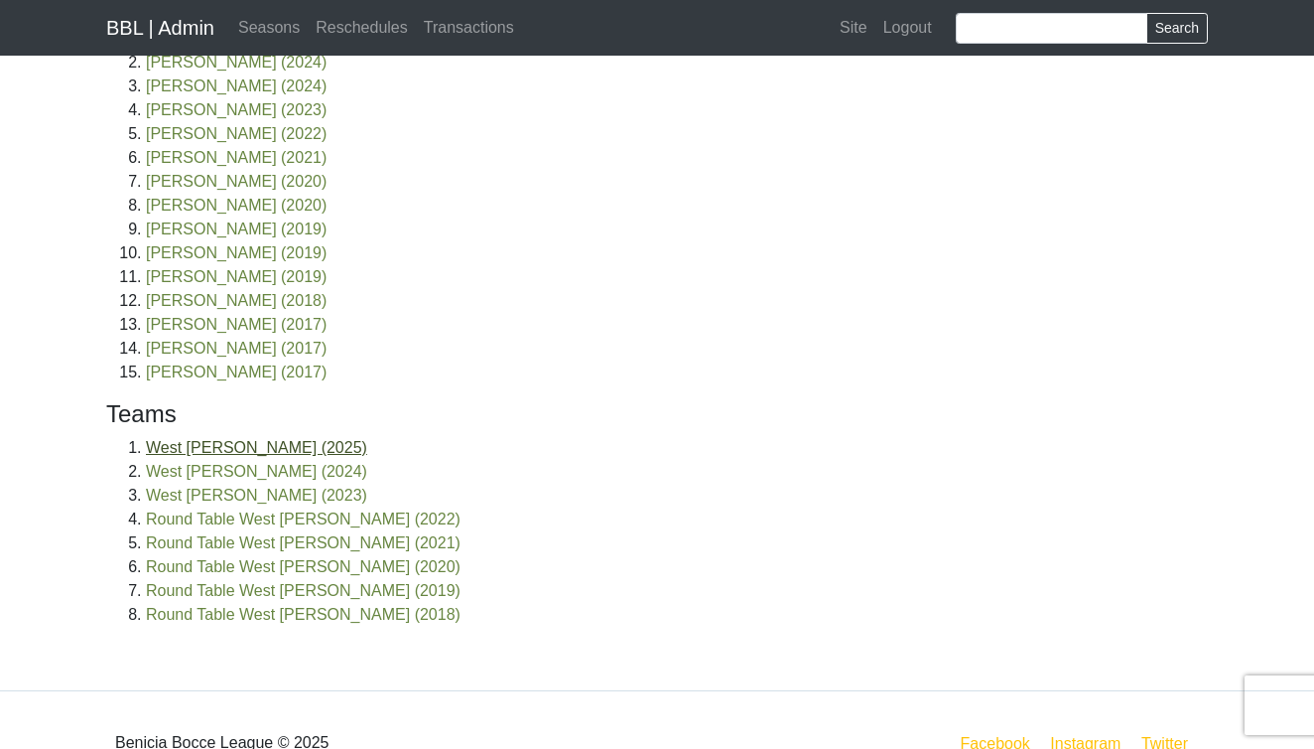
click at [225, 442] on link "West Enders (2025)" at bounding box center [256, 447] width 221 height 17
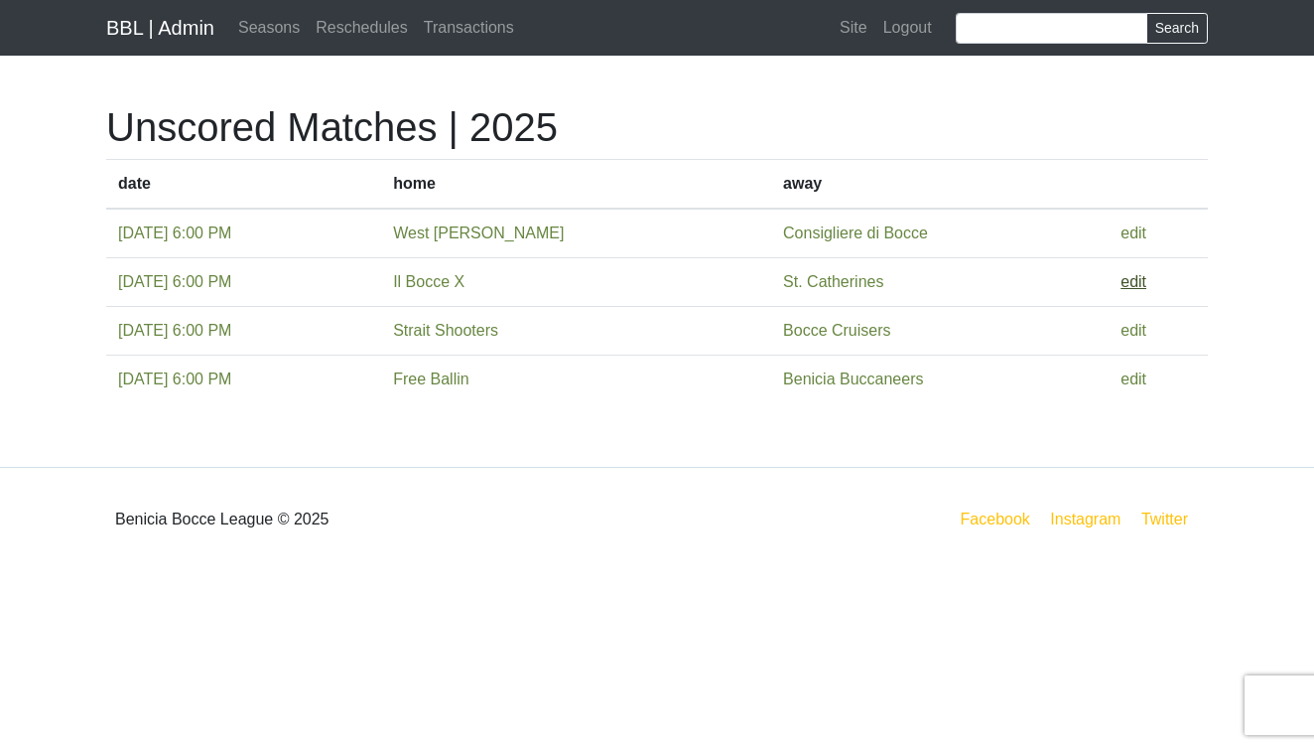
click at [1140, 290] on link "edit" at bounding box center [1134, 281] width 26 height 17
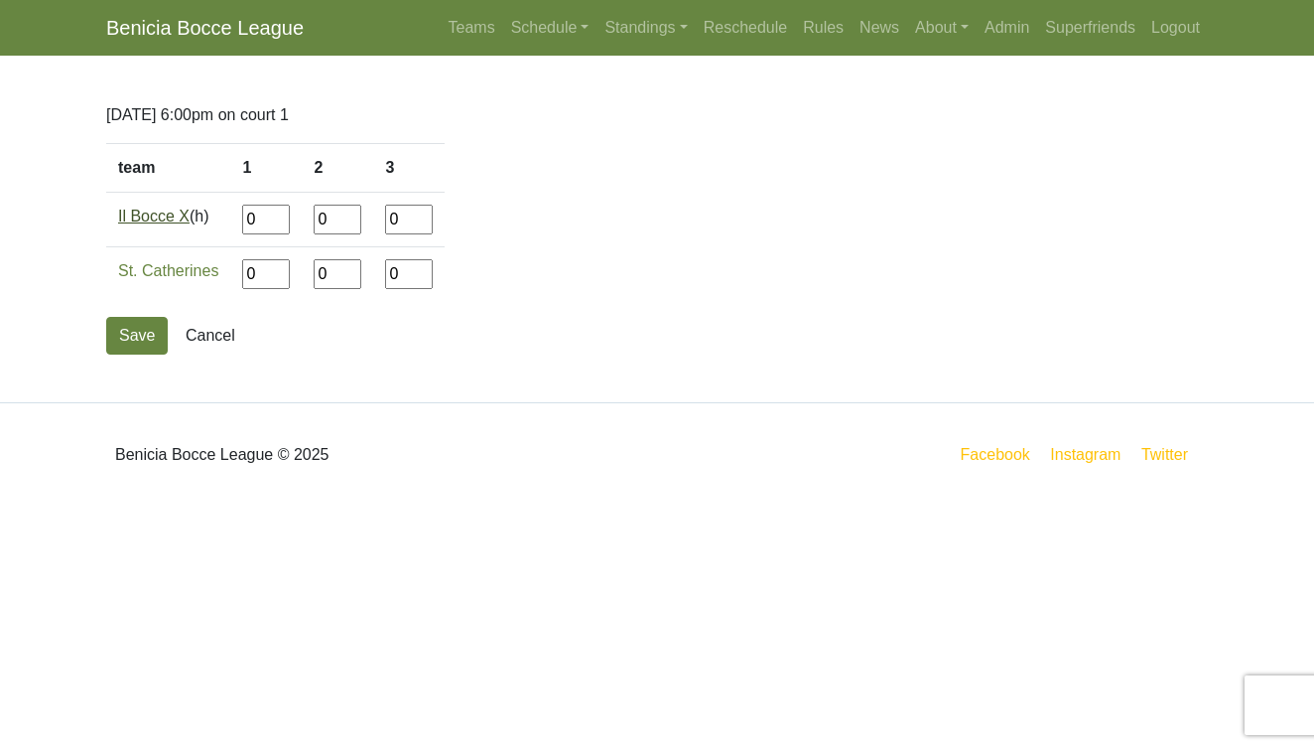
drag, startPoint x: 267, startPoint y: 223, endPoint x: 192, endPoint y: 220, distance: 75.5
click at [192, 220] on tr "Il Bocce X (h) 0 0 0" at bounding box center [275, 220] width 339 height 55
type input"] "6"
type input"] "12"
type input"] "9"
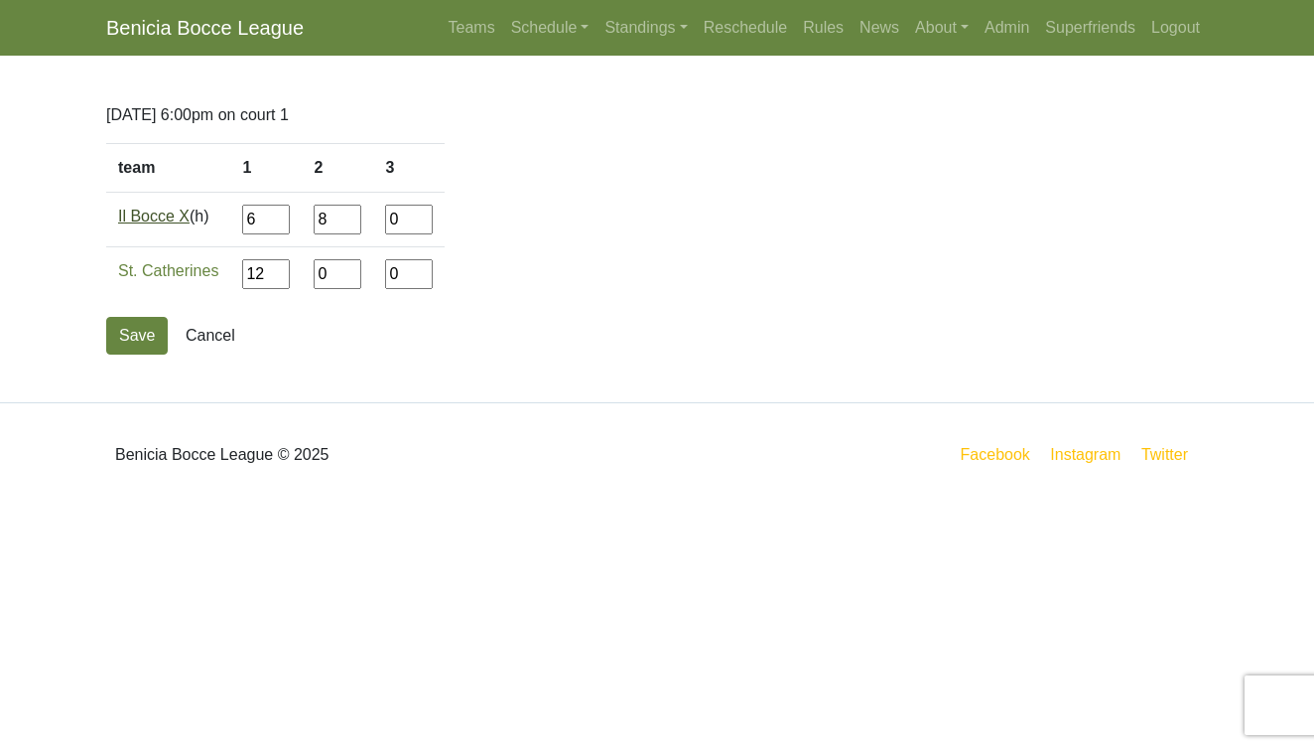
type input"] "8"
type input"] "12"
type input"] "10"
type input"] "12"
click at [152, 361] on div "Tue. 8/26/2025, 6:00pm on court 1 team 1 2 3 Il Bocce X (h) 6 8 10 St. Catherin…" at bounding box center [657, 229] width 1132 height 346
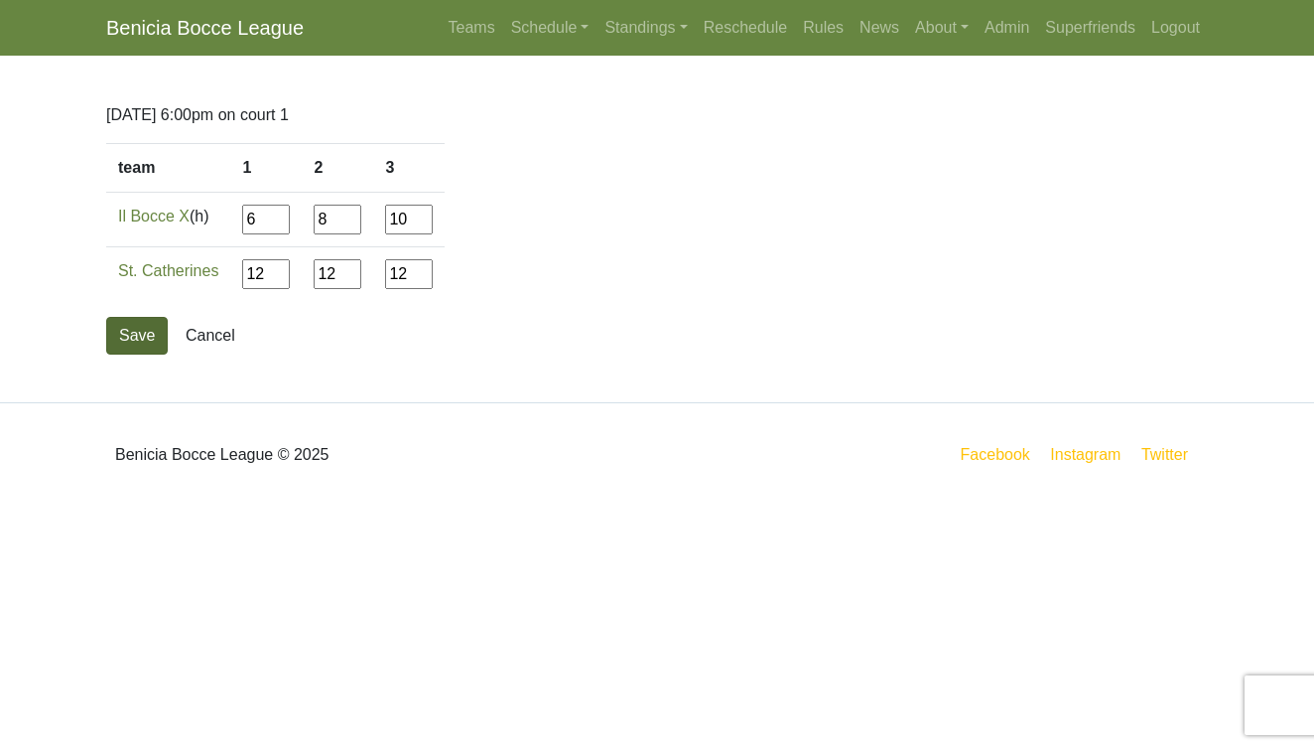
click at [144, 345] on button "Save" at bounding box center [137, 336] width 62 height 38
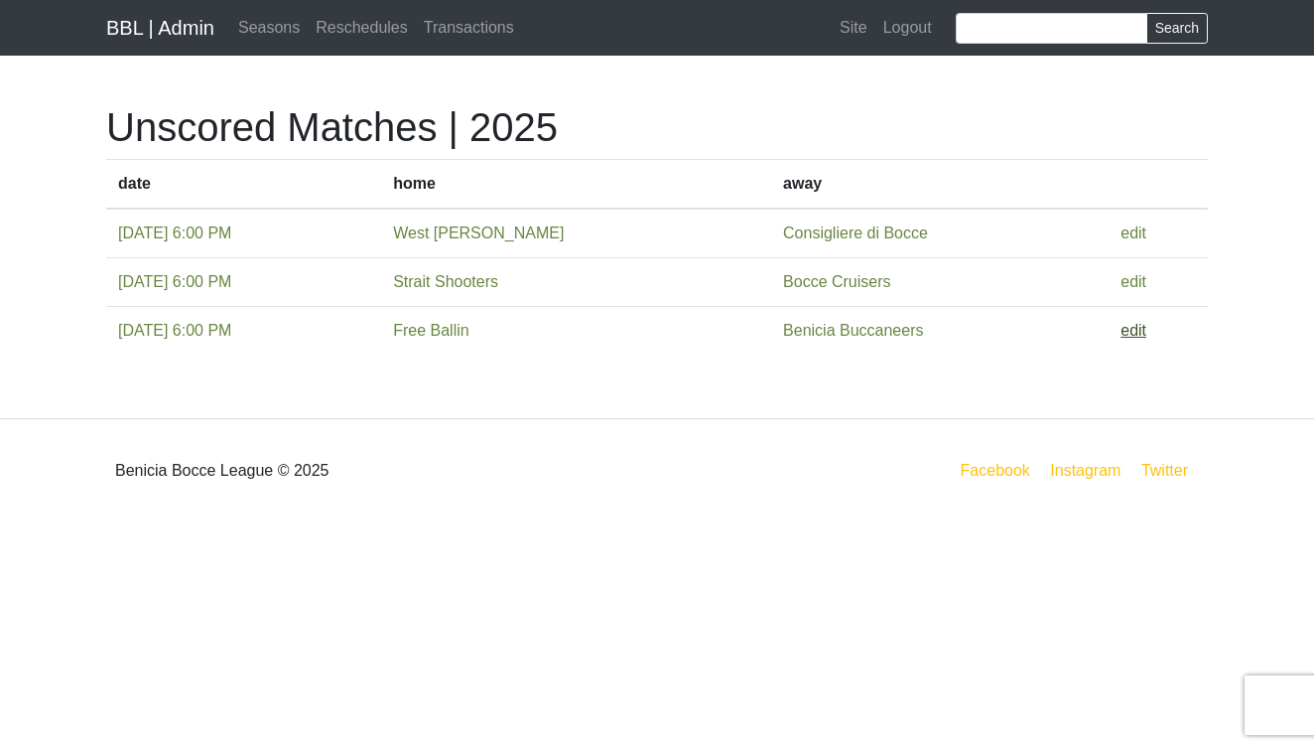
click at [1144, 333] on link "edit" at bounding box center [1134, 330] width 26 height 17
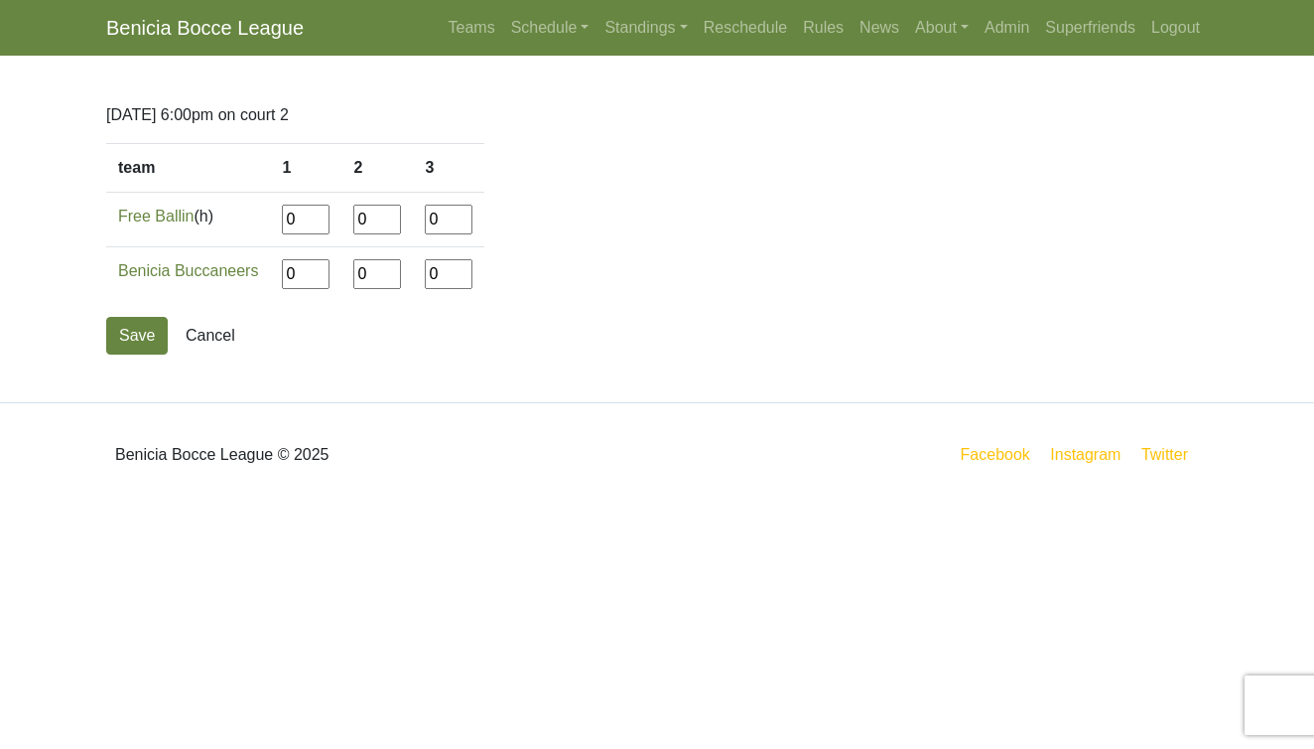
drag, startPoint x: 297, startPoint y: 221, endPoint x: 264, endPoint y: 221, distance: 32.8
click at [264, 221] on tr "Free Ballin (h) 0 0 0" at bounding box center [295, 220] width 378 height 55
type input"] "7"
type input"] "12"
type input"] "2"
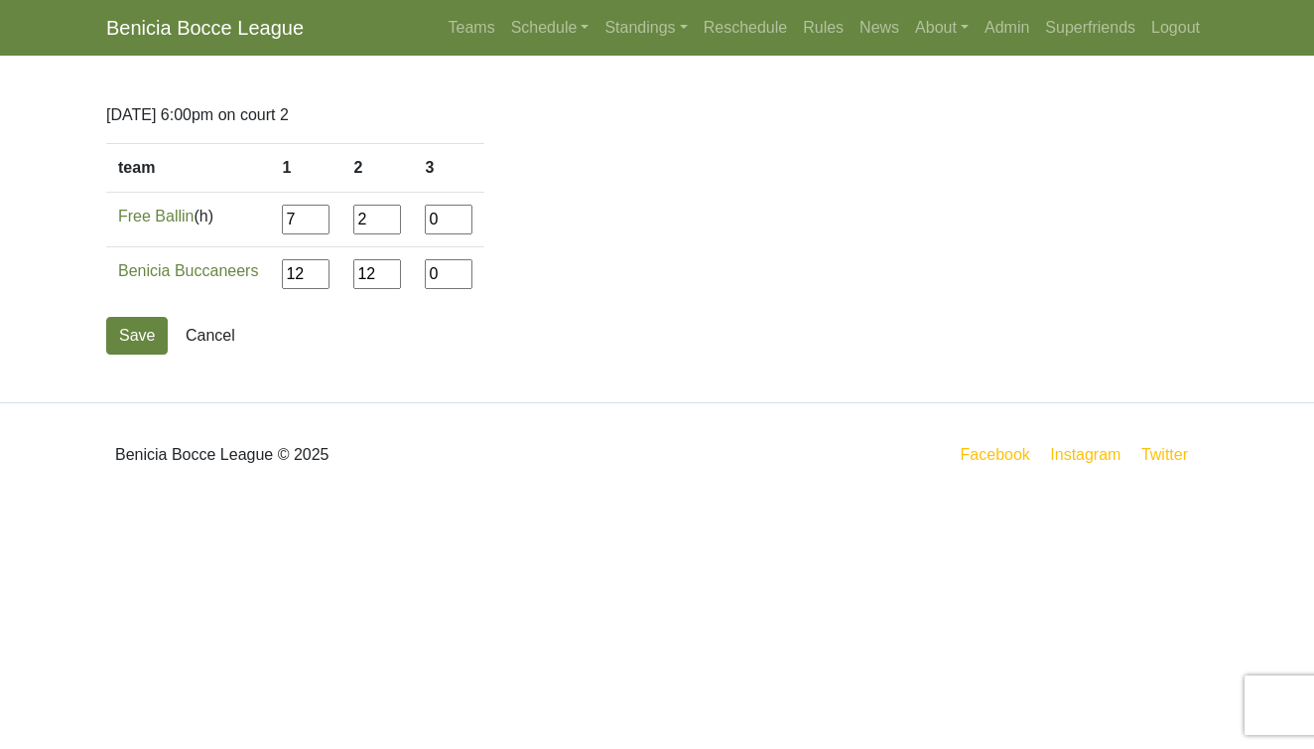
type input"] "12"
type input"] "1"
type input"] "12"
click at [145, 330] on button "Save" at bounding box center [137, 336] width 62 height 38
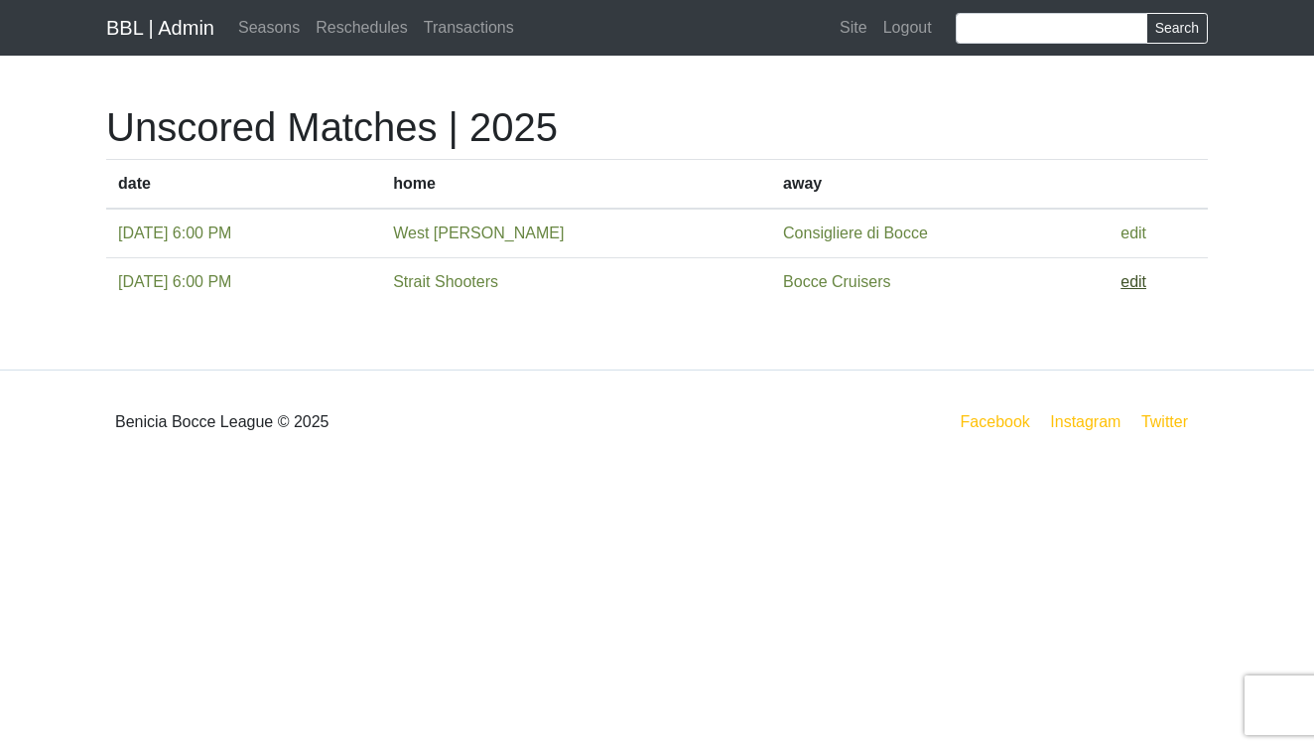
click at [1137, 285] on link "edit" at bounding box center [1134, 281] width 26 height 17
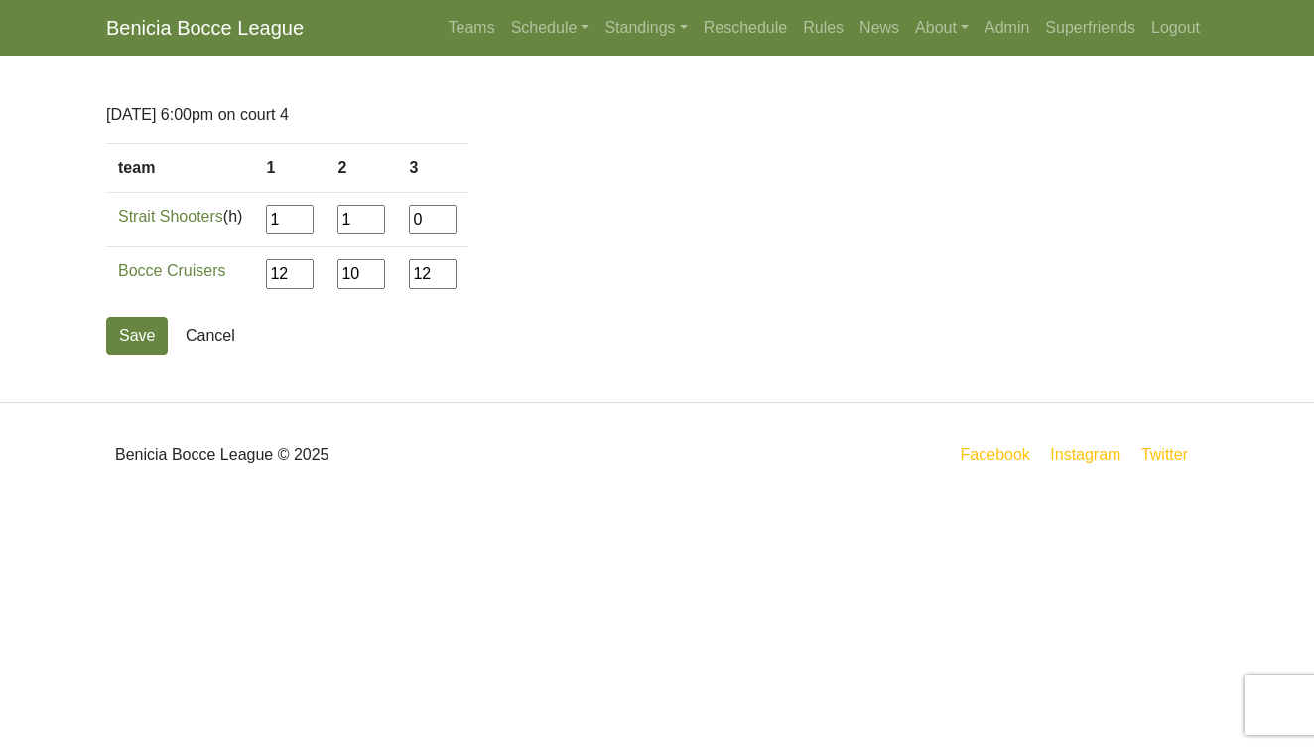
drag, startPoint x: 369, startPoint y: 278, endPoint x: 331, endPoint y: 278, distance: 38.7
click at [332, 278] on tr "Bocce Cruisers 12 10 12" at bounding box center [287, 274] width 362 height 55
type input"] "12"
click at [128, 341] on button "Save" at bounding box center [137, 336] width 62 height 38
